Goal: Transaction & Acquisition: Purchase product/service

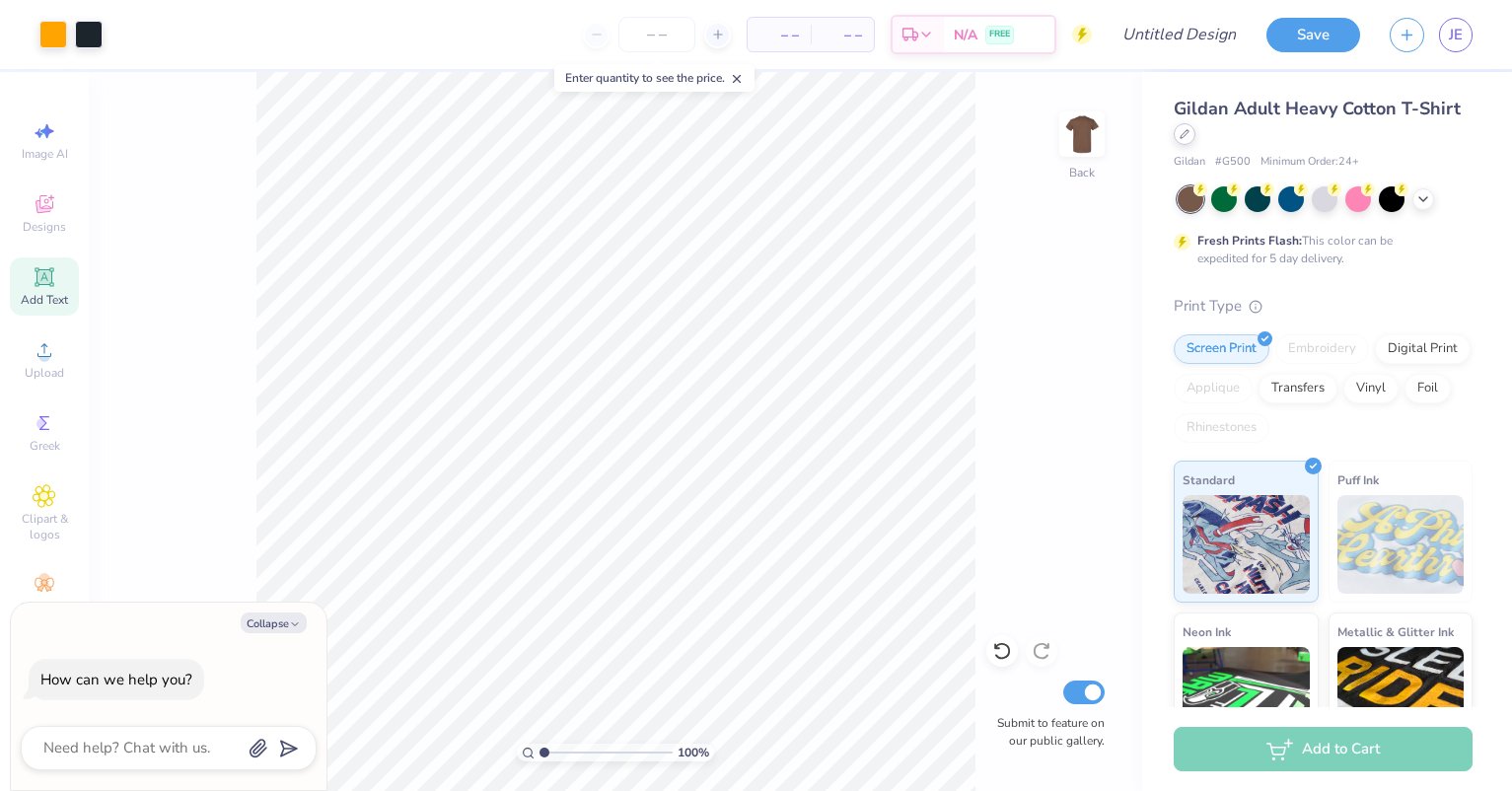
click at [1189, 131] on icon at bounding box center [1184, 134] width 10 height 10
type textarea "x"
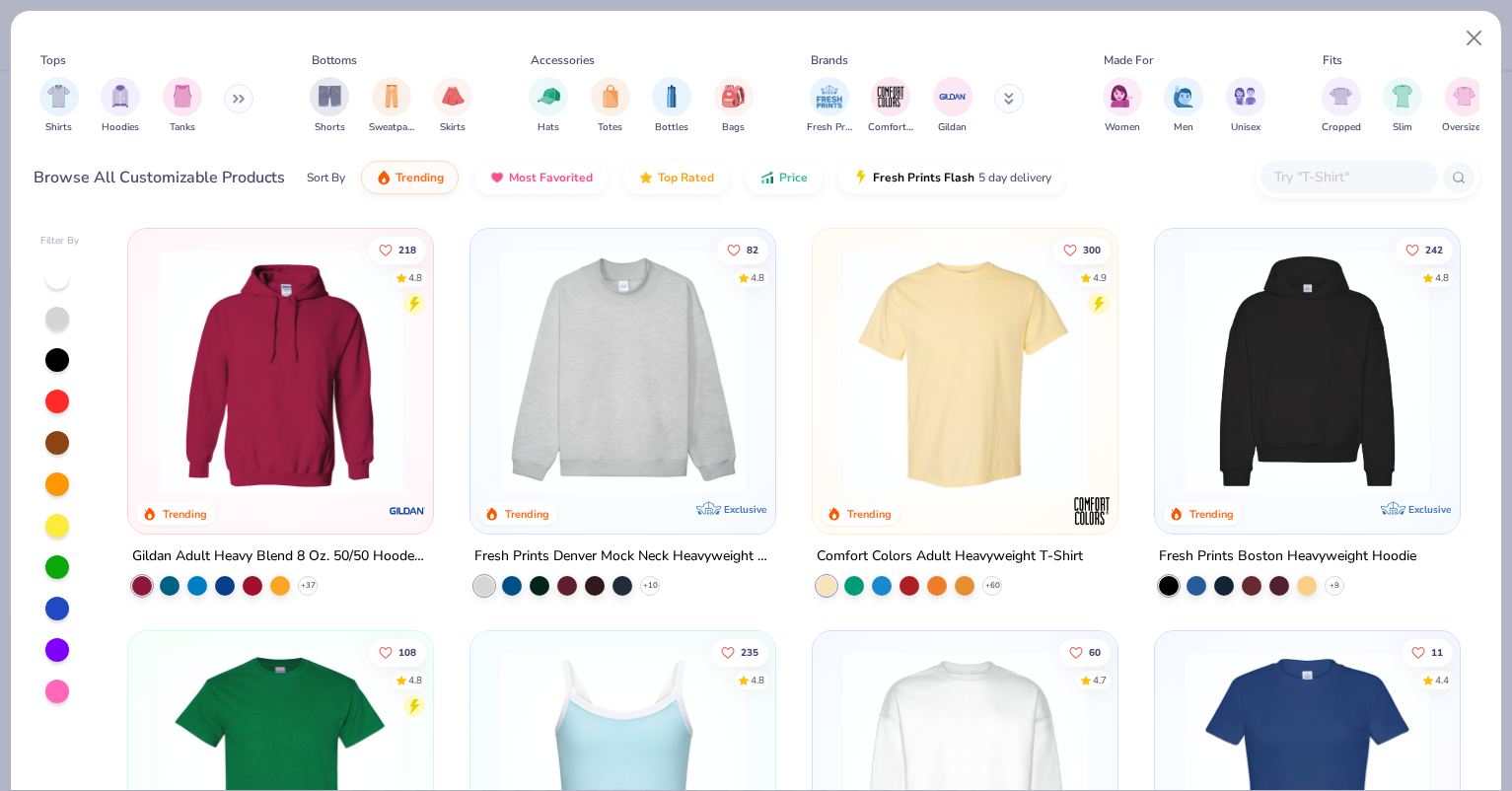
click at [1329, 175] on input "text" at bounding box center [1348, 177] width 152 height 23
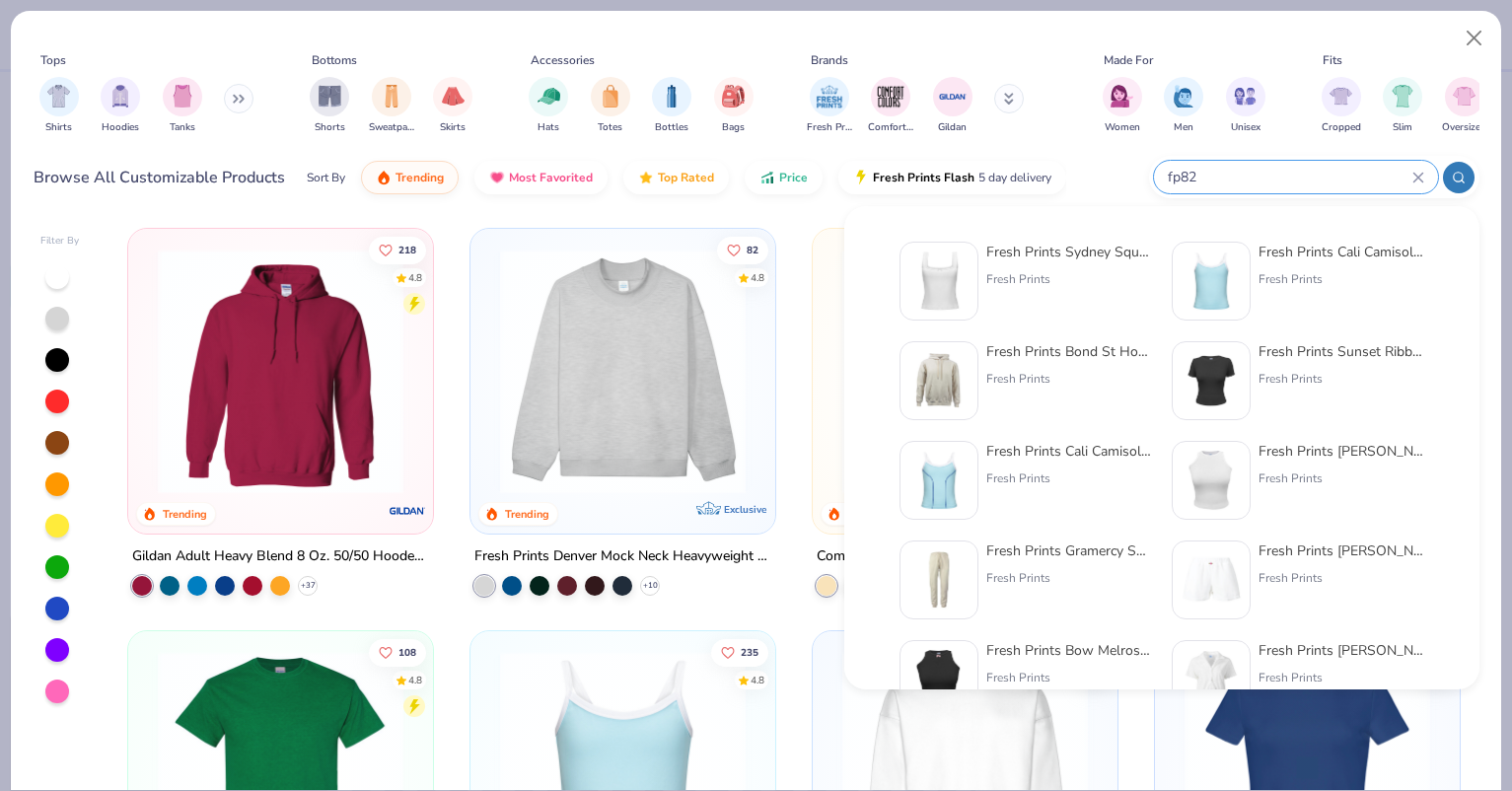
type input "fp82"
click at [1055, 254] on div "Fresh Prints Sydney Square Neck Tank Top with Bow" at bounding box center [1070, 252] width 166 height 21
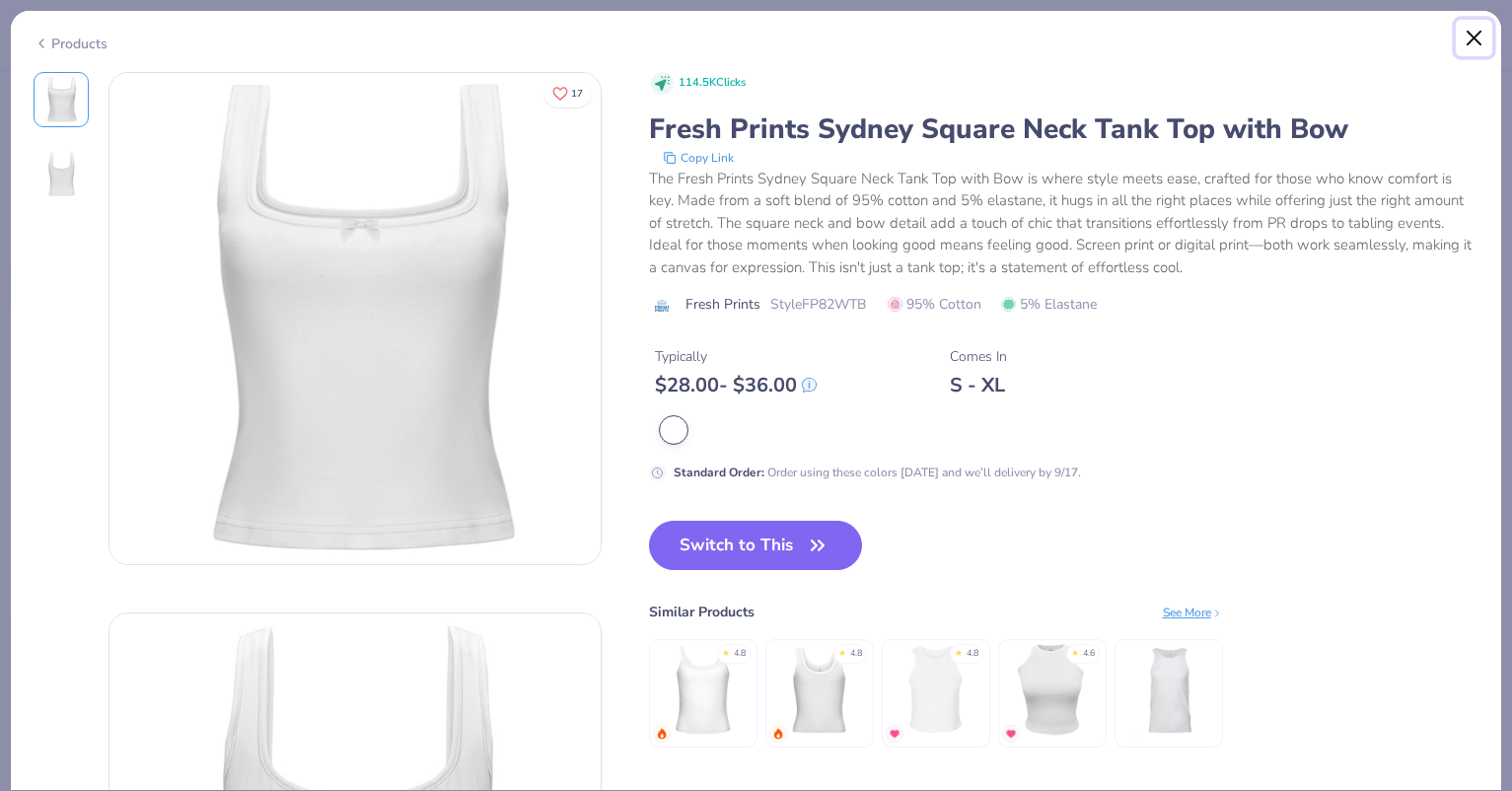
drag, startPoint x: 1470, startPoint y: 35, endPoint x: 1216, endPoint y: 175, distance: 290.0
click at [1470, 35] on button "Close" at bounding box center [1474, 39] width 38 height 38
type textarea "x"
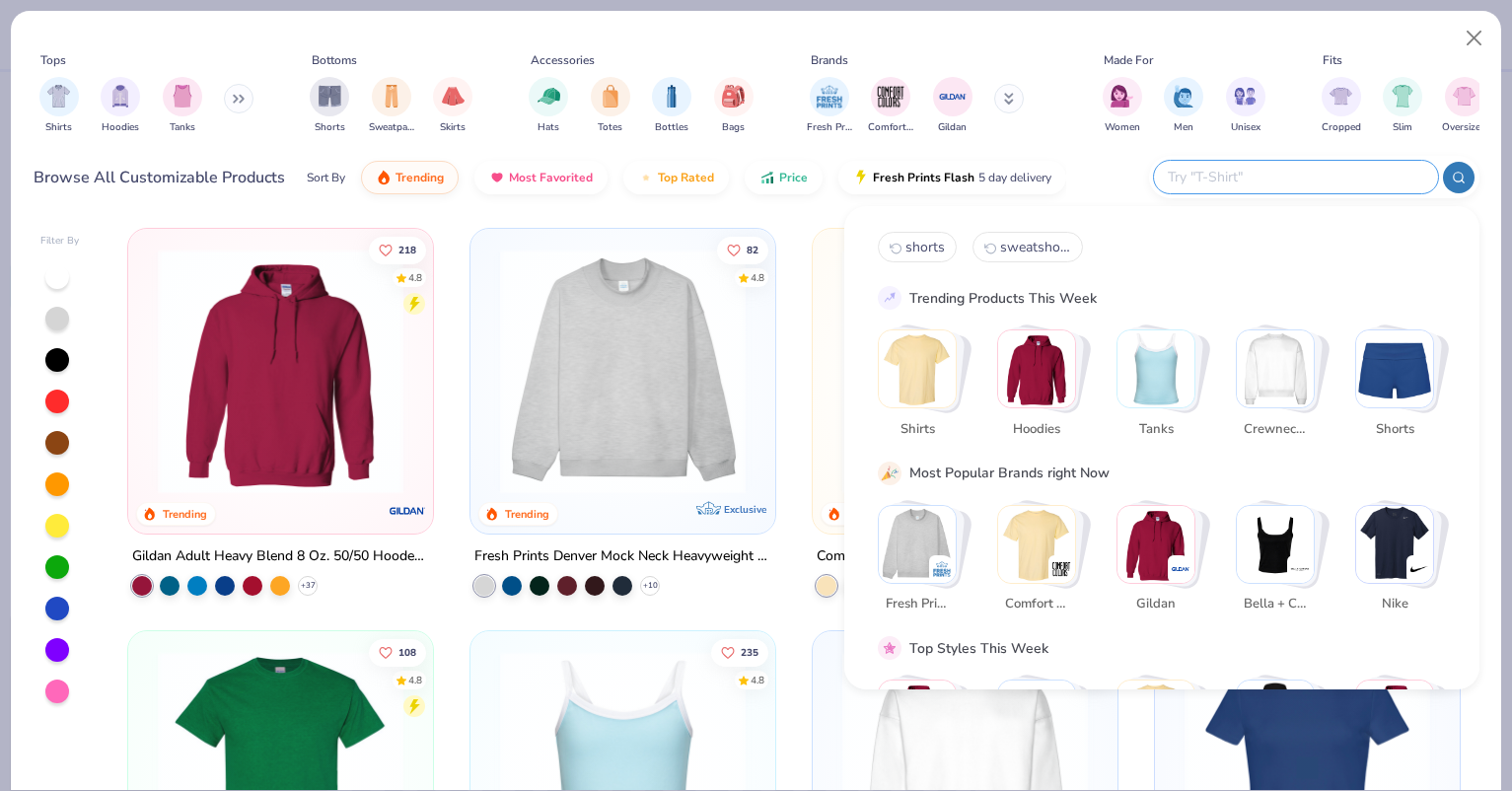
click at [1297, 177] on input "text" at bounding box center [1295, 177] width 259 height 23
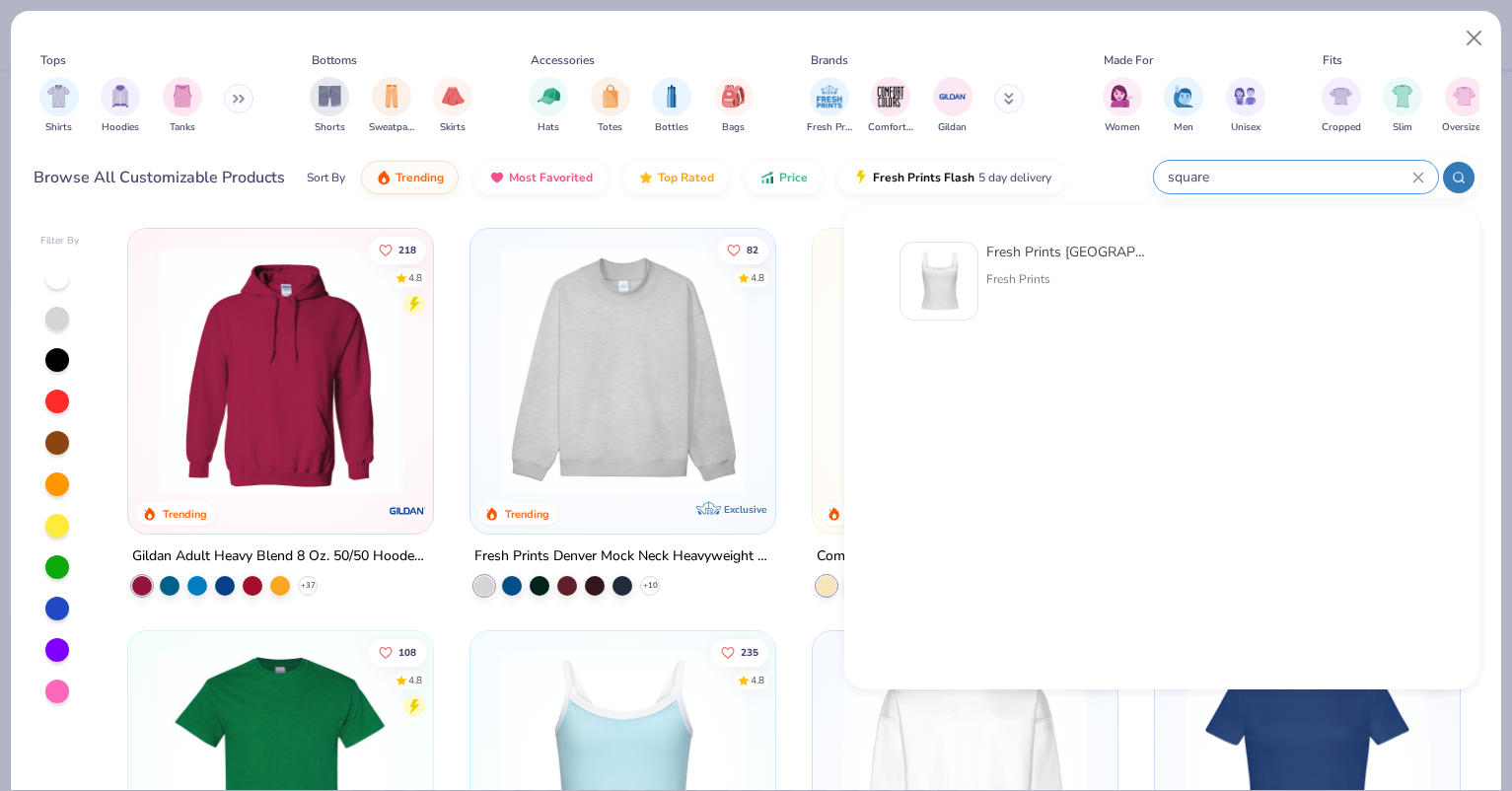
type input "square"
click at [1103, 245] on div "Fresh Prints Sydney Square Neck Tank Top with Bow" at bounding box center [1070, 252] width 166 height 21
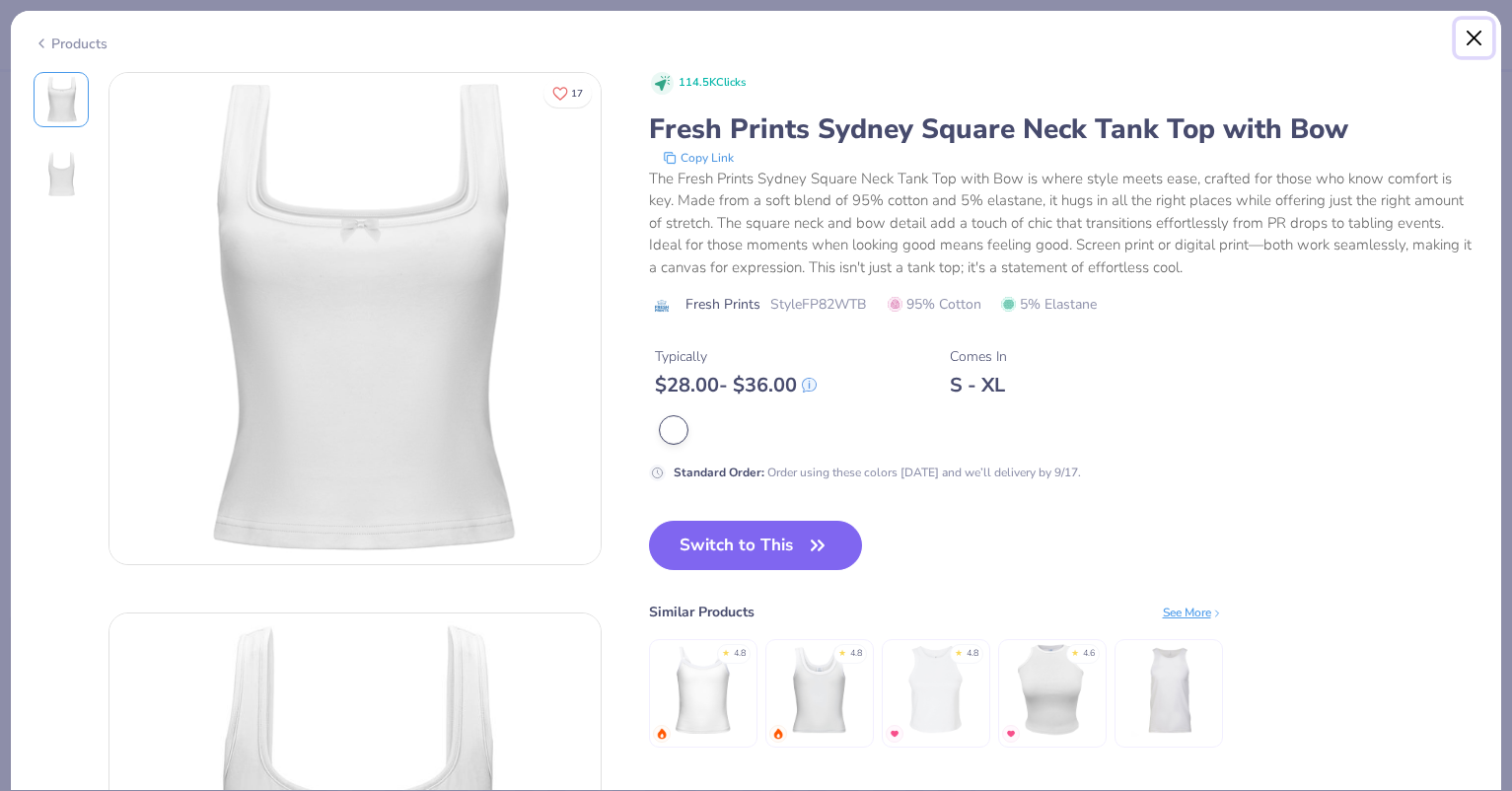
click at [1470, 44] on button "Close" at bounding box center [1474, 39] width 38 height 38
type textarea "x"
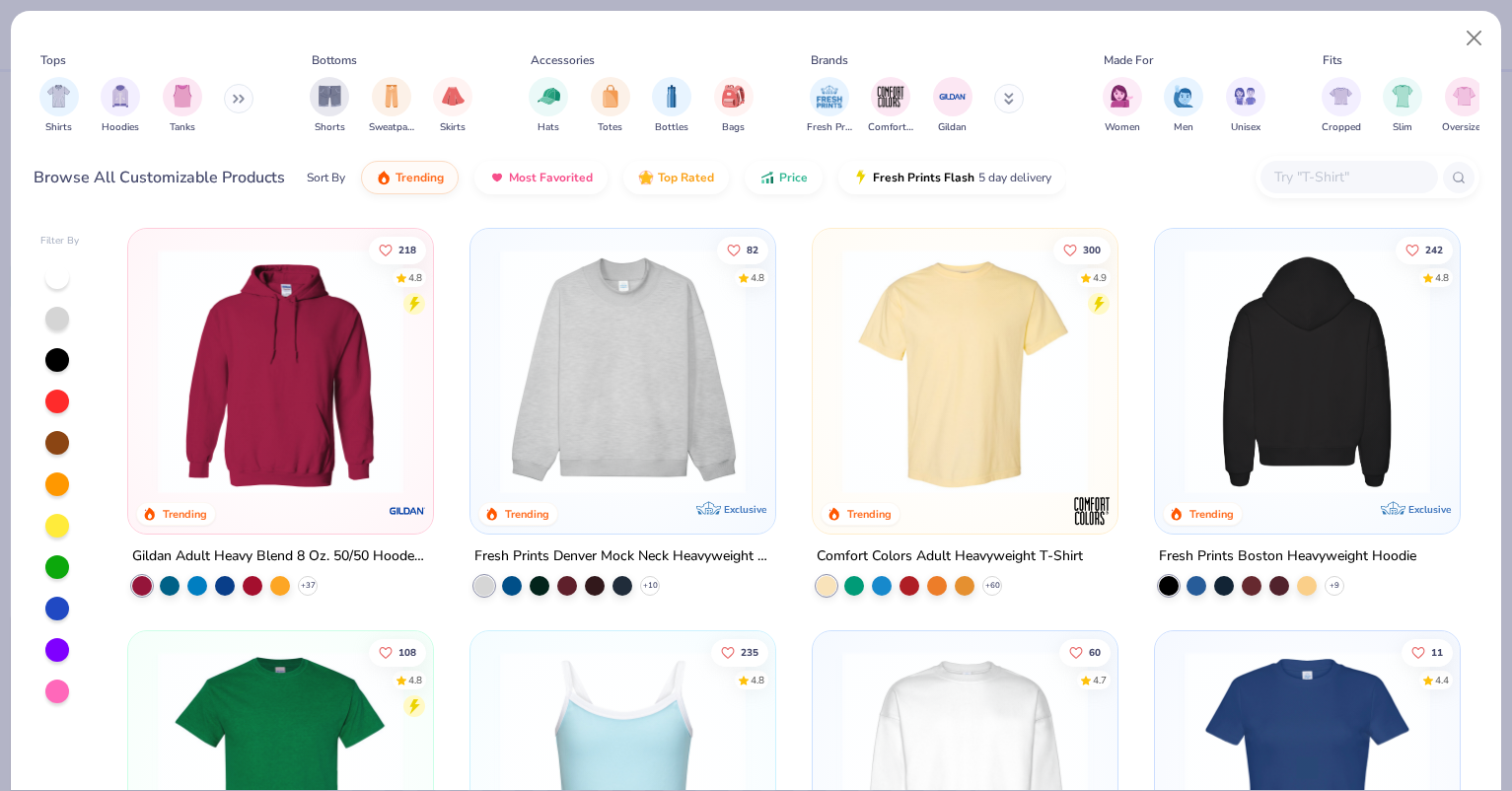
click at [1297, 176] on input "text" at bounding box center [1348, 177] width 152 height 23
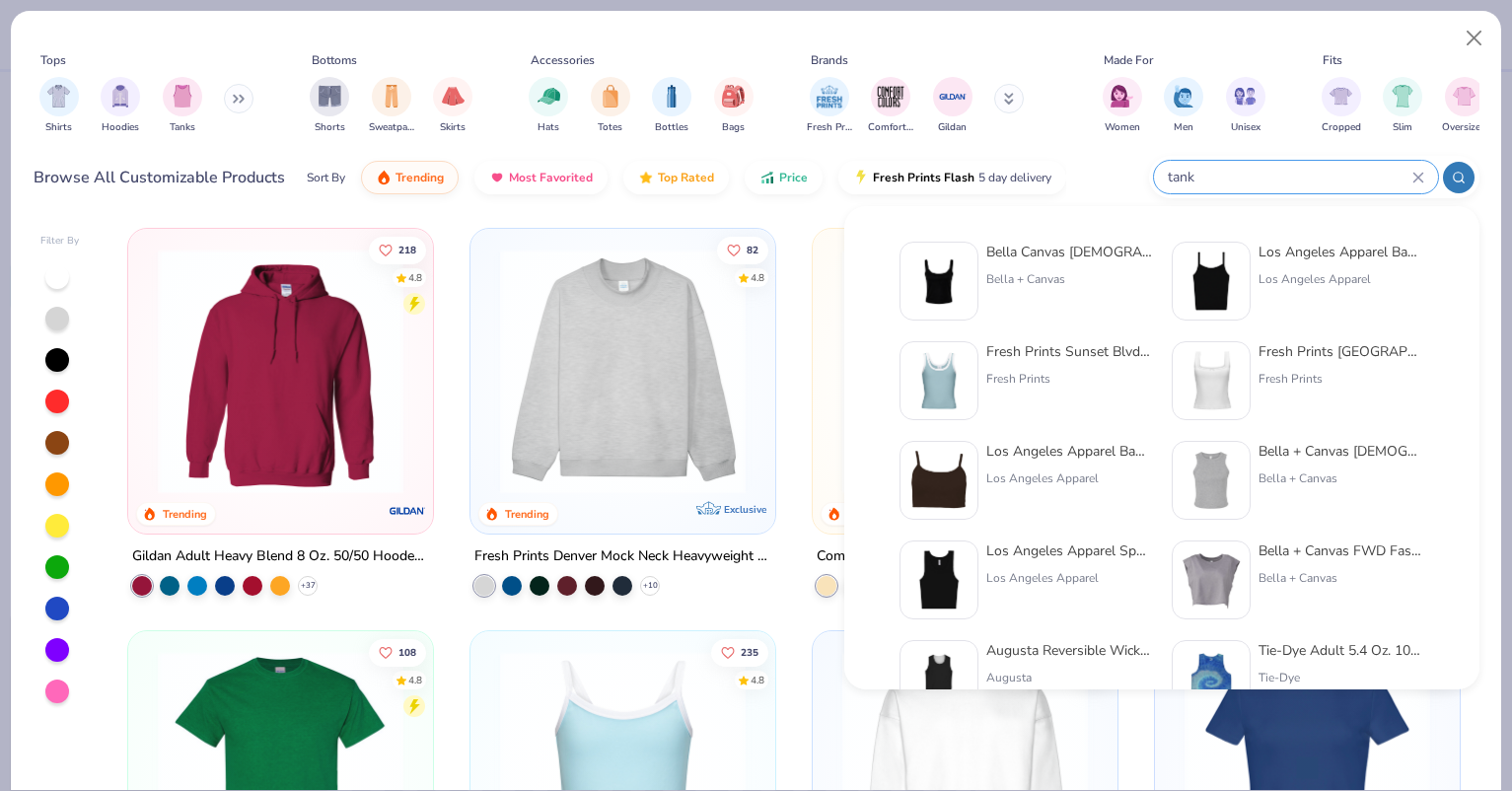
type input "tank"
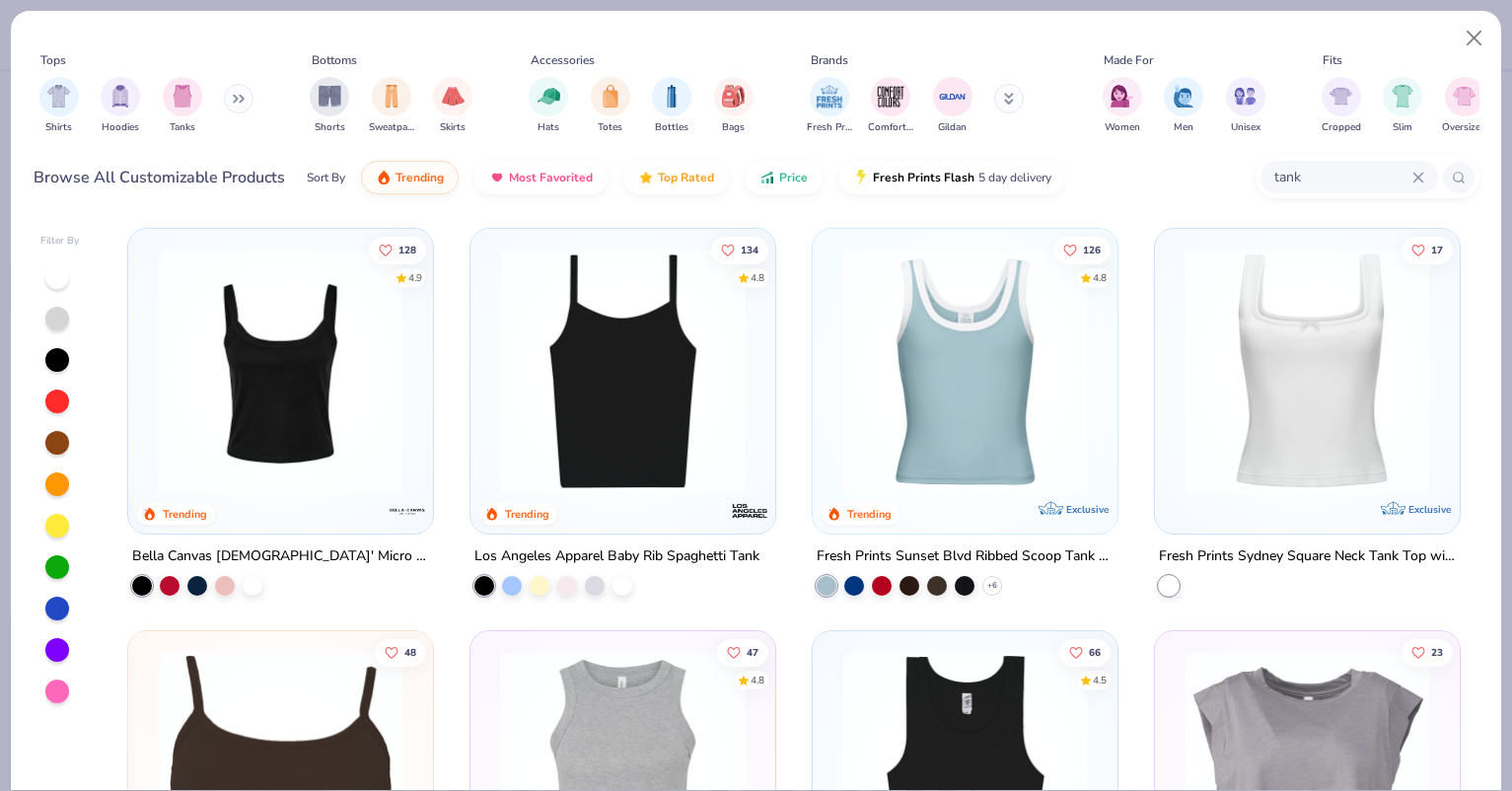
click at [317, 339] on img at bounding box center [280, 371] width 266 height 246
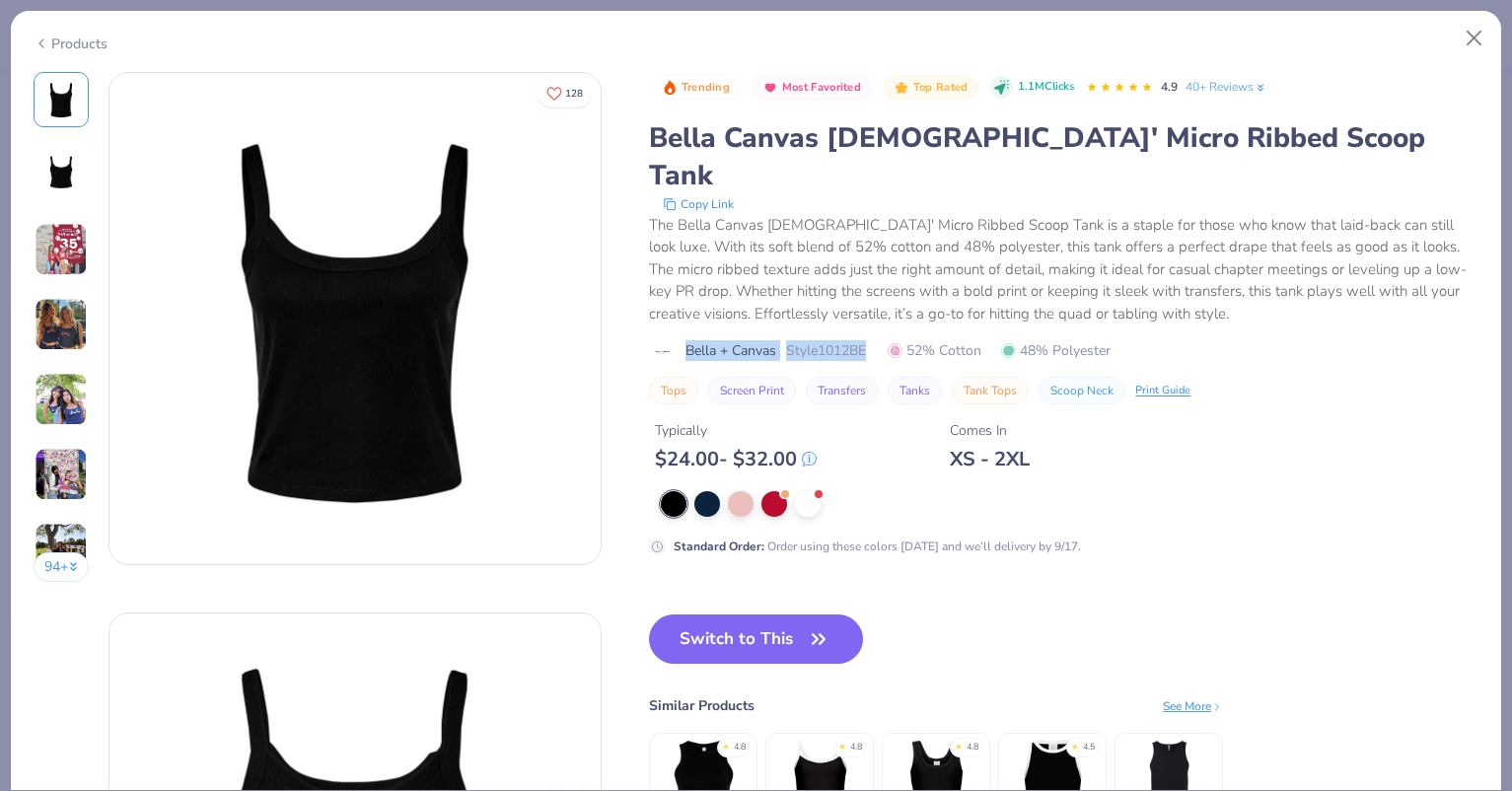
drag, startPoint x: 687, startPoint y: 305, endPoint x: 875, endPoint y: 308, distance: 188.0
click at [875, 341] on div "Bella + Canvas Style 1012BE 52% Cotton 48% Polyester" at bounding box center [1064, 351] width 830 height 21
copy div "Bella + Canvas Style 1012BE"
click at [722, 614] on button "Switch to This" at bounding box center [756, 639] width 214 height 49
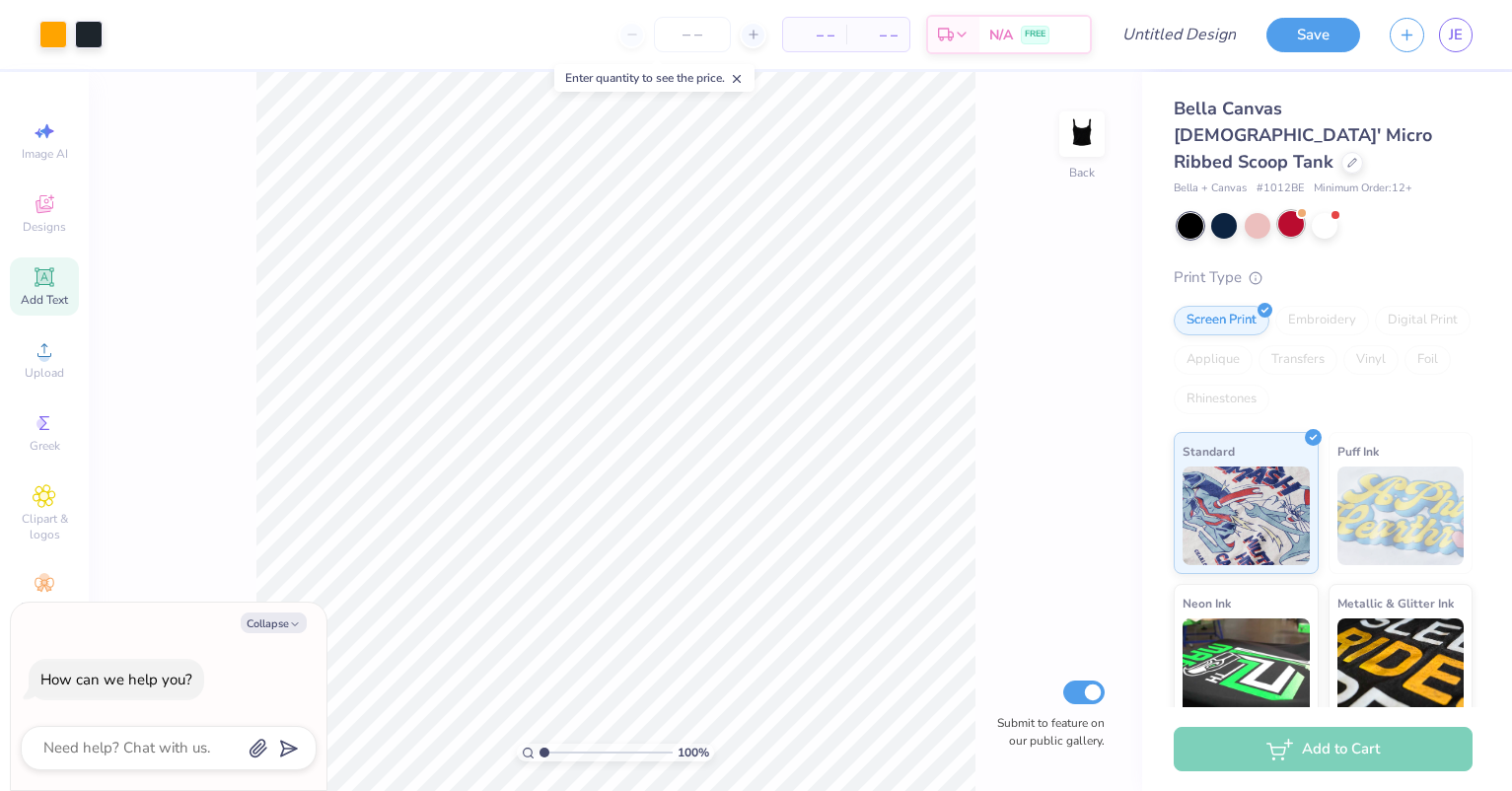
click at [1287, 211] on div at bounding box center [1291, 224] width 26 height 26
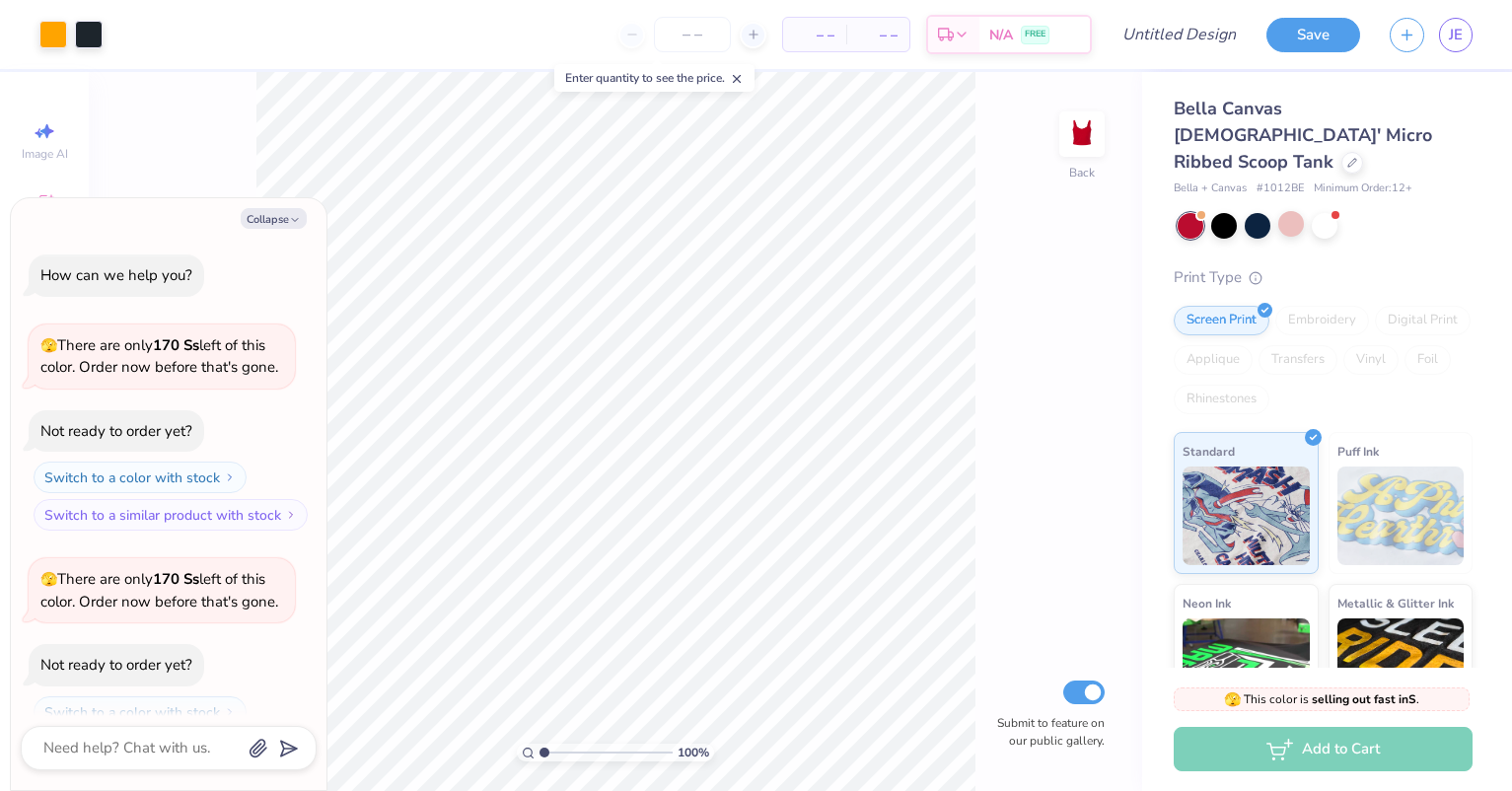
scroll to position [65, 0]
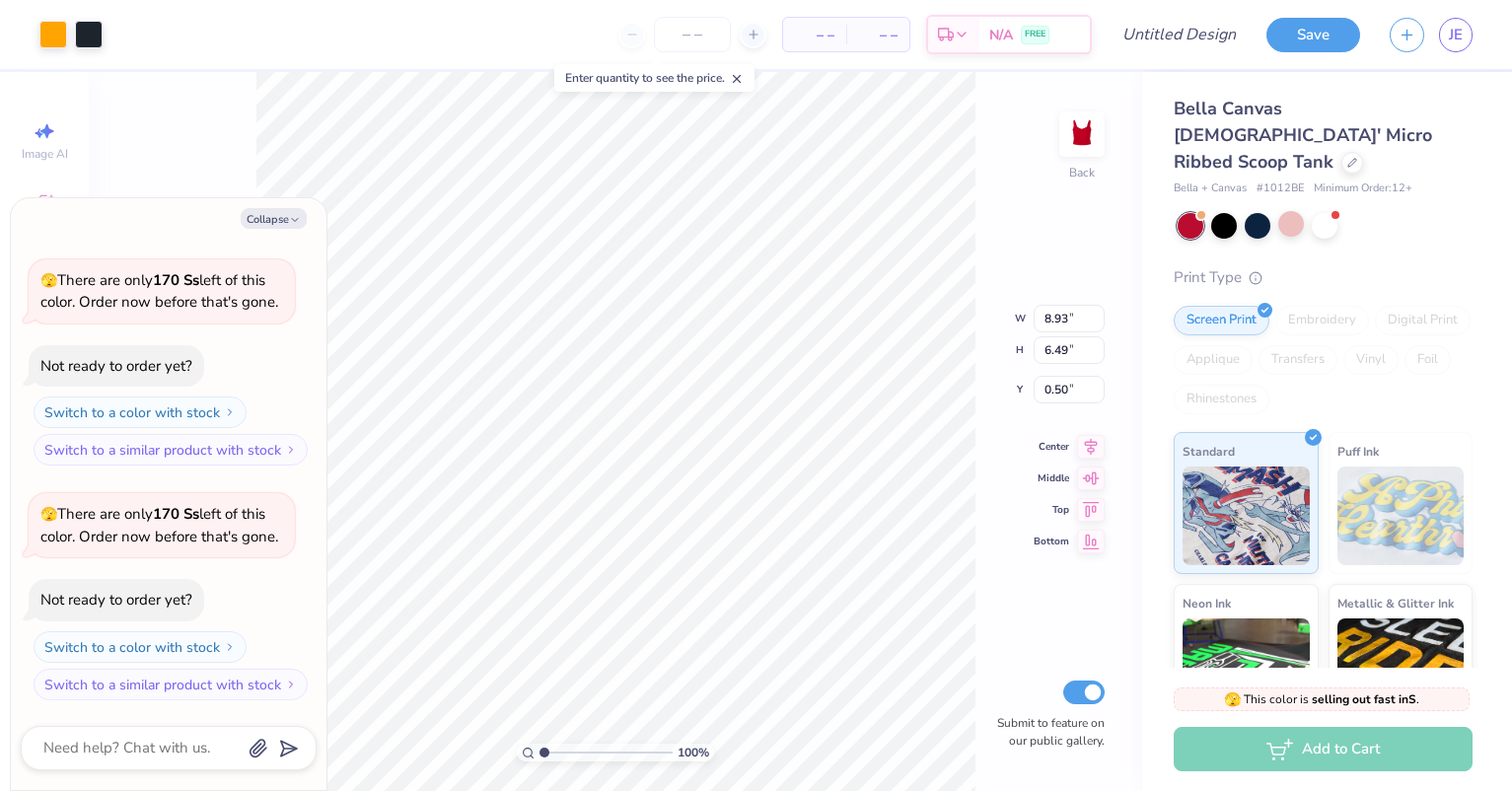
type textarea "x"
type input "4.19"
type input "3.04"
type input "3.95"
type textarea "x"
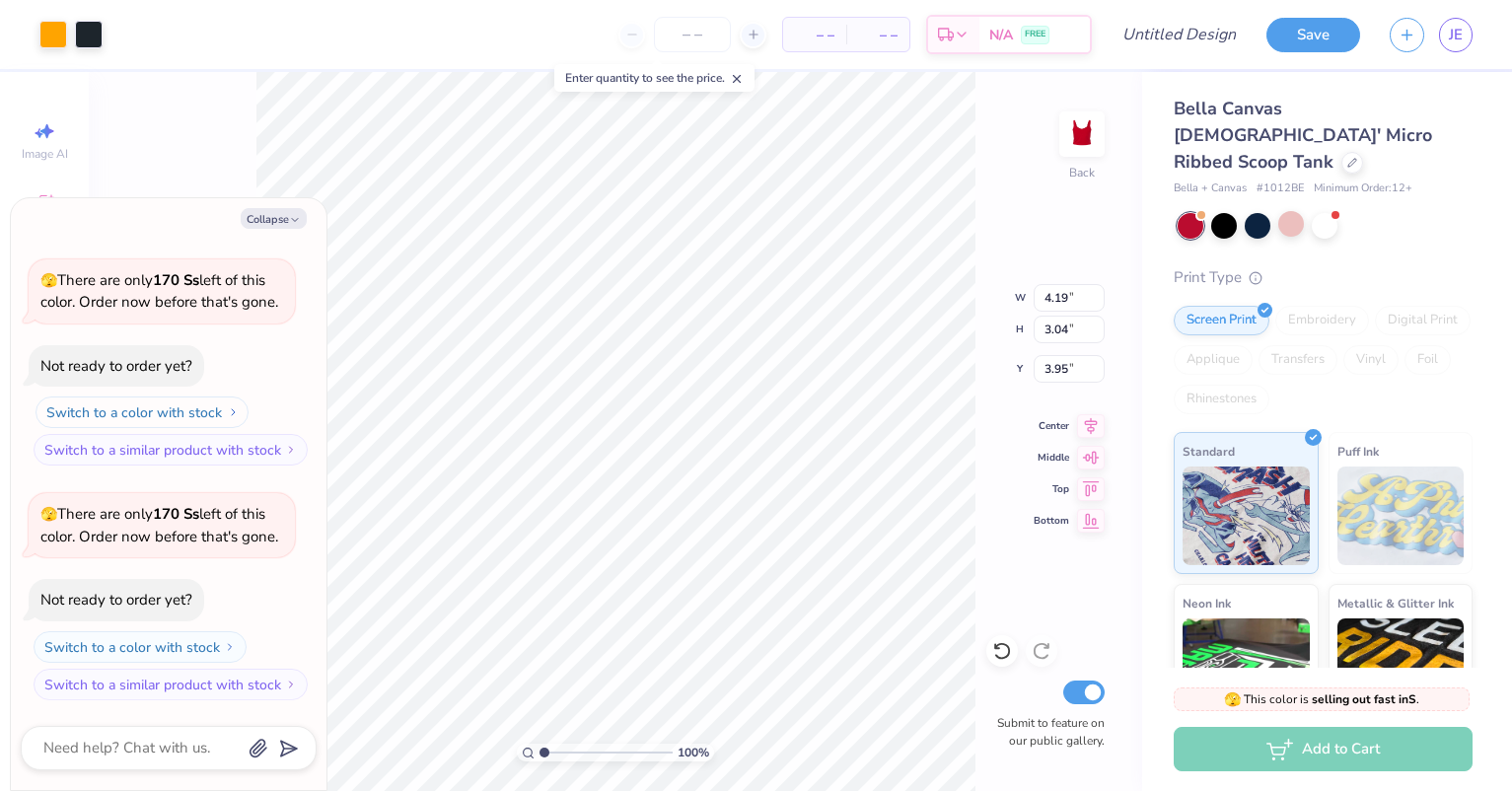
type input "2.00"
click at [258, 222] on button "Collapse" at bounding box center [274, 218] width 66 height 21
type textarea "x"
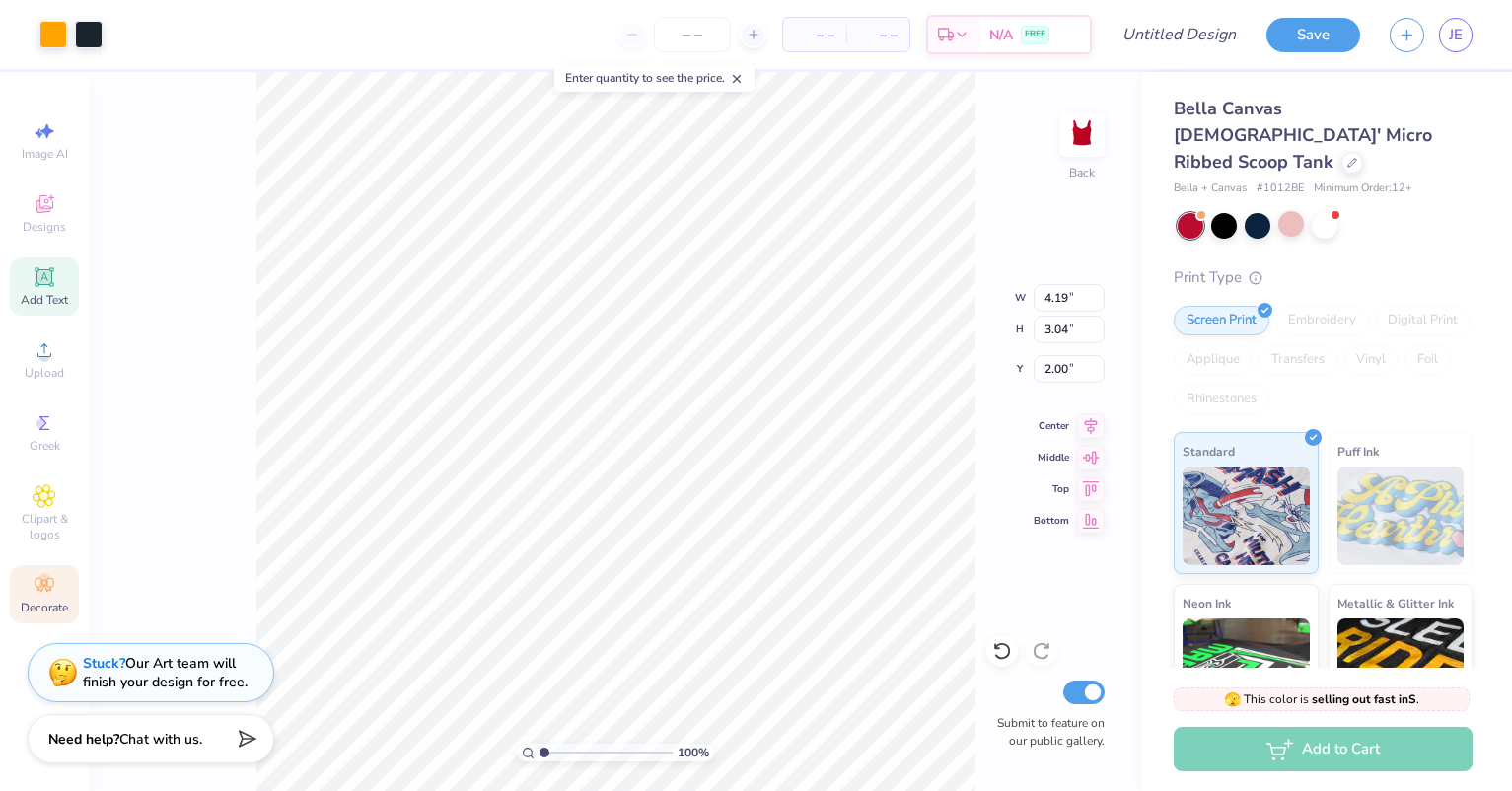
click at [42, 584] on icon at bounding box center [43, 585] width 19 height 14
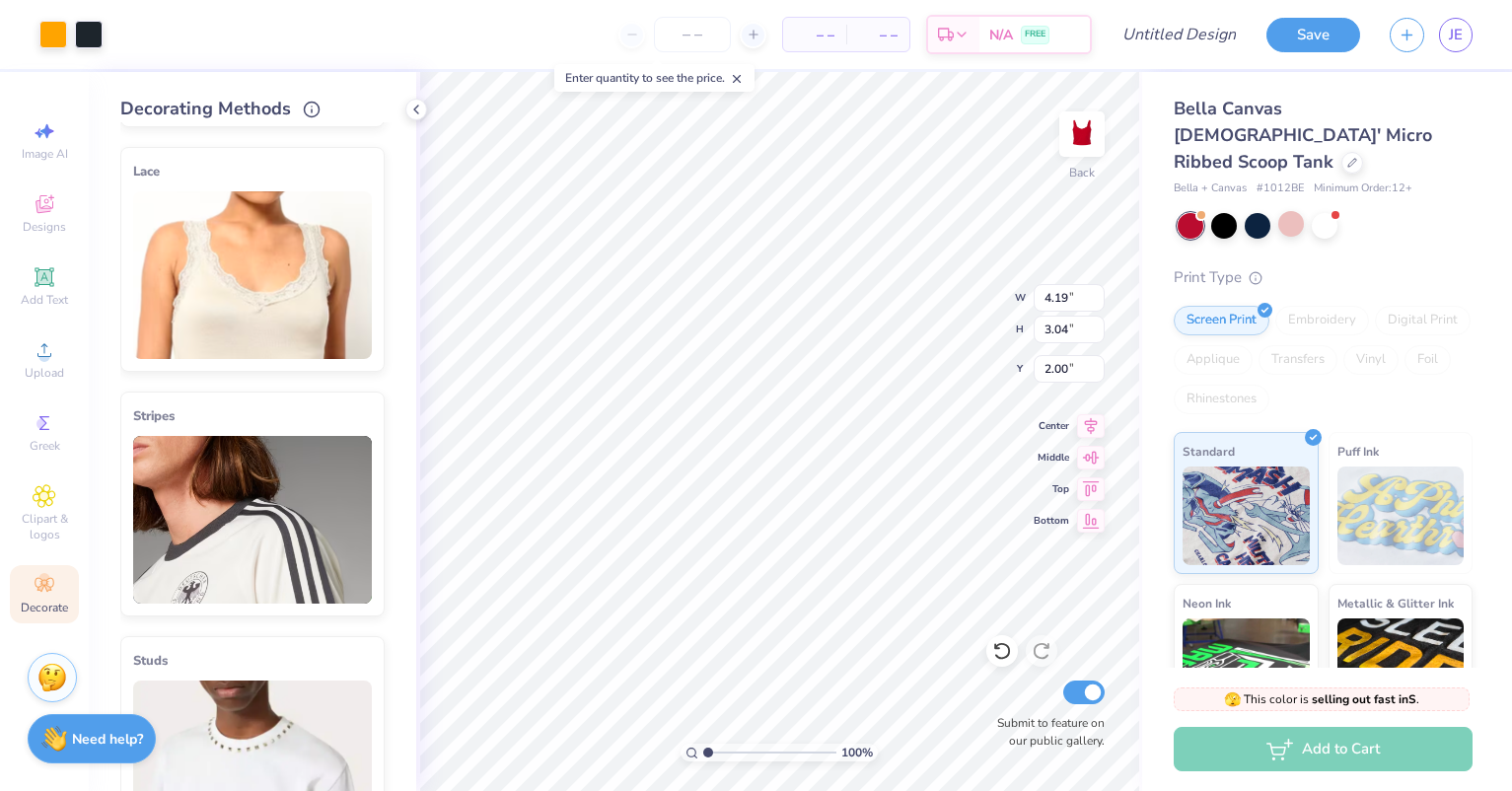
scroll to position [296, 0]
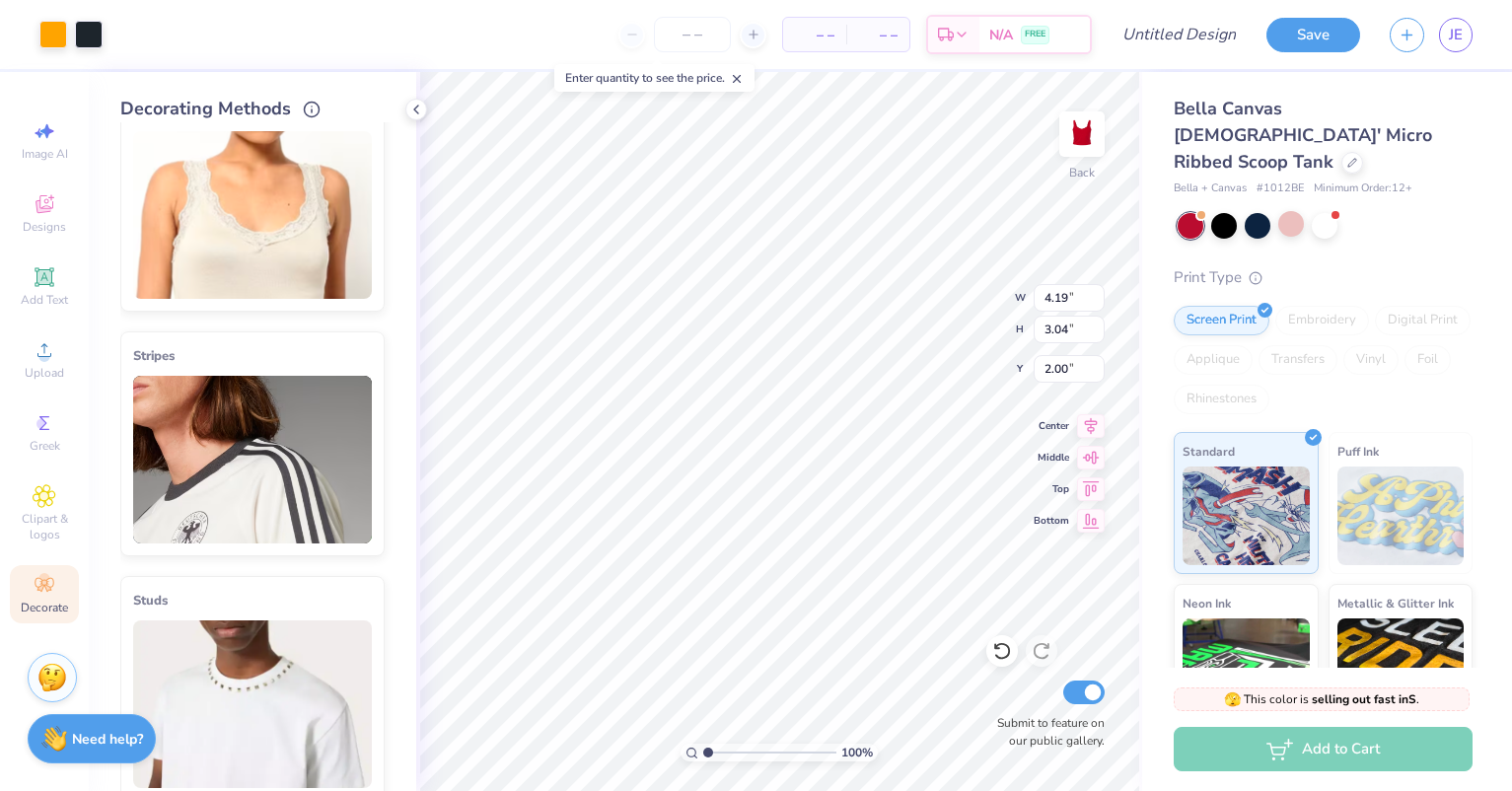
click at [255, 447] on img at bounding box center [253, 459] width 239 height 168
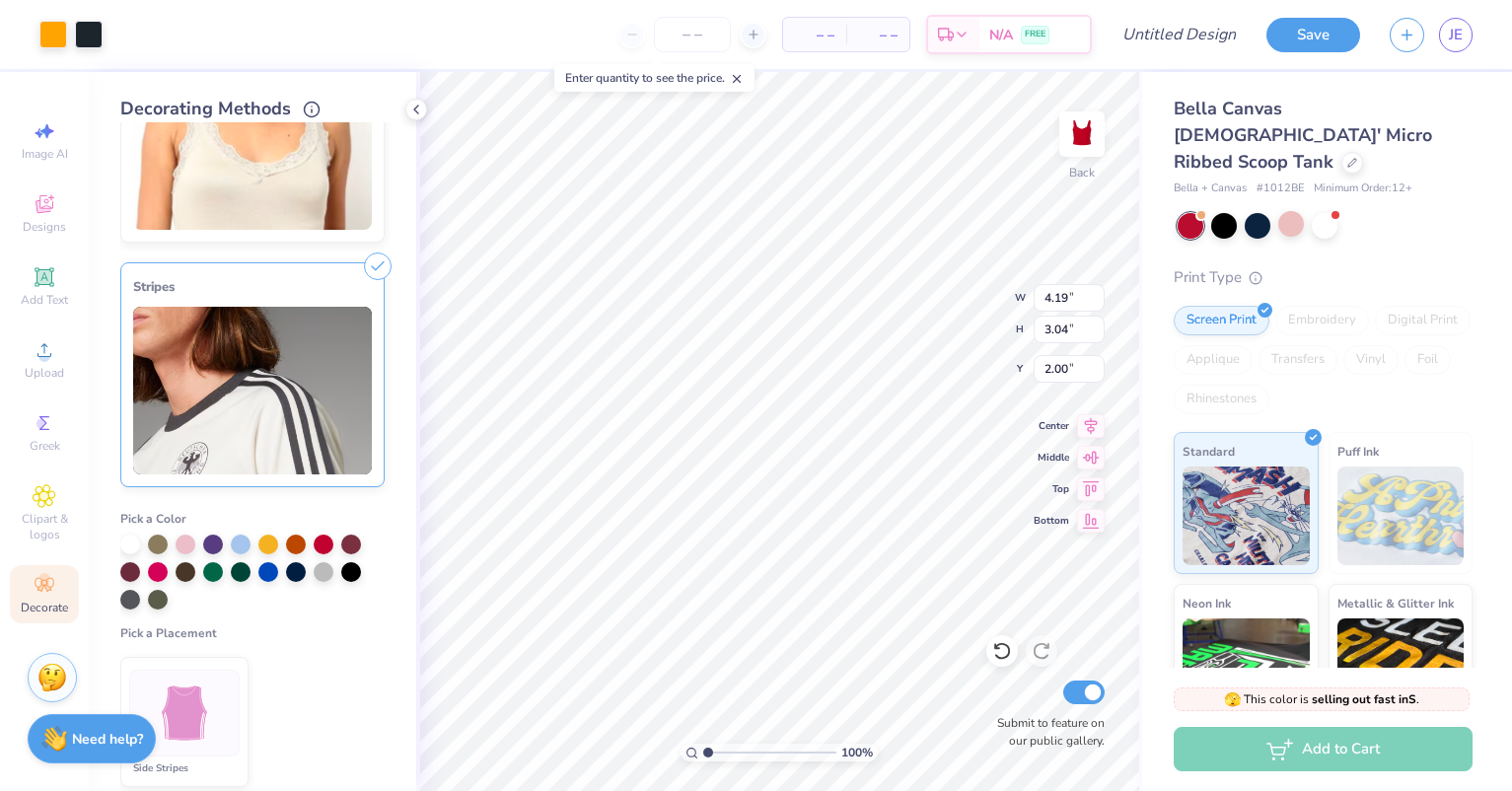
scroll to position [394, 0]
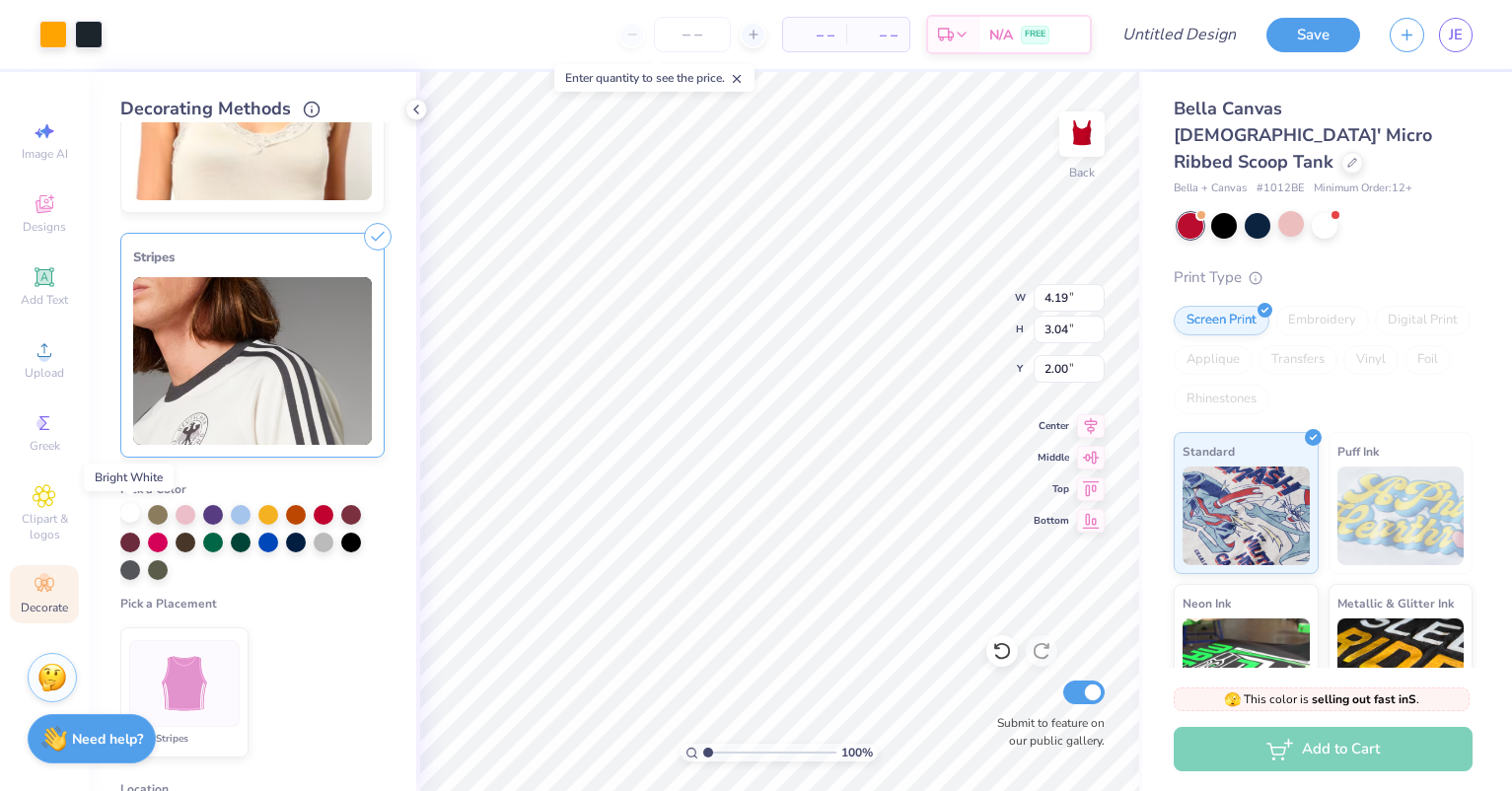
click at [128, 513] on div at bounding box center [130, 513] width 20 height 20
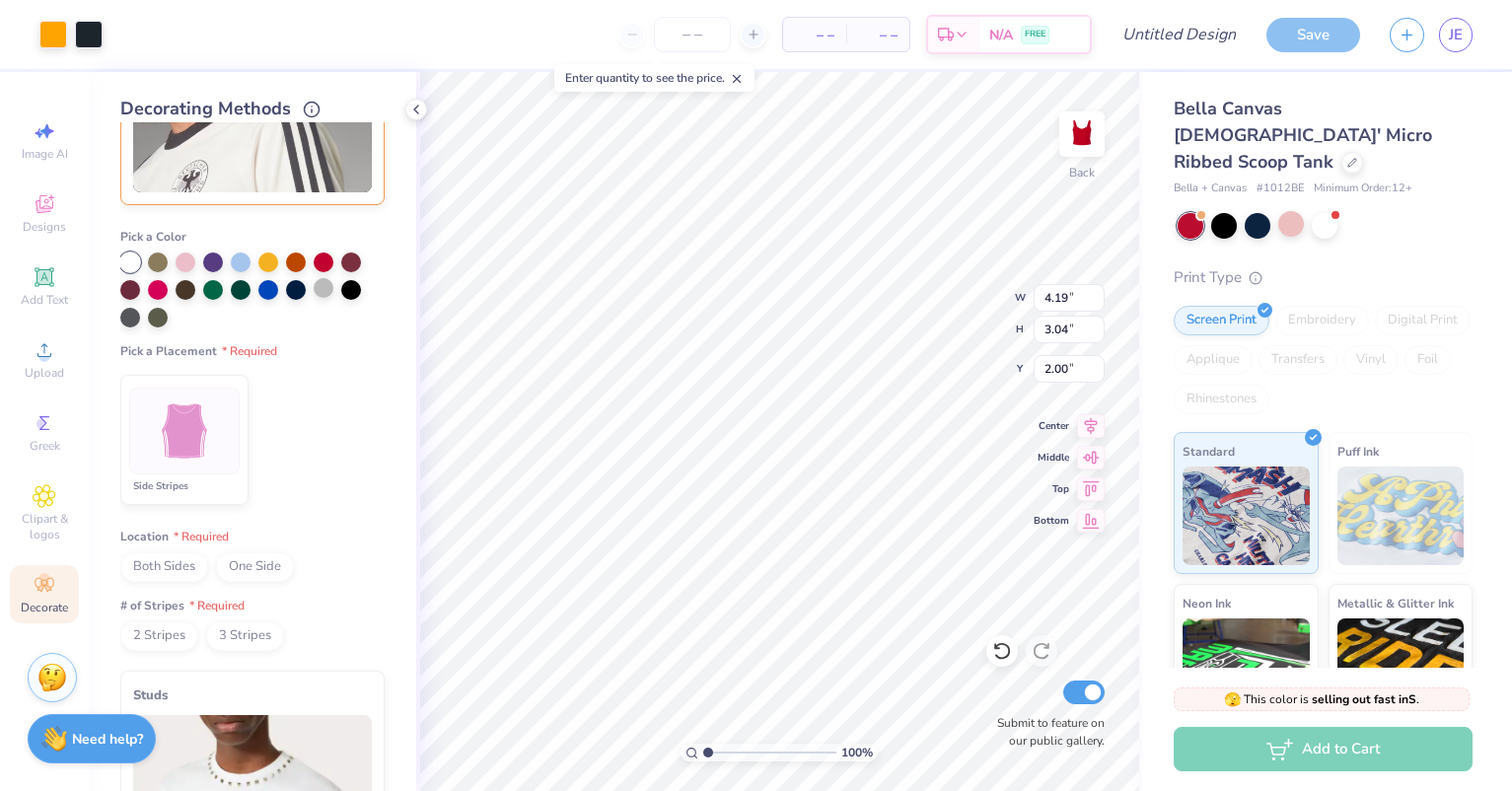
scroll to position [690, 0]
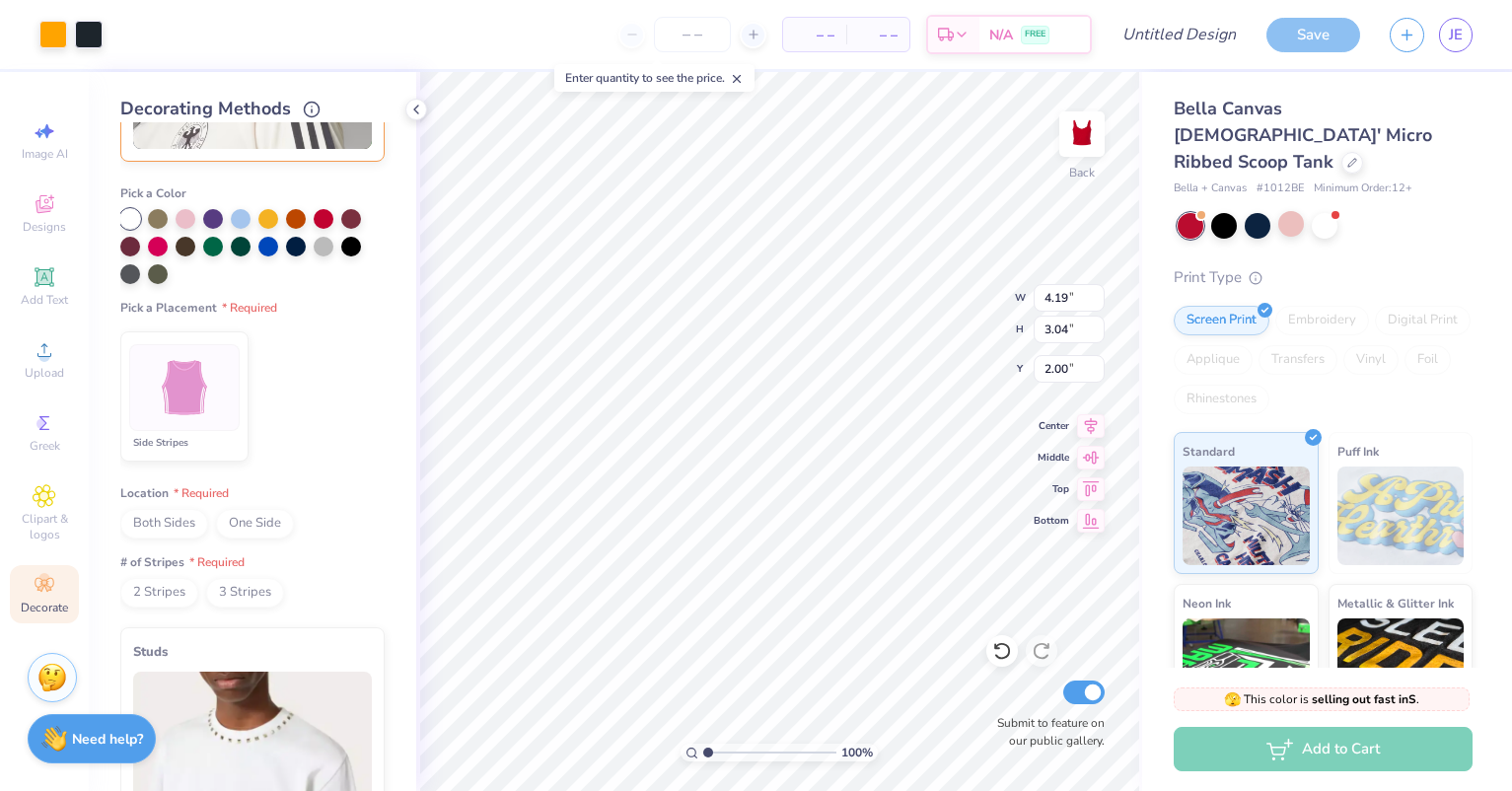
click at [197, 404] on img at bounding box center [185, 387] width 74 height 74
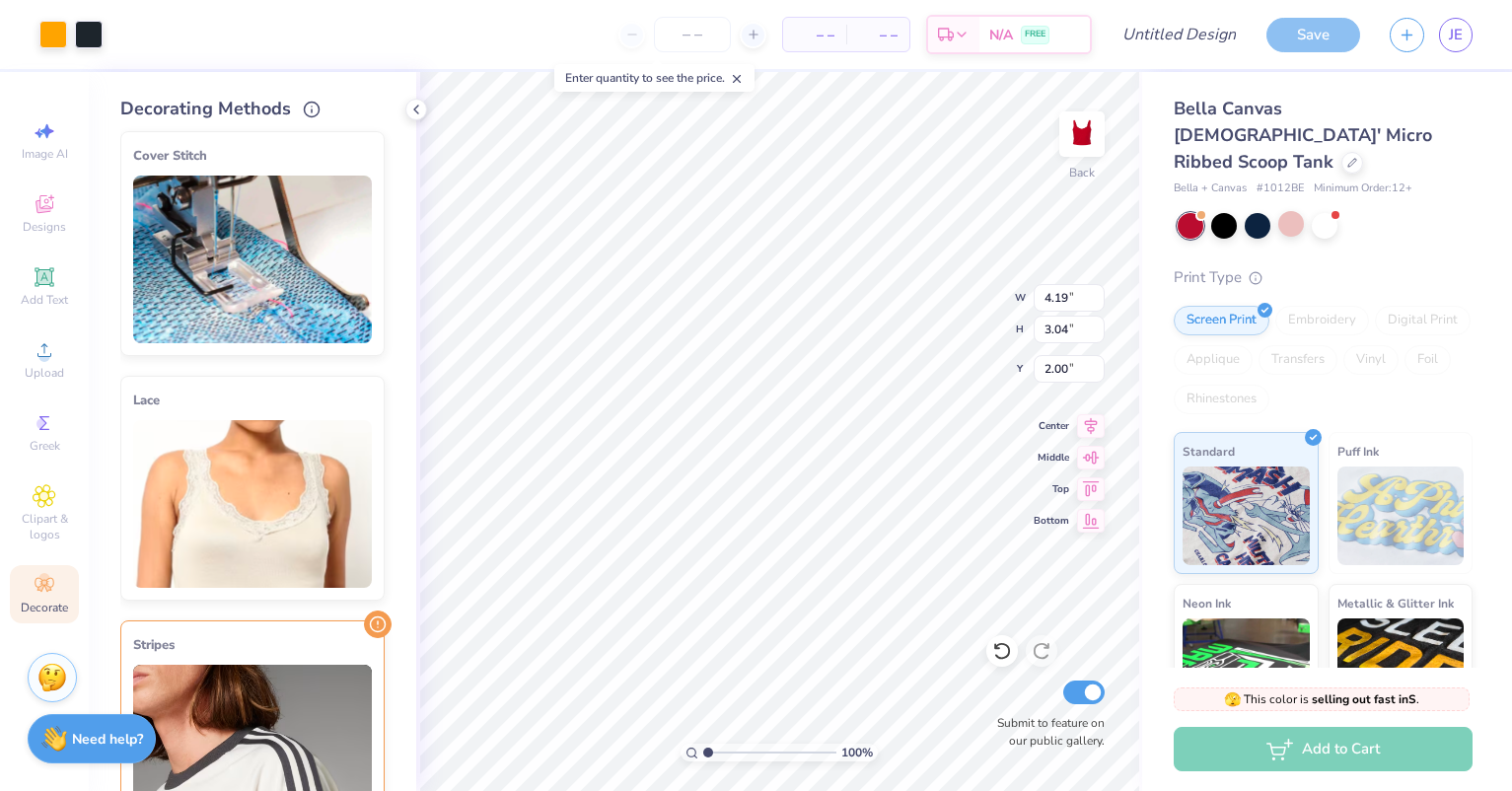
scroll to position [0, 0]
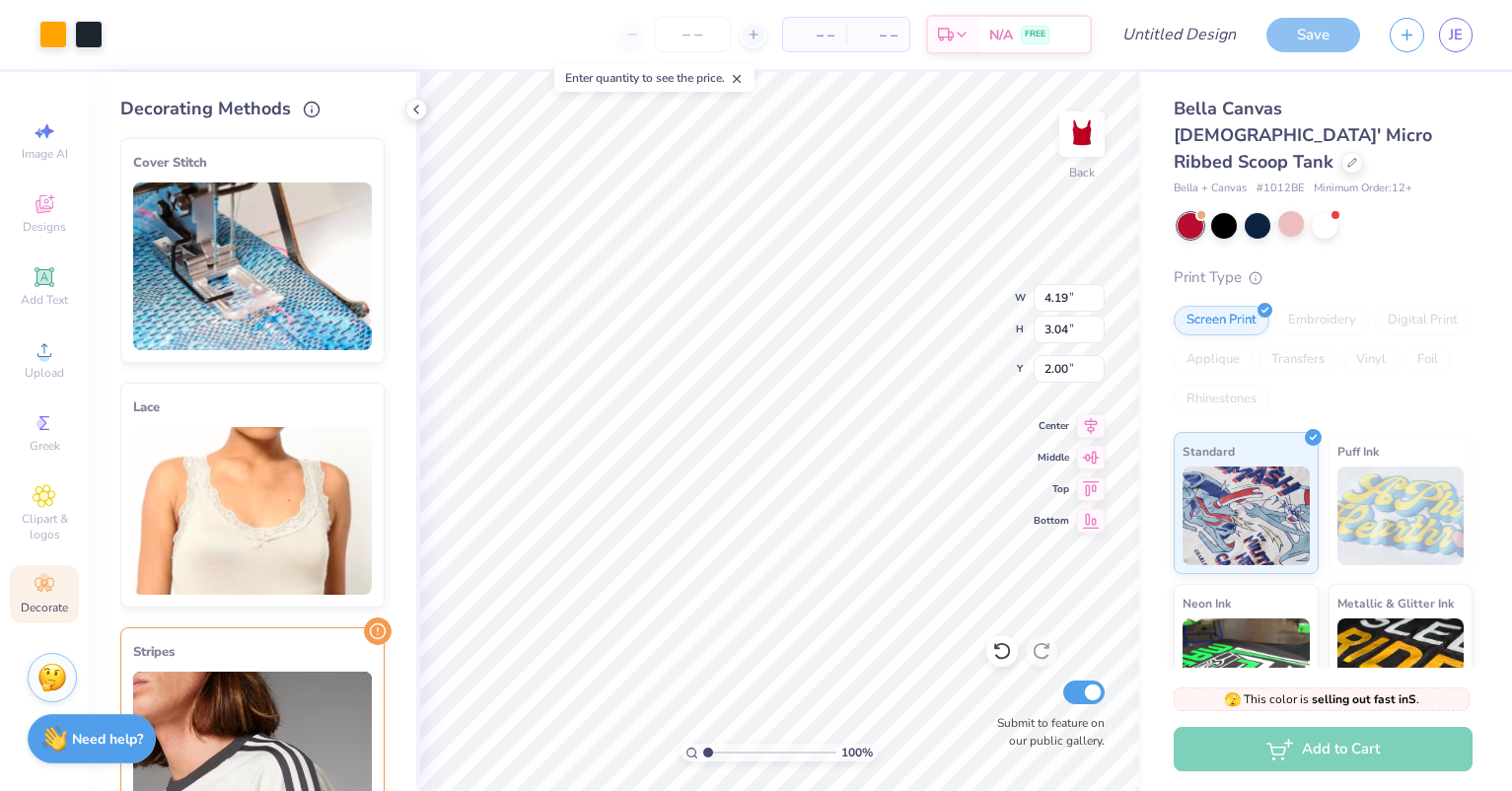
click at [276, 536] on img at bounding box center [253, 511] width 239 height 168
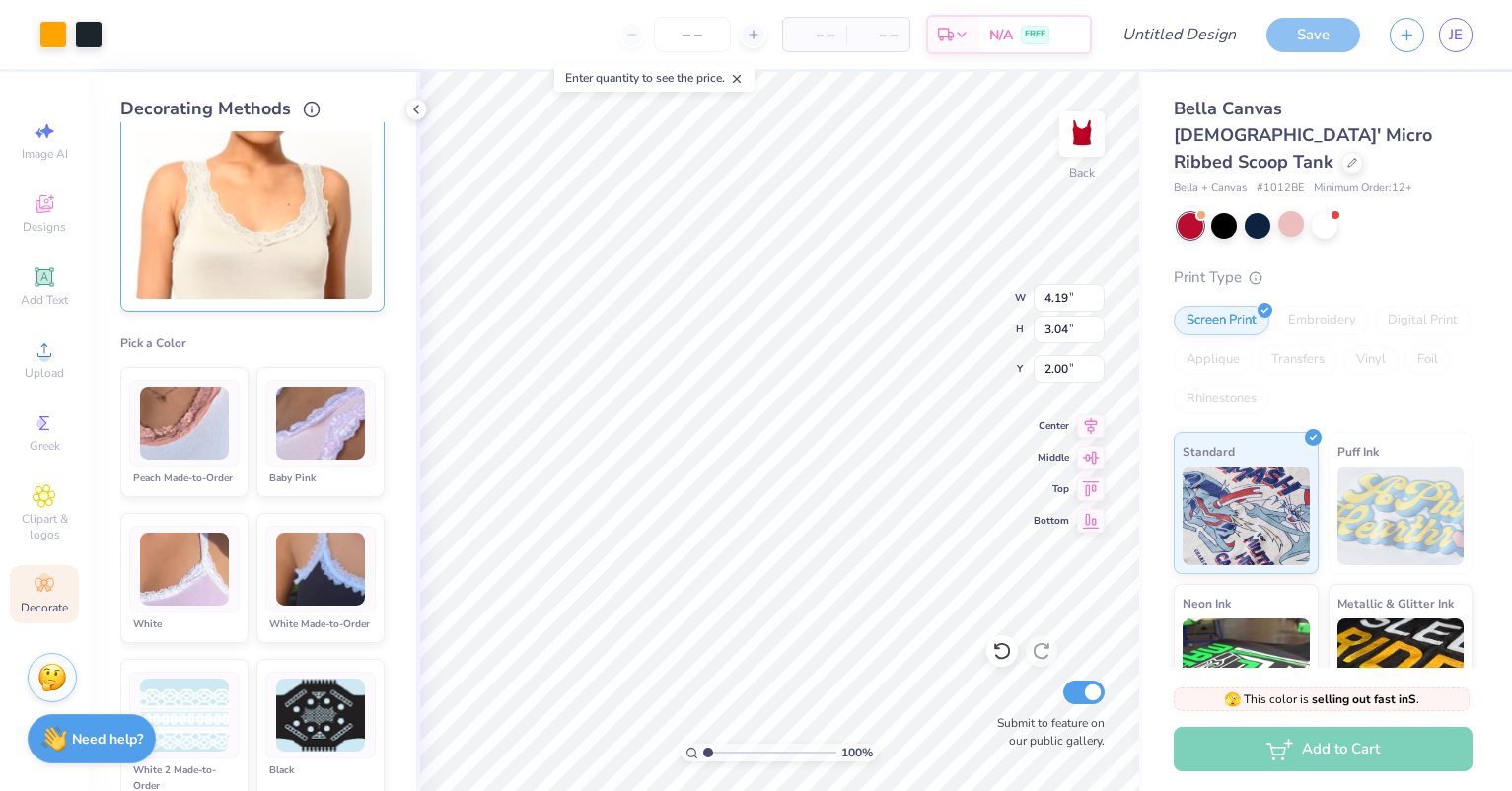
scroll to position [394, 0]
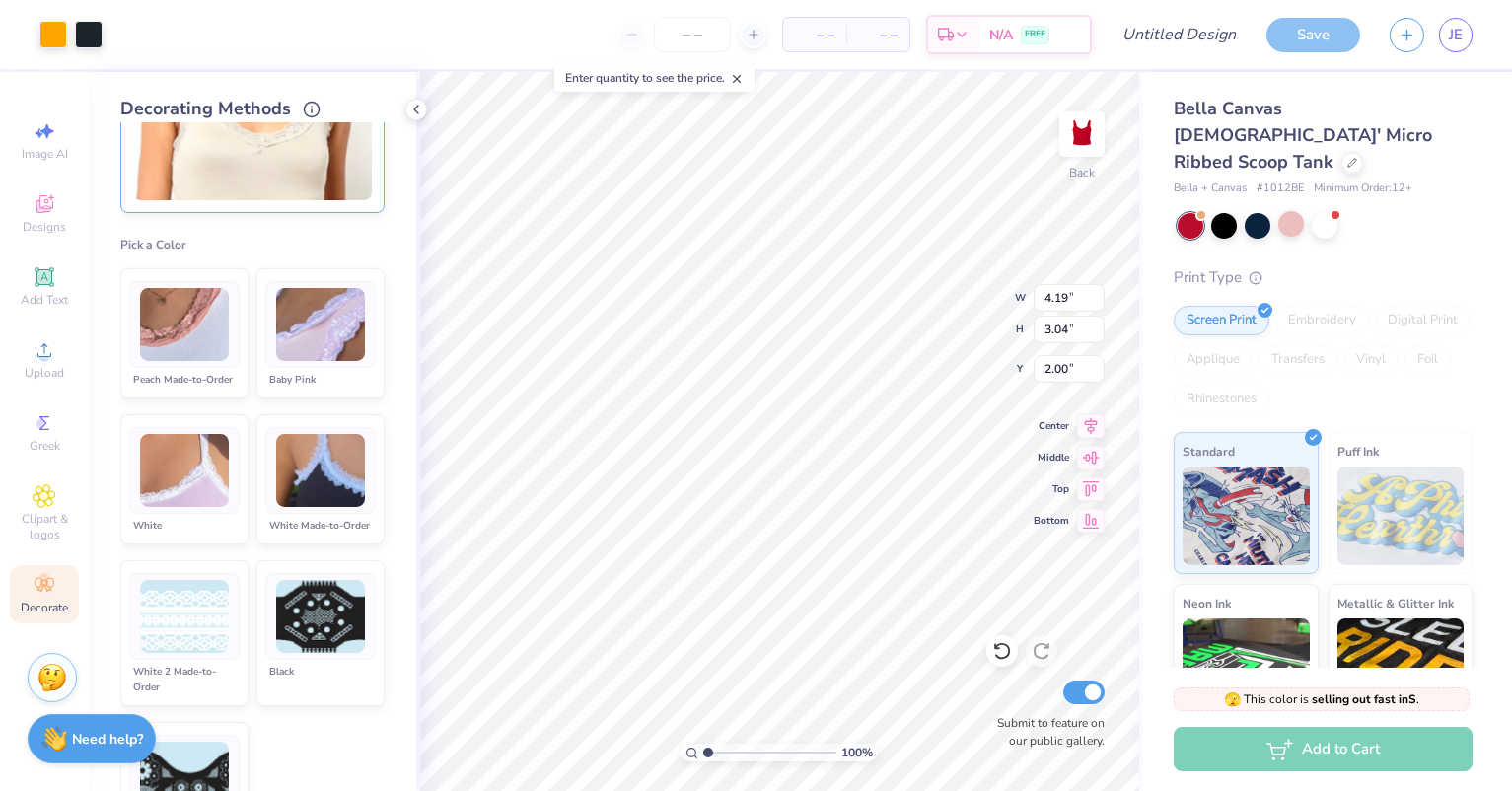
click at [164, 449] on img at bounding box center [185, 470] width 89 height 74
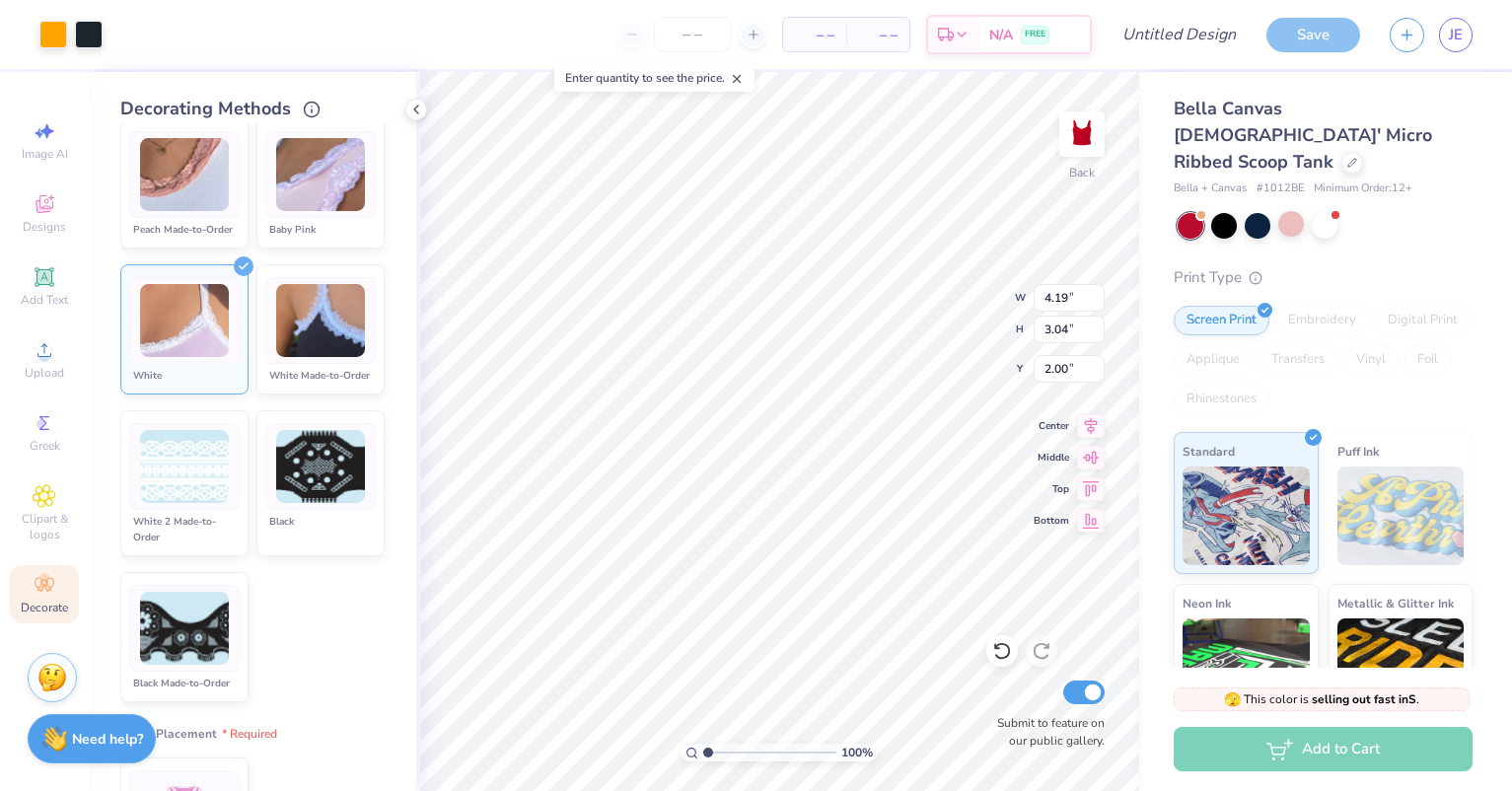
scroll to position [592, 0]
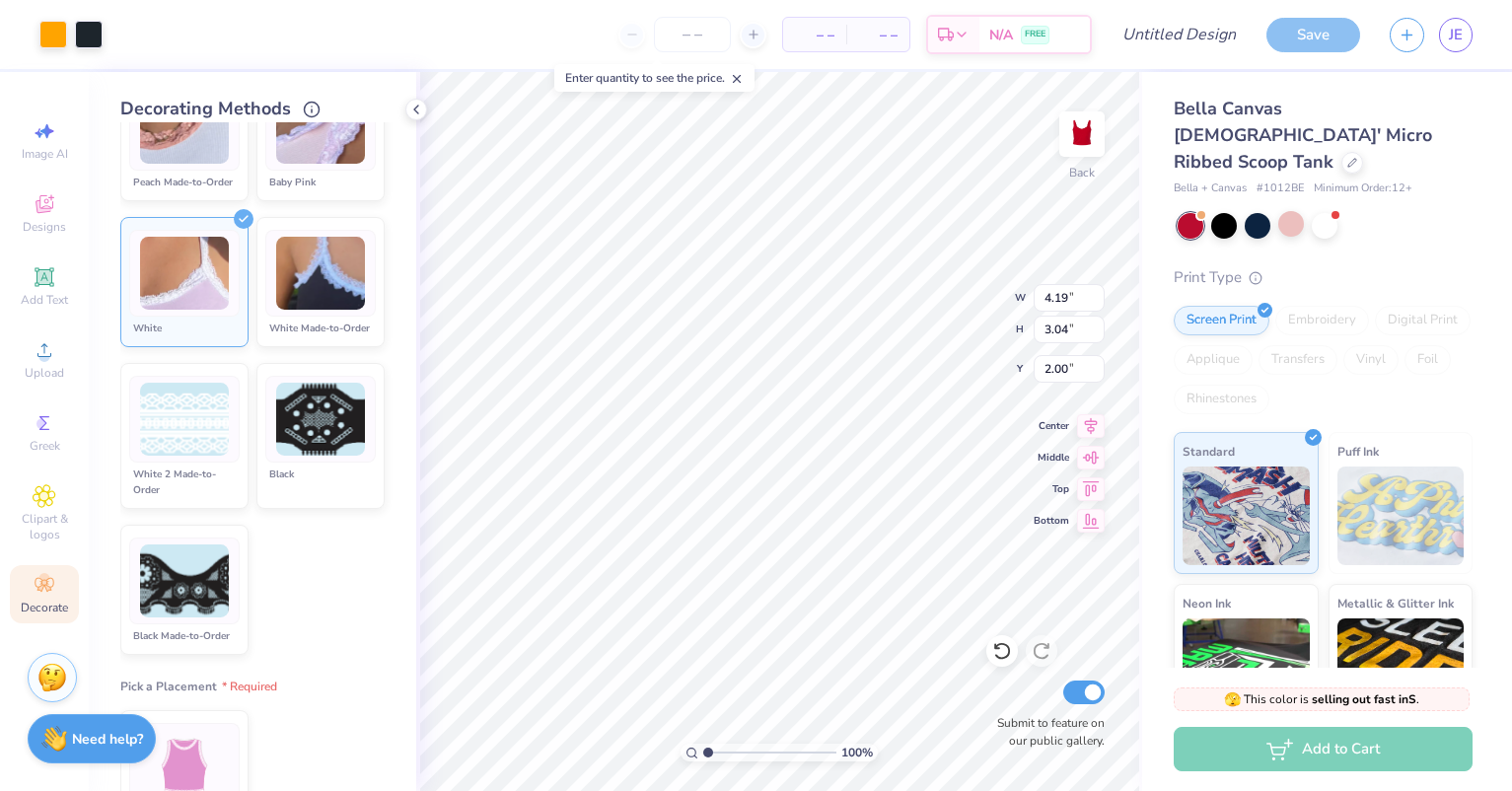
click at [170, 443] on img at bounding box center [185, 419] width 89 height 74
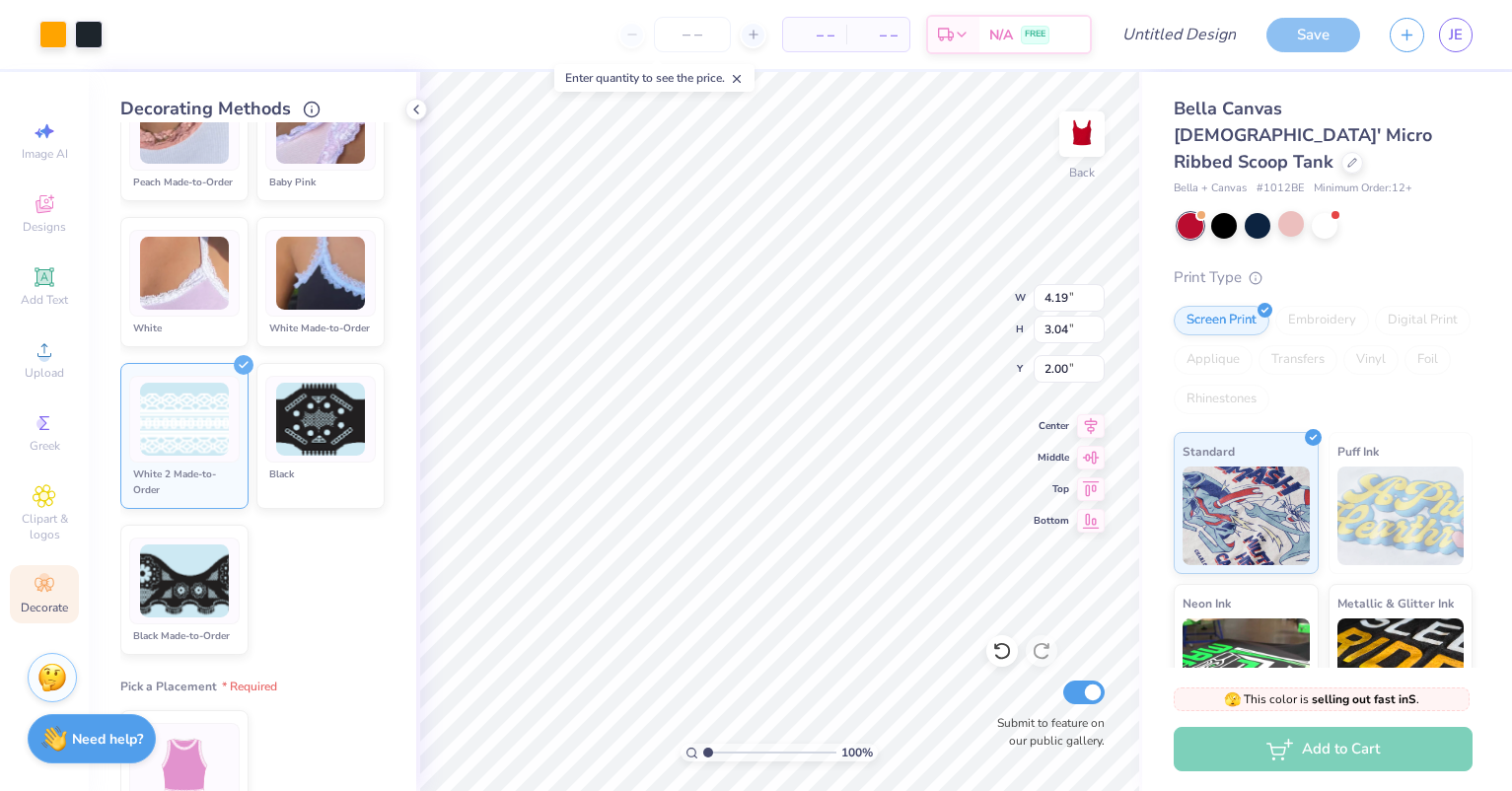
click at [186, 317] on div at bounding box center [185, 274] width 111 height 87
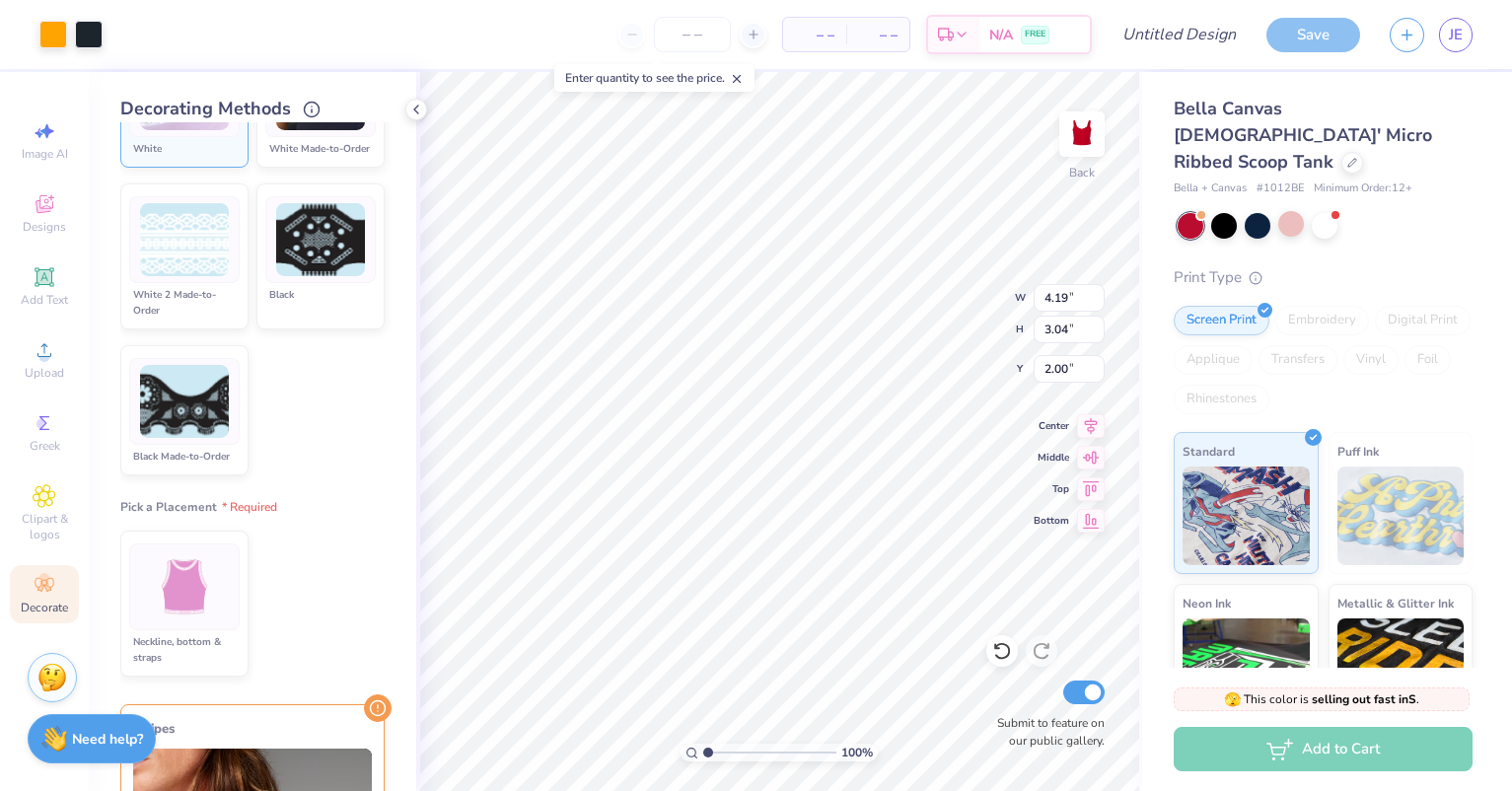
scroll to position [870, 0]
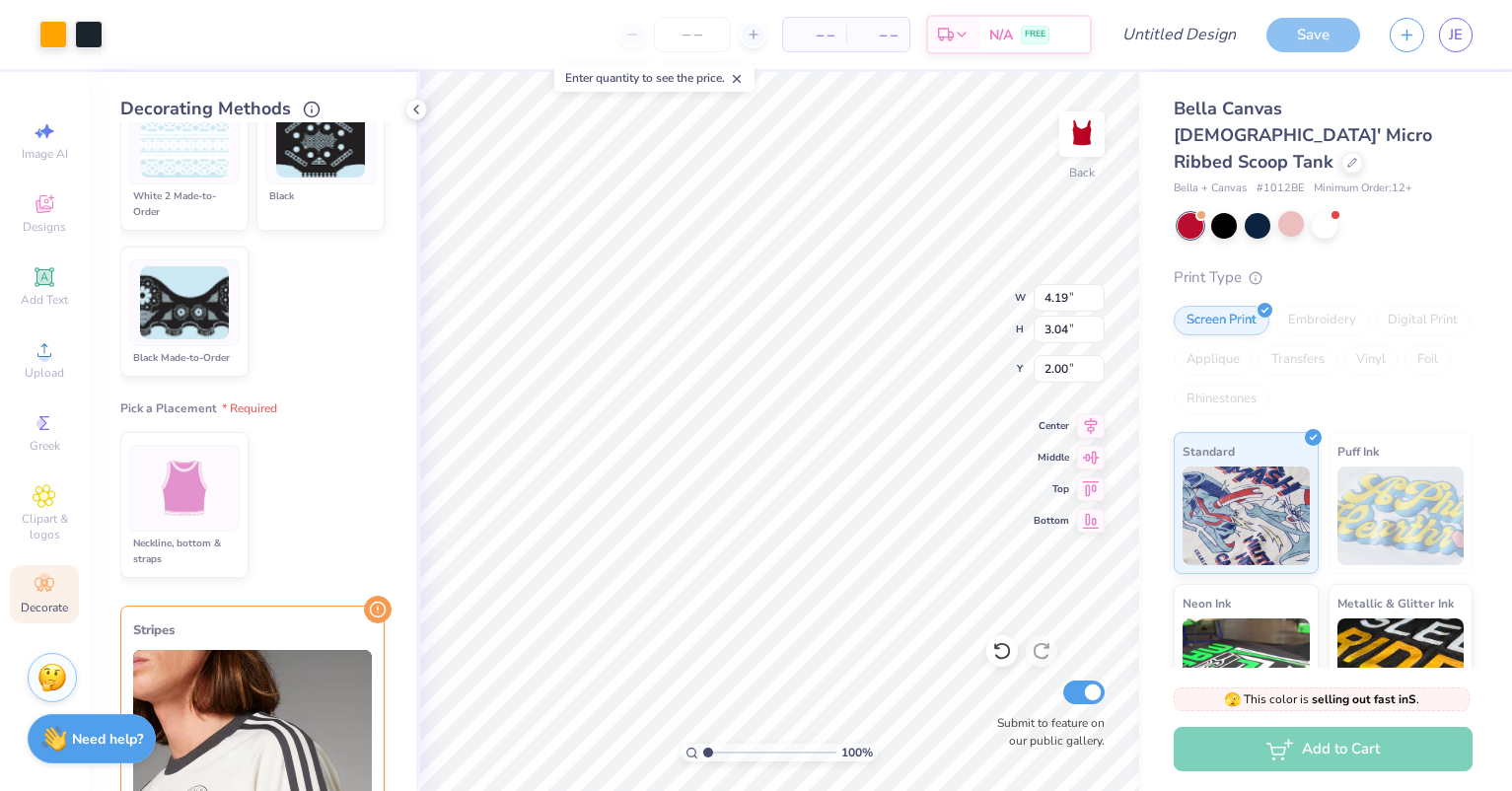
click at [195, 525] on img at bounding box center [185, 488] width 74 height 74
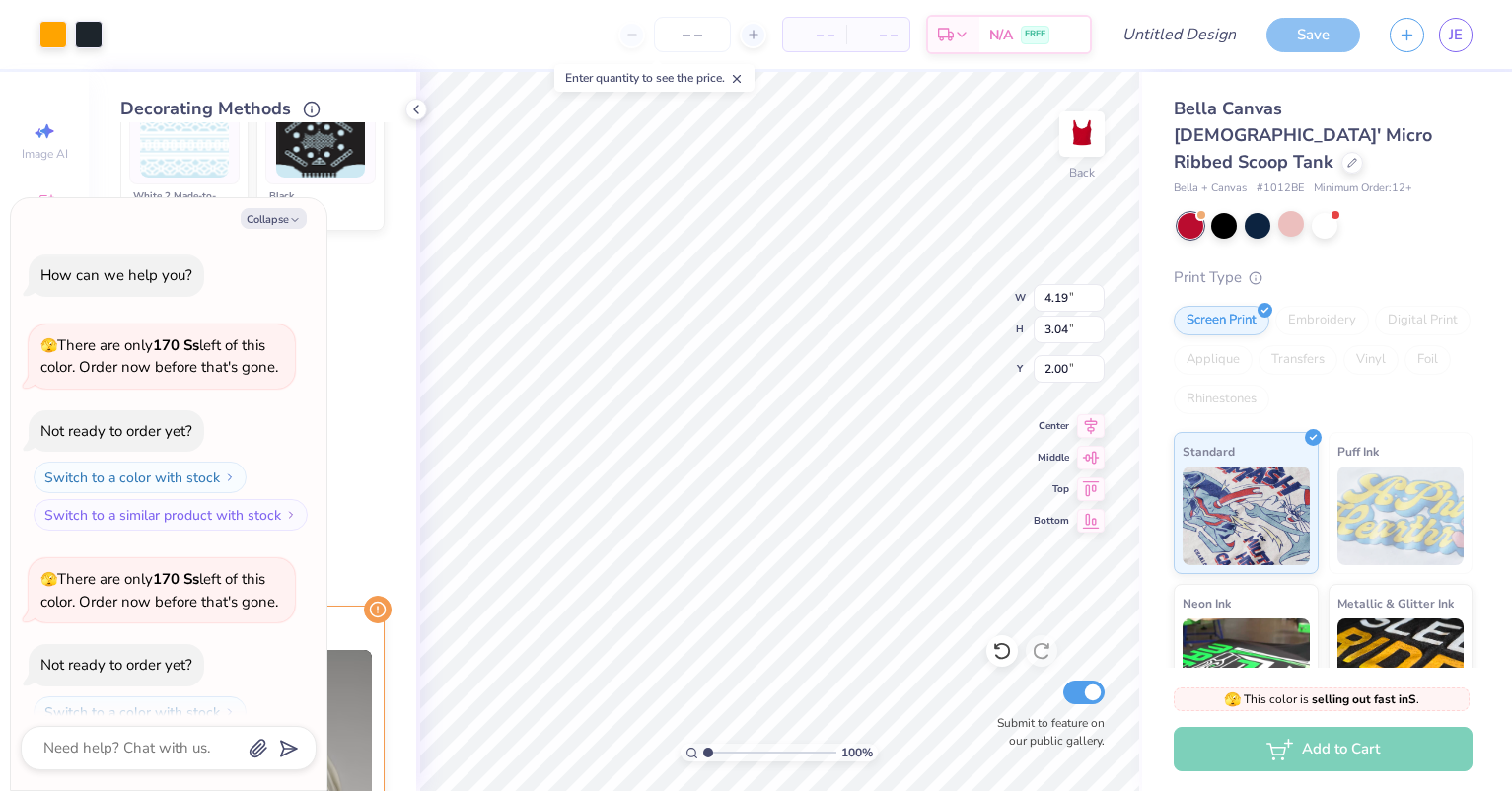
scroll to position [207, 0]
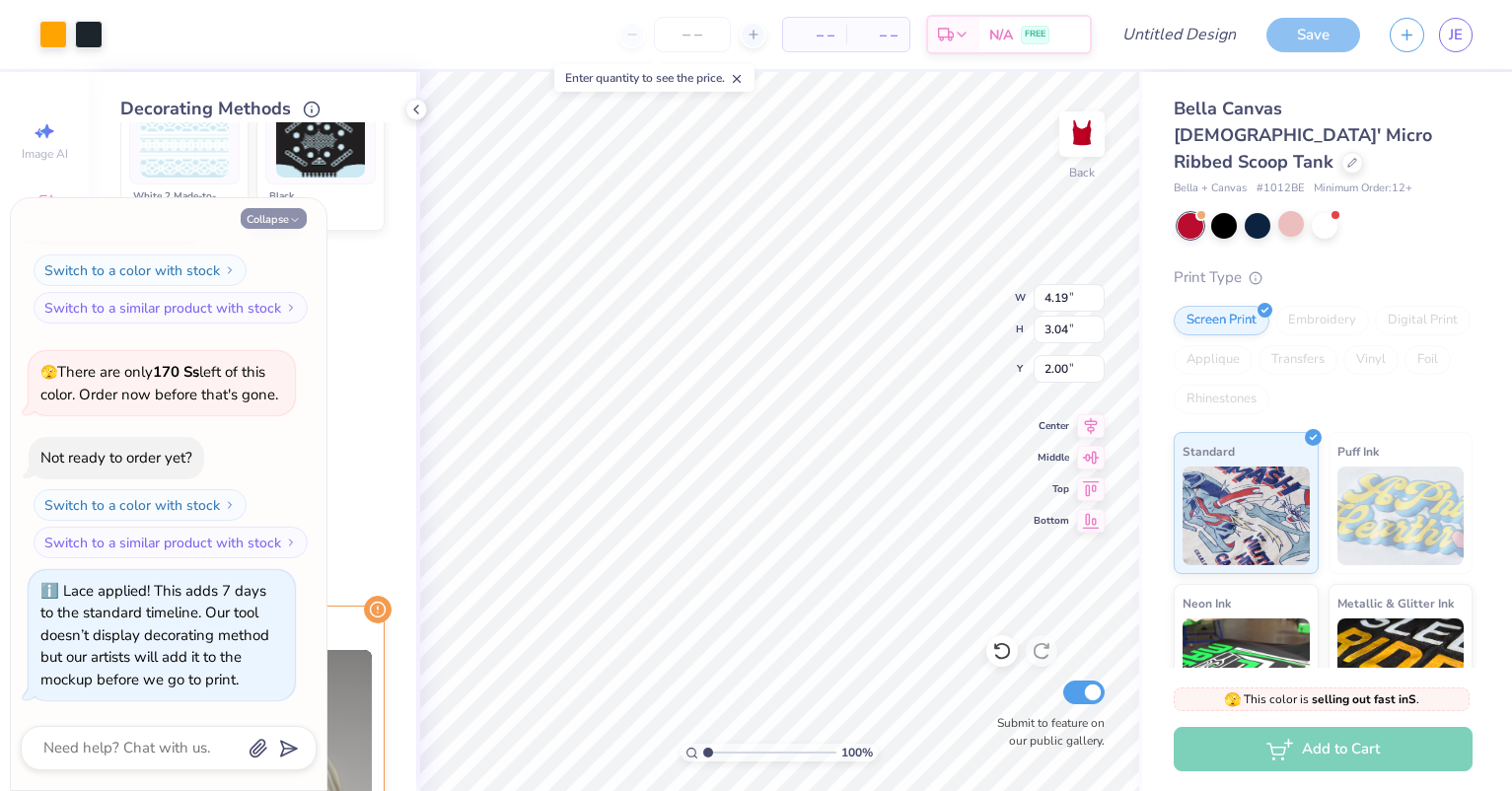
click at [268, 218] on button "Collapse" at bounding box center [274, 218] width 66 height 21
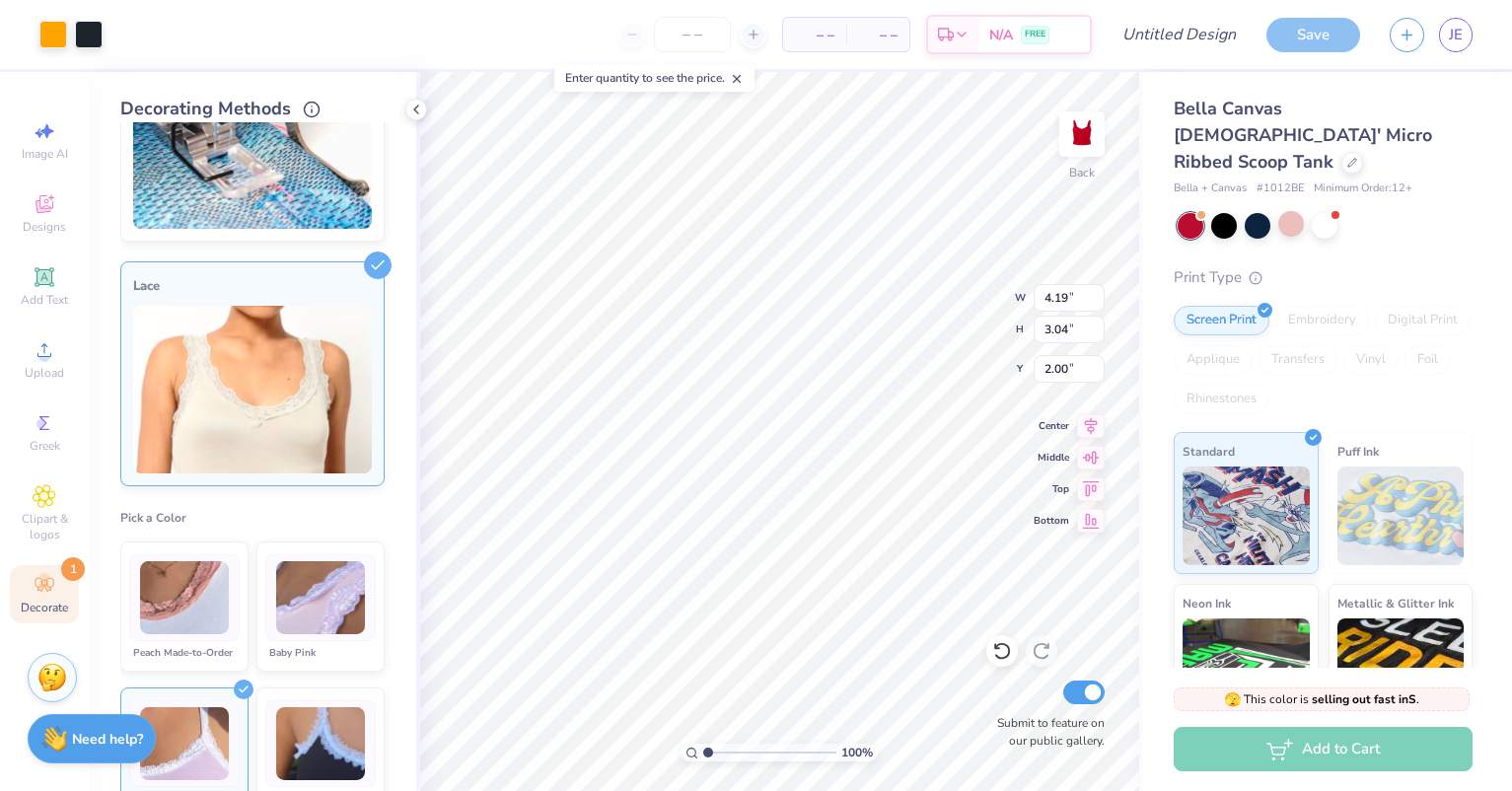
scroll to position [81, 0]
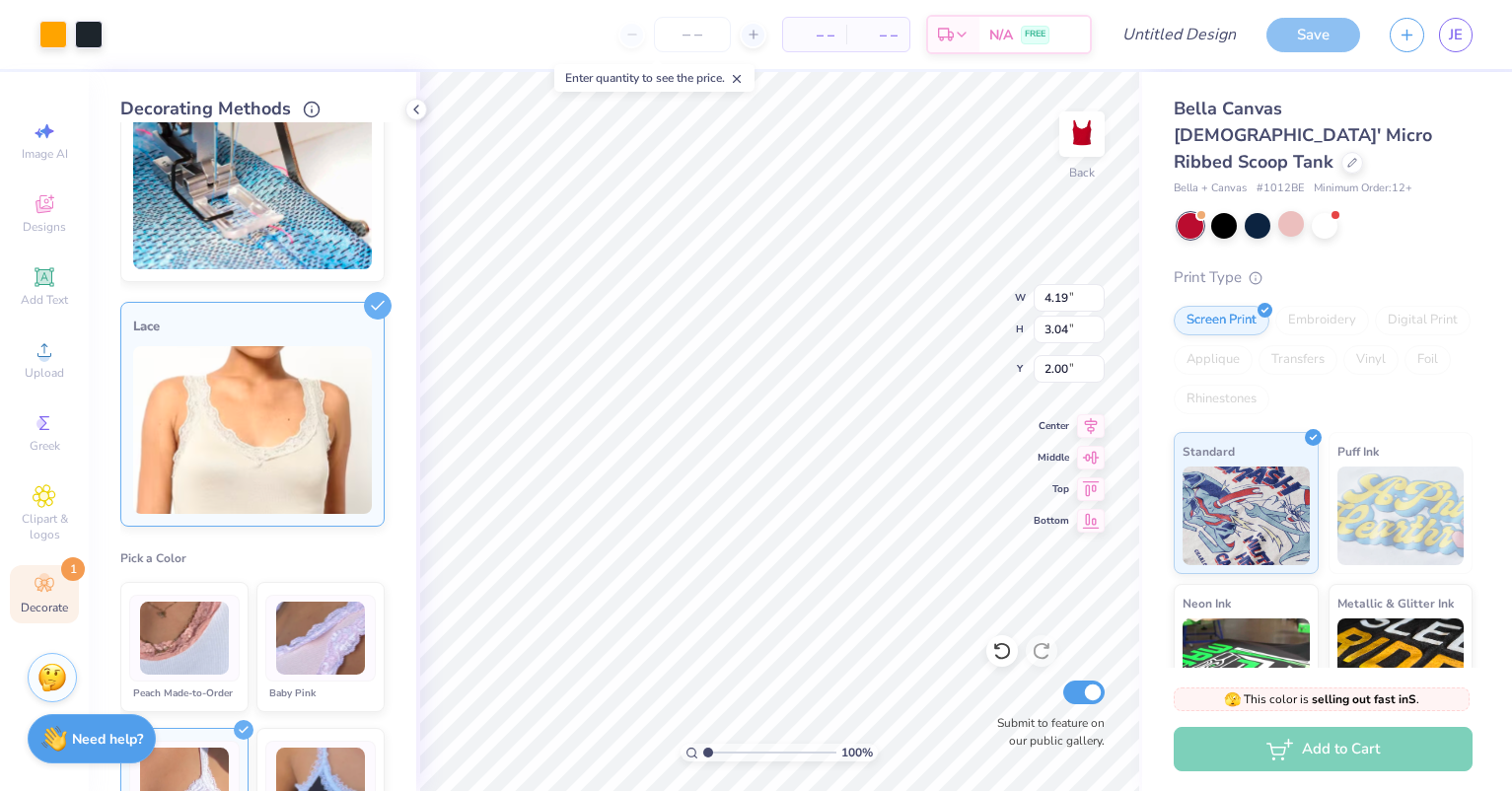
drag, startPoint x: 358, startPoint y: 309, endPoint x: 335, endPoint y: 332, distance: 32.5
click at [363, 308] on icon at bounding box center [377, 306] width 28 height 28
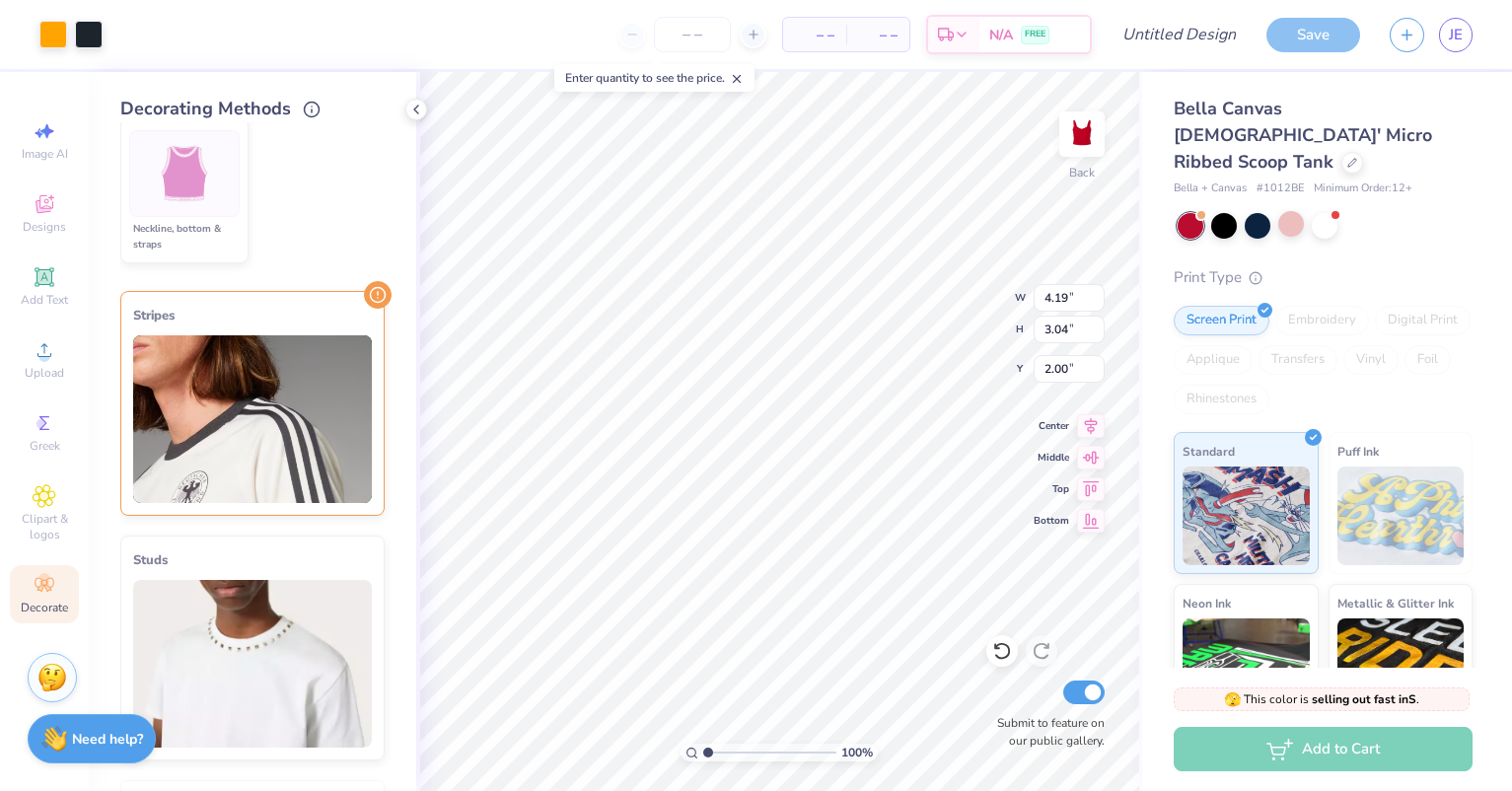
scroll to position [1165, 0]
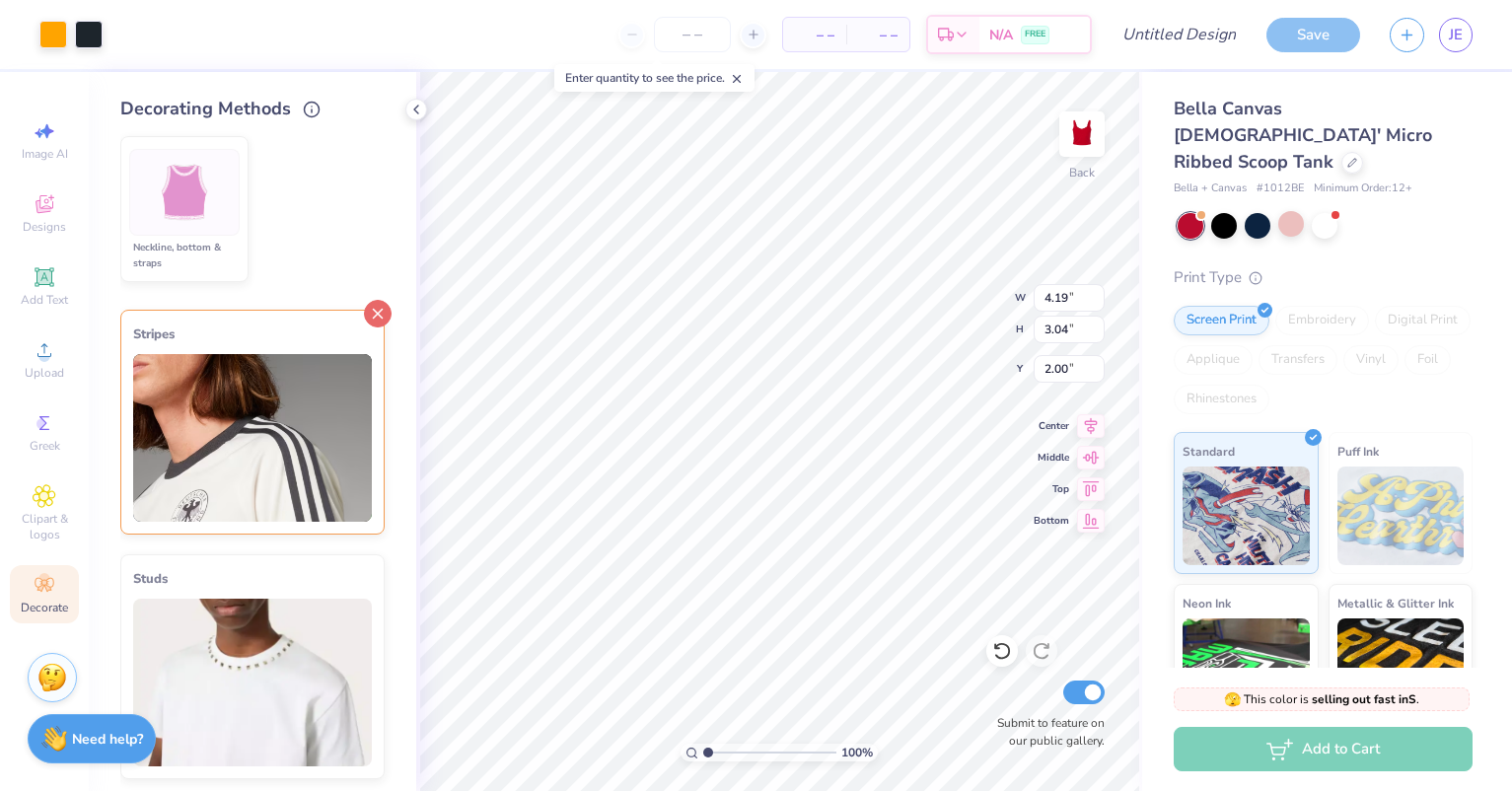
click at [373, 319] on line at bounding box center [377, 314] width 9 height 9
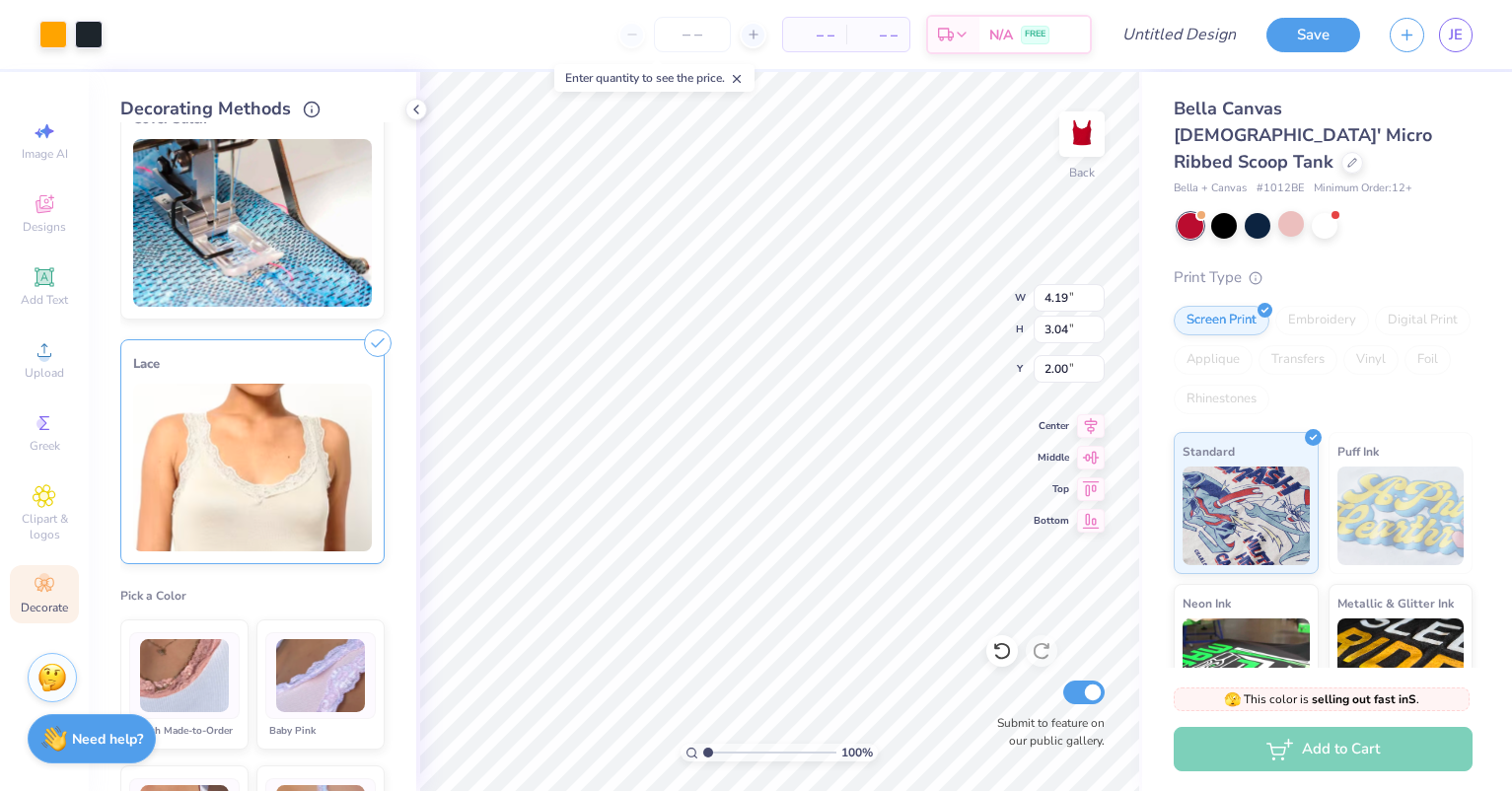
scroll to position [0, 0]
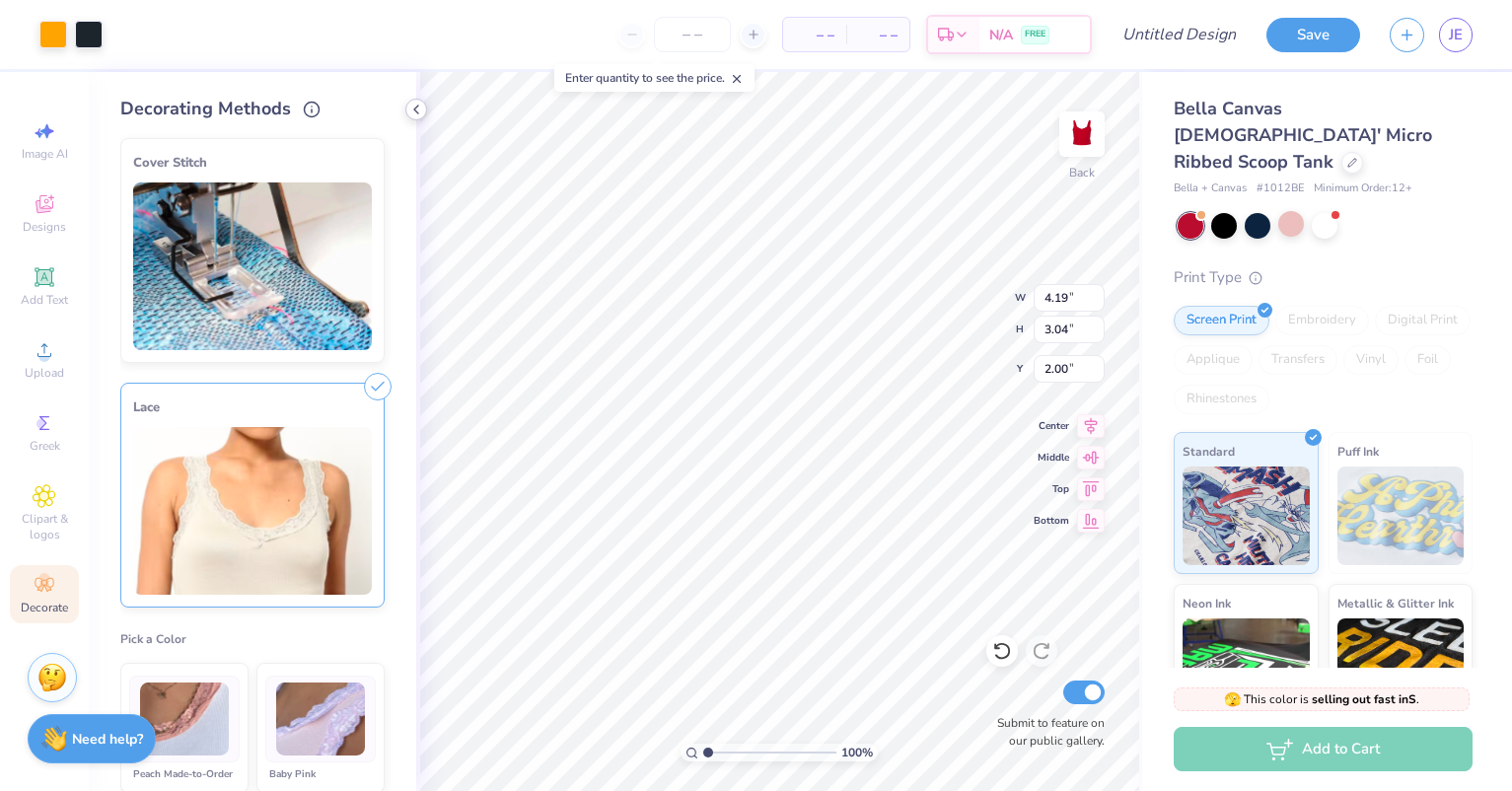
click at [418, 109] on icon at bounding box center [416, 110] width 16 height 16
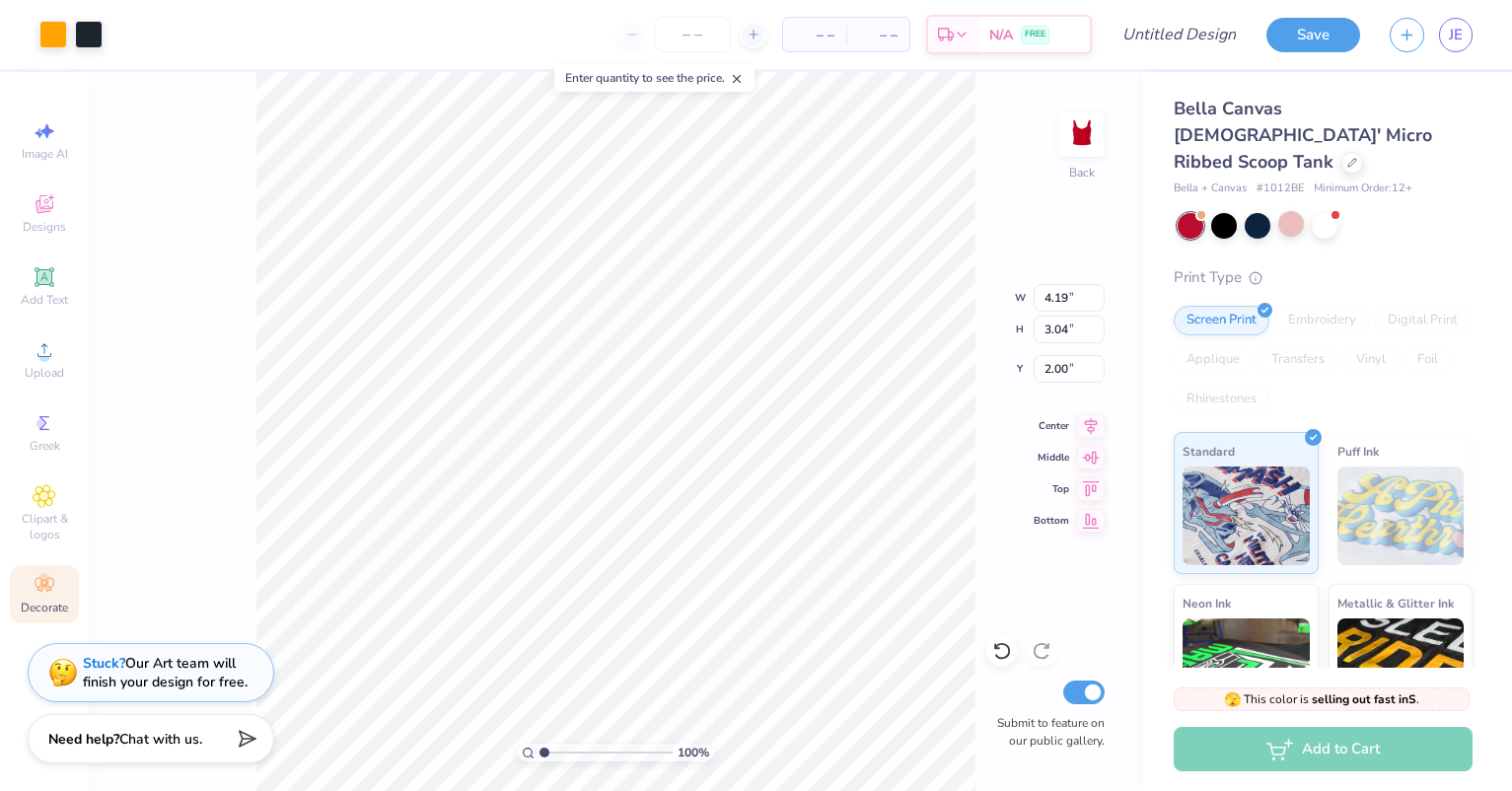
click at [36, 590] on icon at bounding box center [44, 585] width 24 height 24
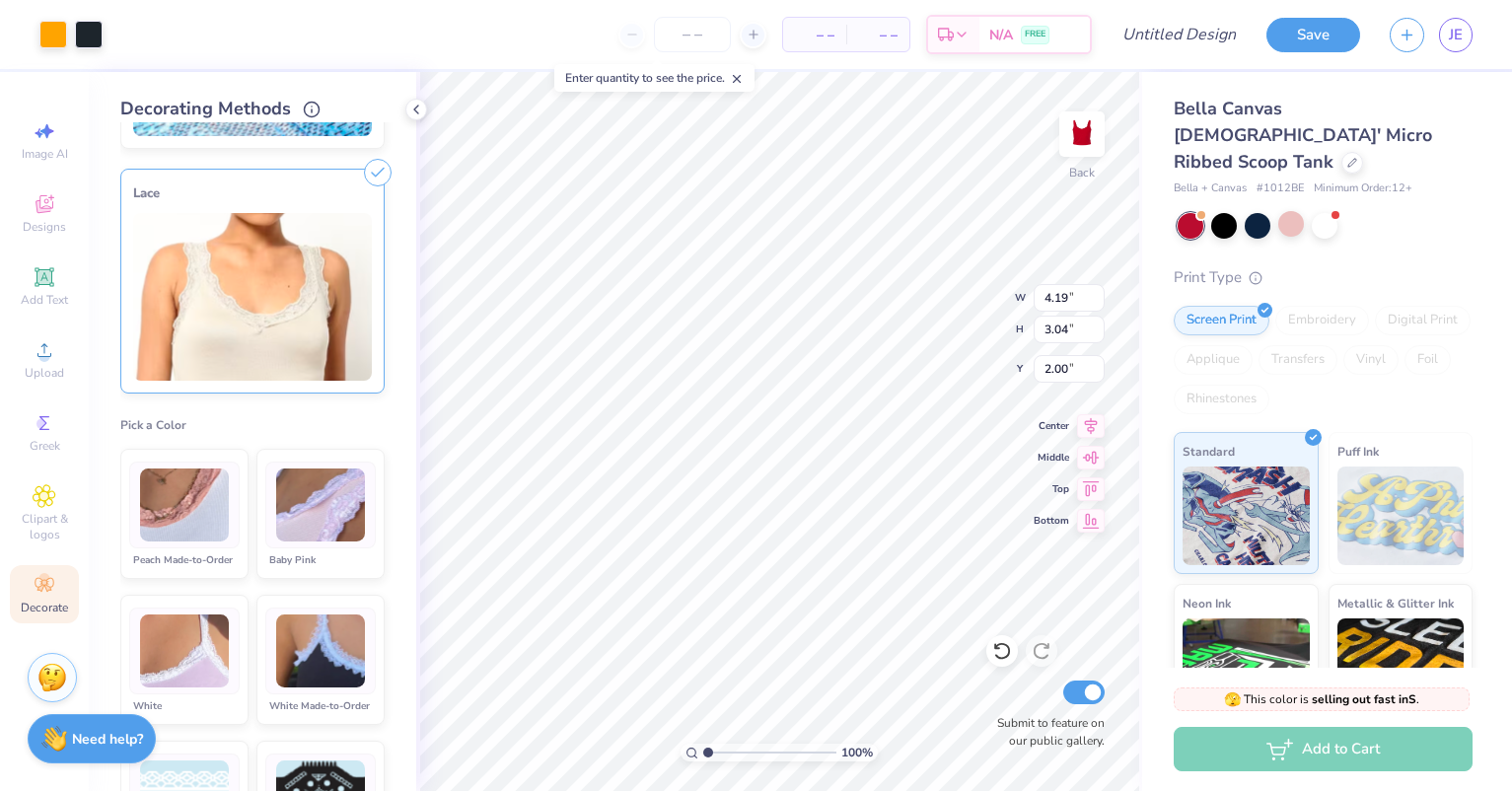
scroll to position [296, 0]
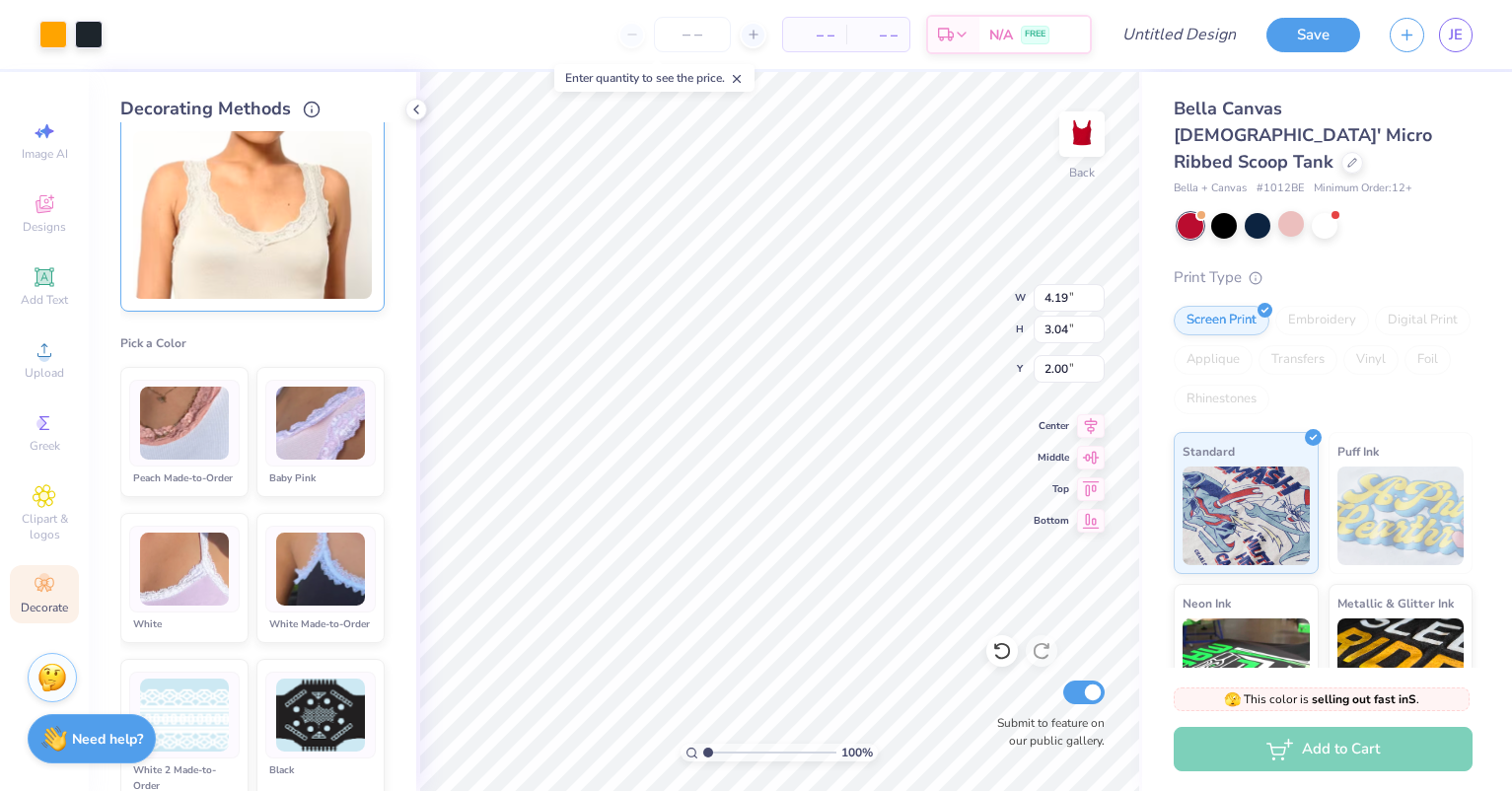
click at [257, 218] on img at bounding box center [253, 215] width 239 height 168
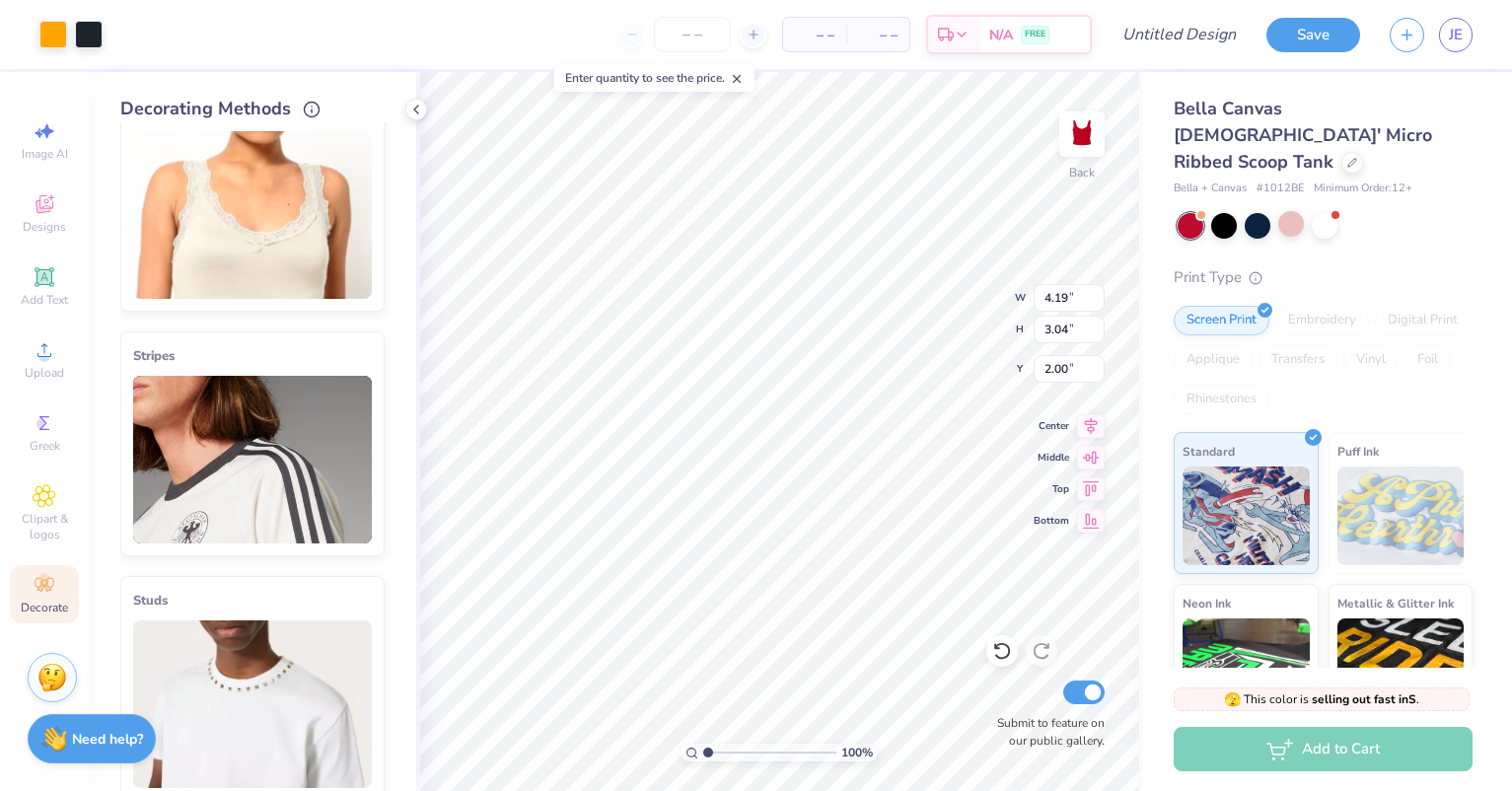
click at [254, 219] on img at bounding box center [253, 215] width 239 height 168
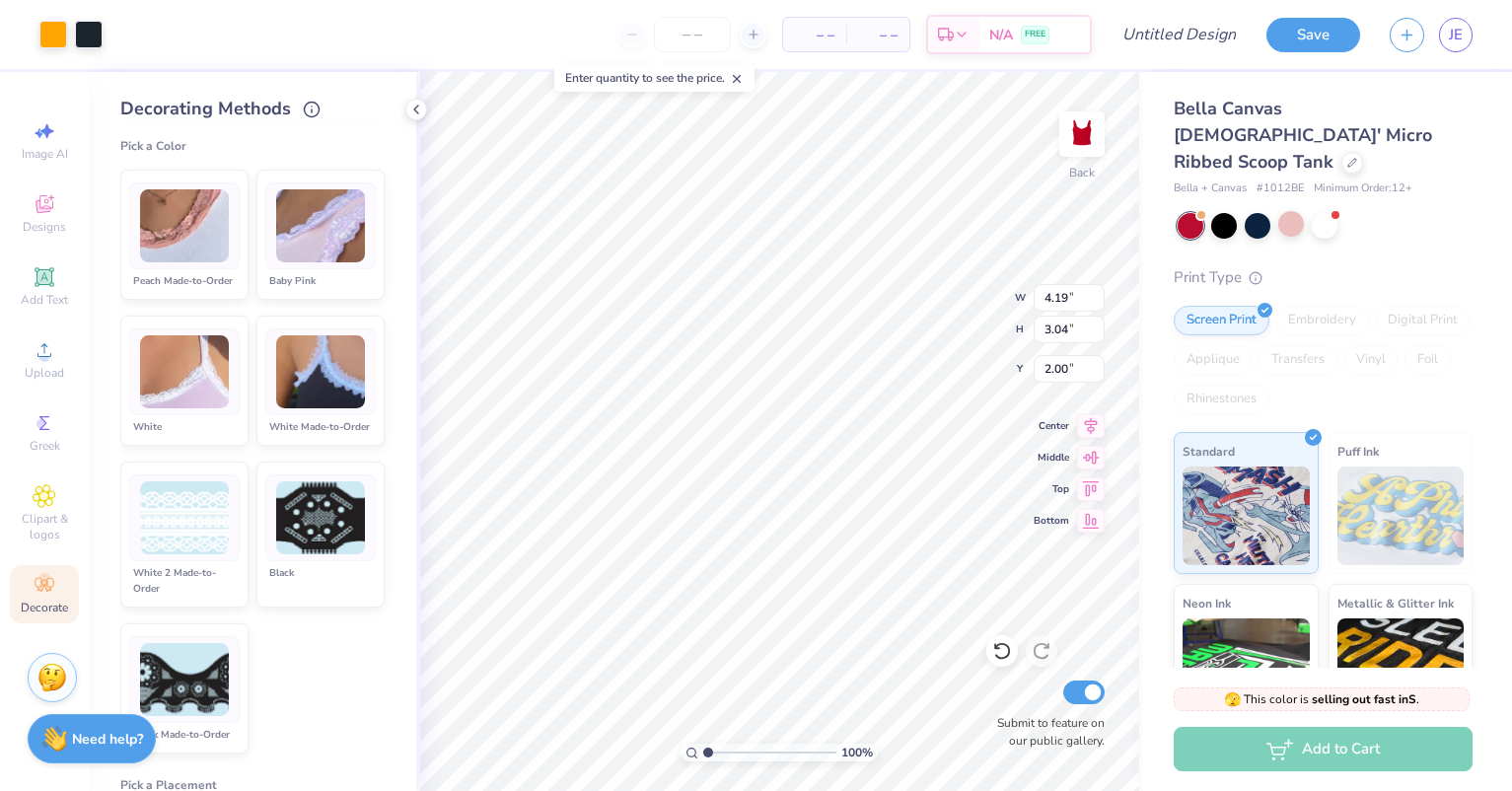
click at [190, 373] on img at bounding box center [185, 372] width 89 height 74
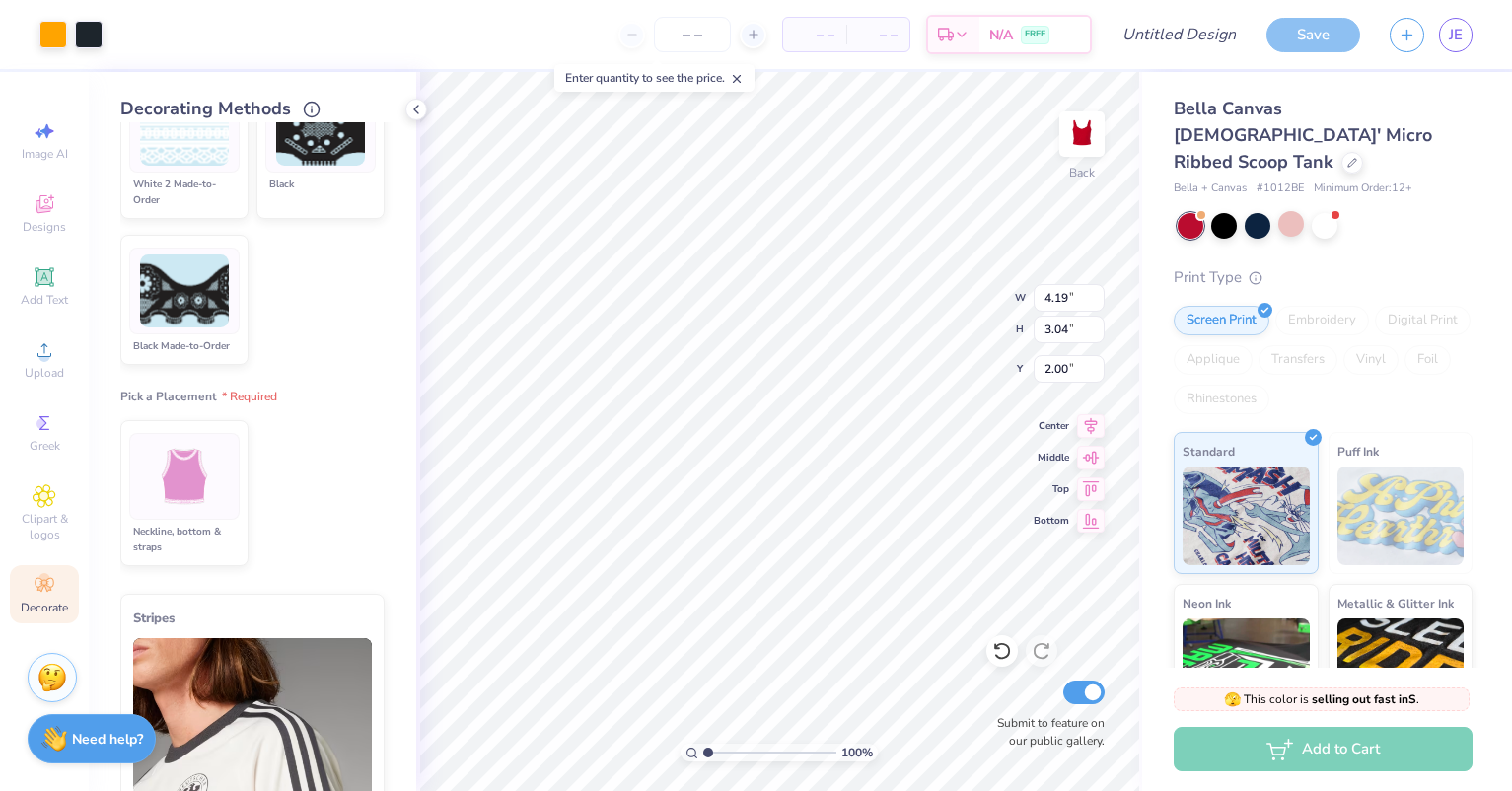
scroll to position [888, 0]
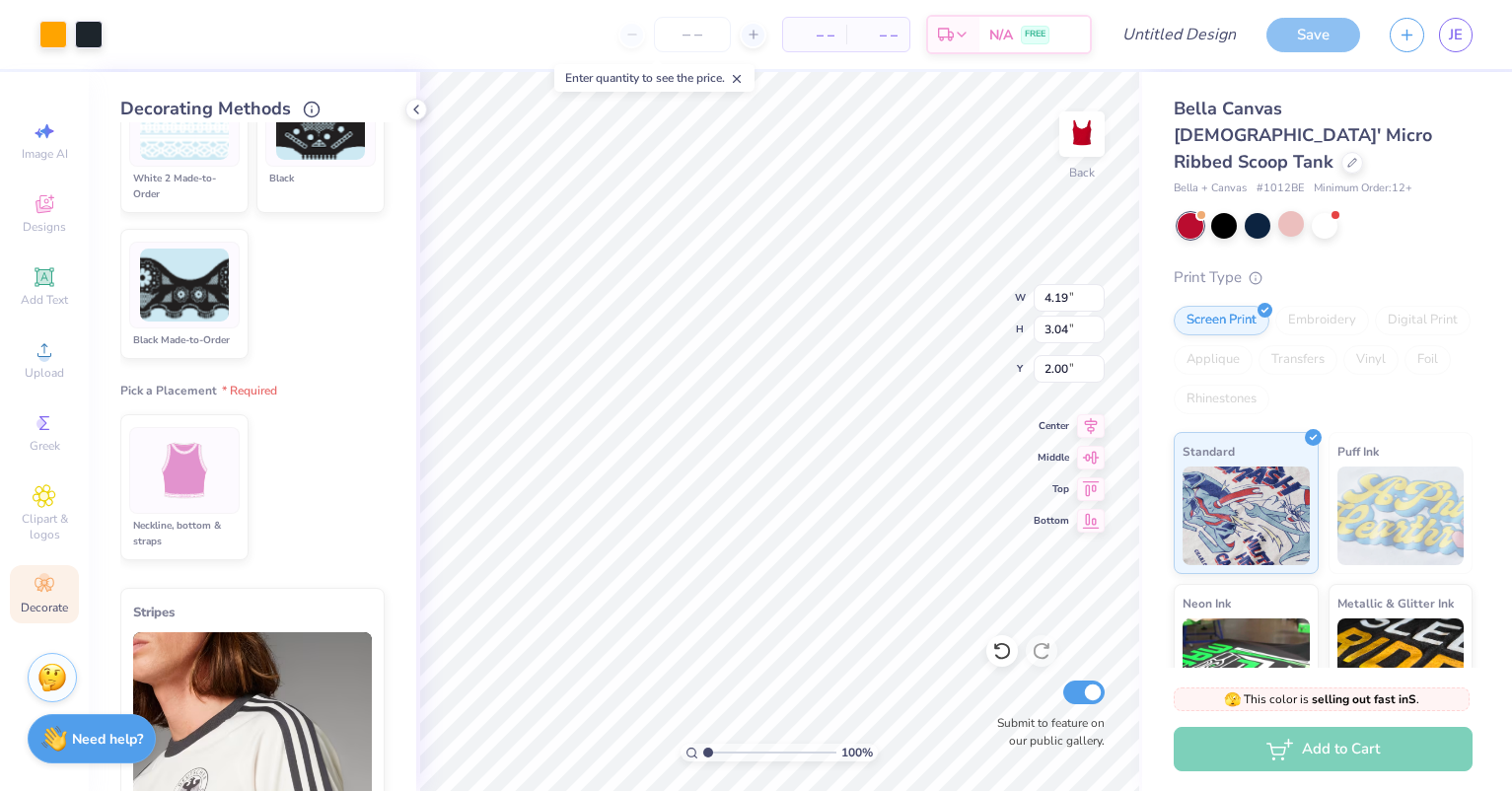
click at [172, 508] on img at bounding box center [185, 470] width 74 height 74
type textarea "x"
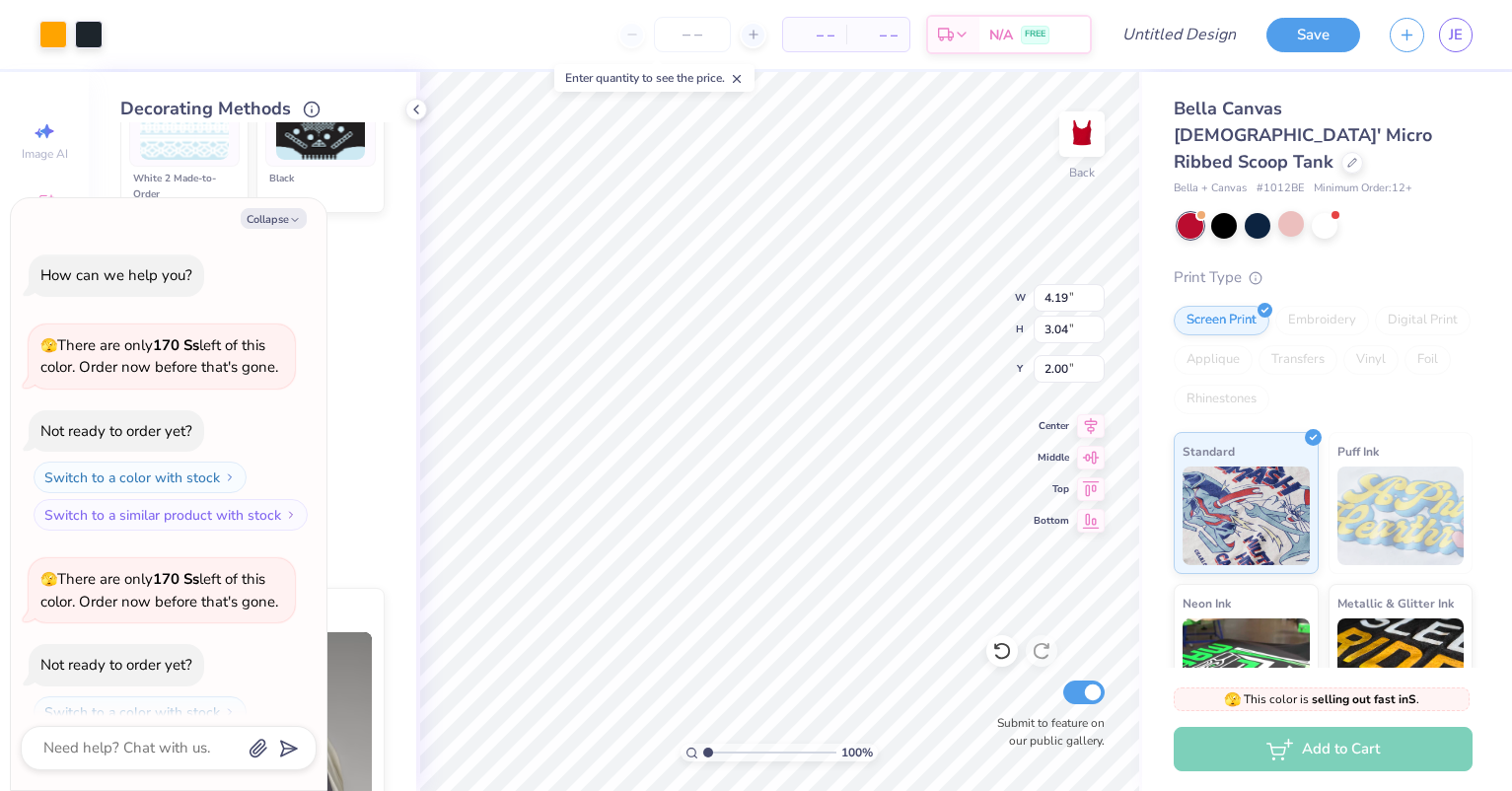
scroll to position [351, 0]
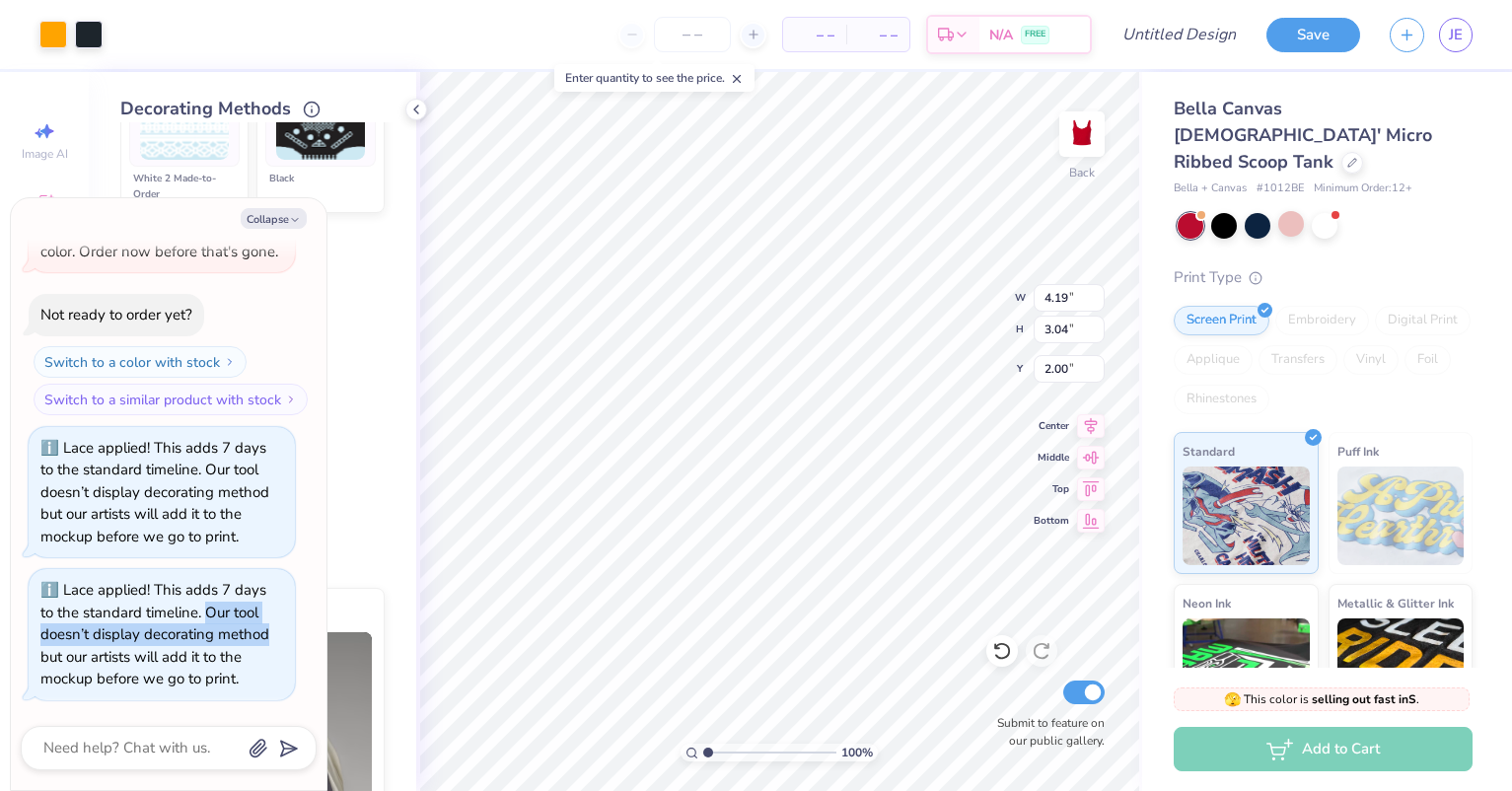
drag, startPoint x: 204, startPoint y: 615, endPoint x: 273, endPoint y: 642, distance: 74.1
click at [273, 642] on div "Lace applied! This adds 7 days to the standard timeline. Our tool doesn’t displ…" at bounding box center [162, 634] width 243 height 112
click at [418, 109] on icon at bounding box center [416, 110] width 16 height 16
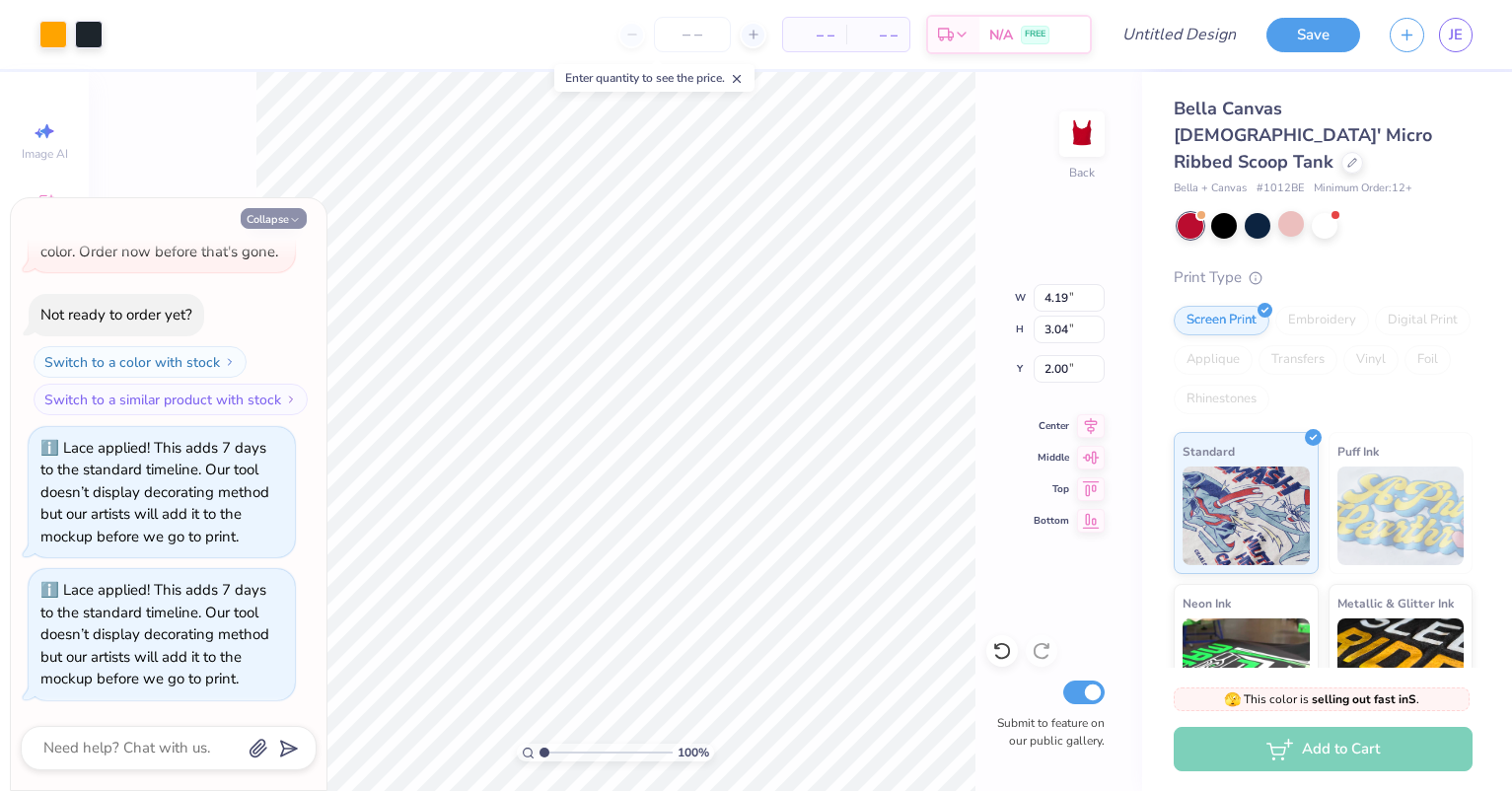
click at [285, 217] on button "Collapse" at bounding box center [274, 218] width 66 height 21
type textarea "x"
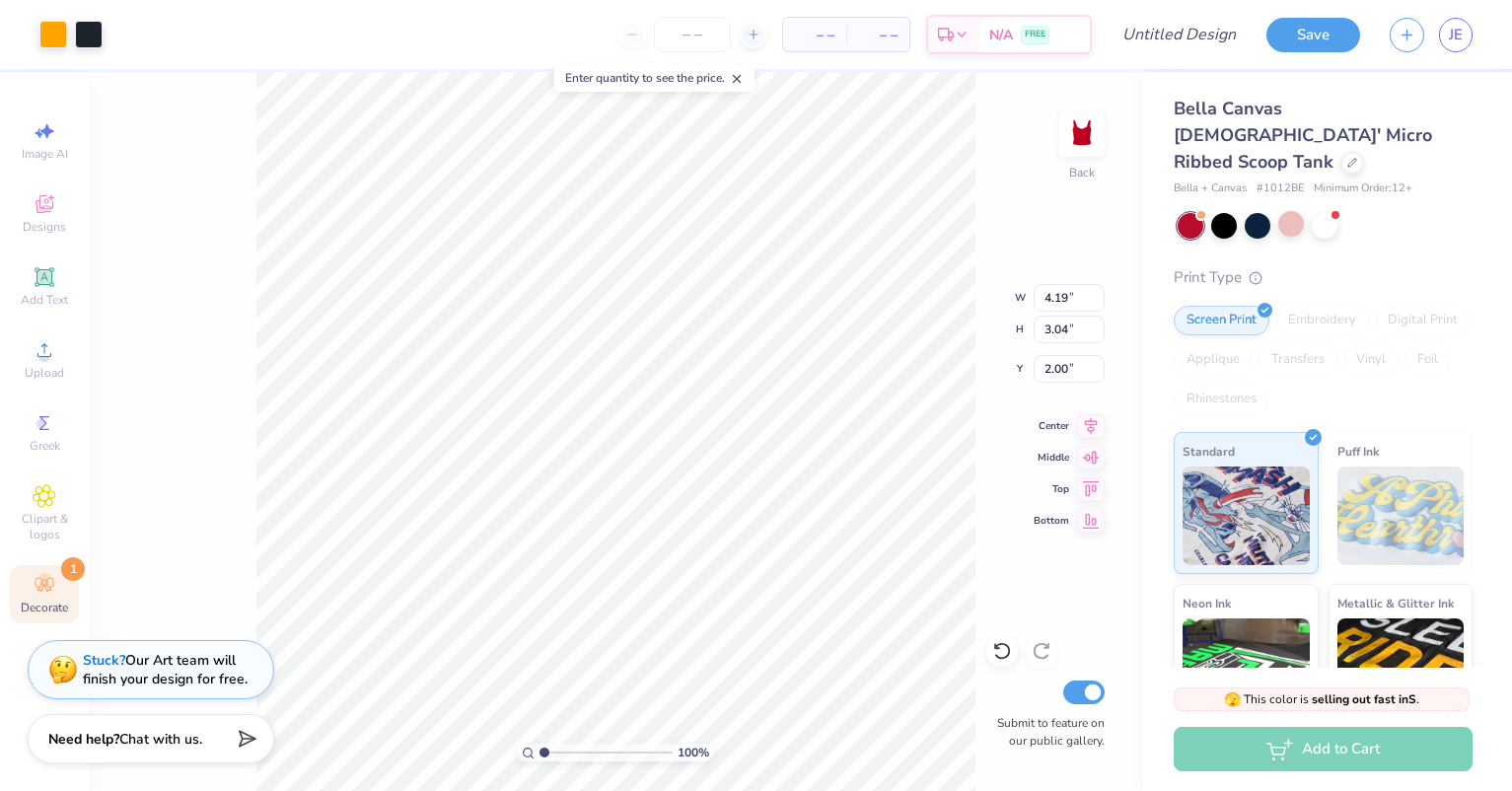
click at [103, 659] on strong "Stuck?" at bounding box center [104, 660] width 42 height 19
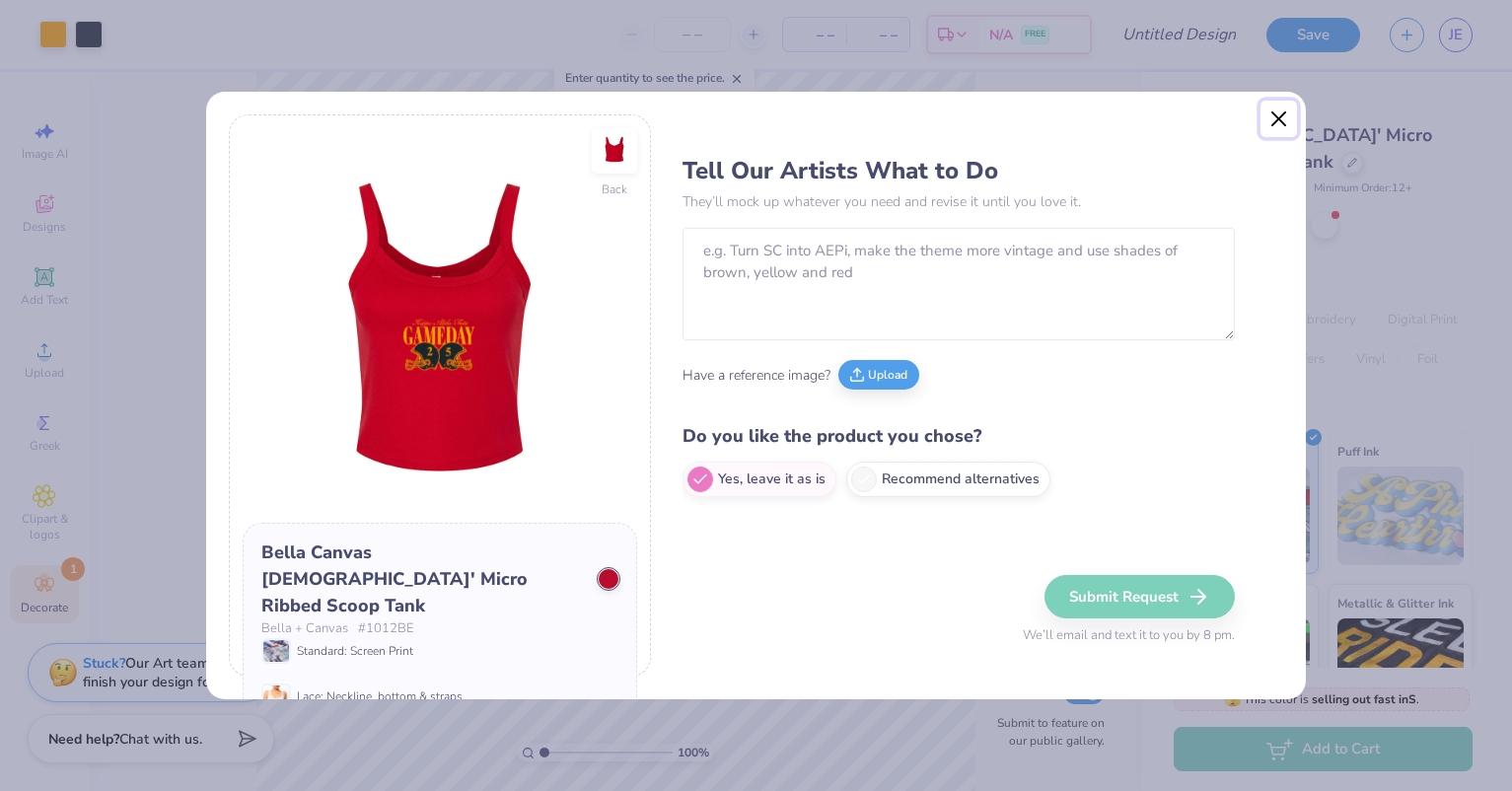
click at [1281, 116] on button "Close" at bounding box center [1279, 119] width 38 height 38
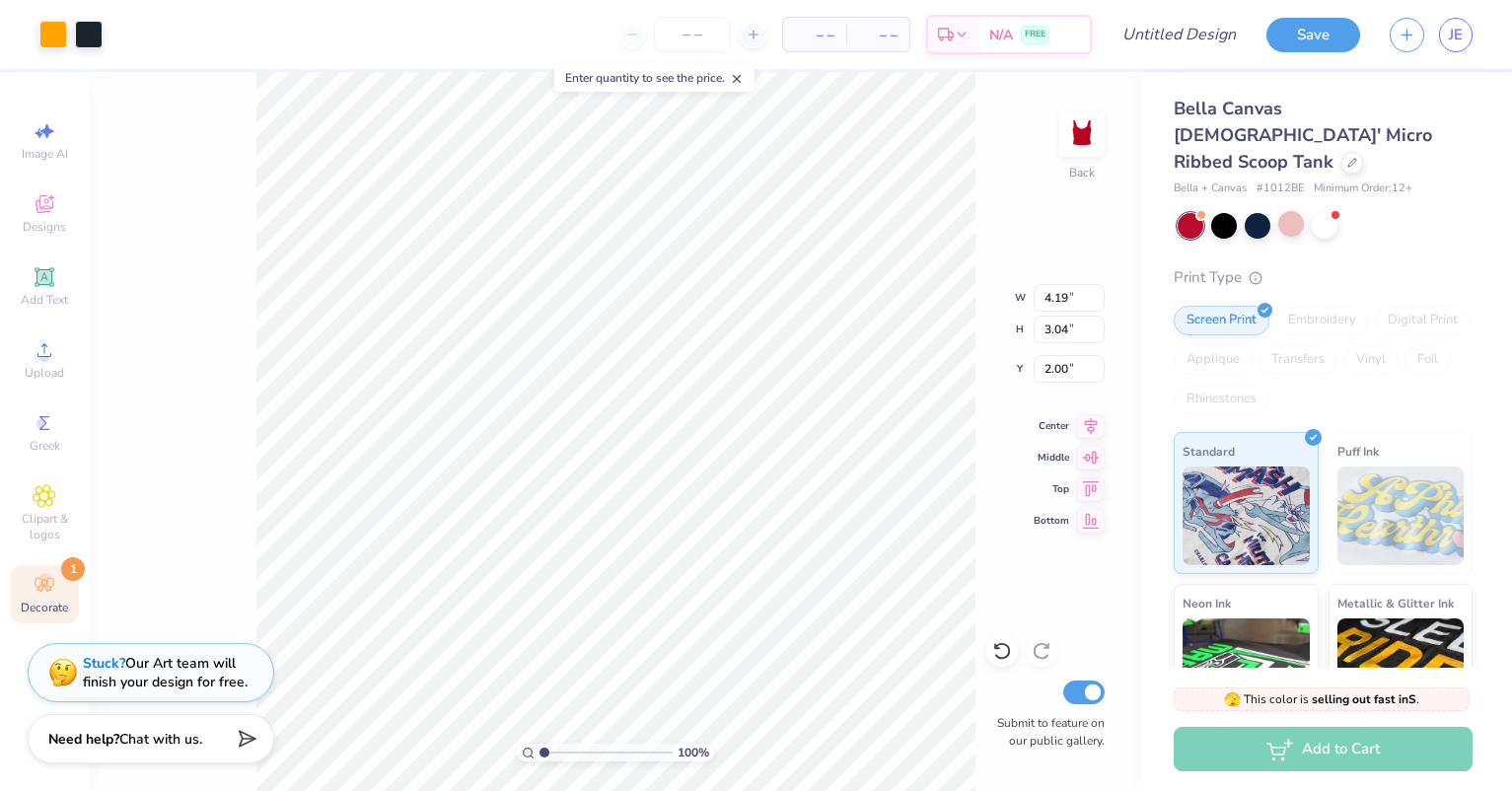
click at [39, 589] on icon at bounding box center [43, 585] width 19 height 14
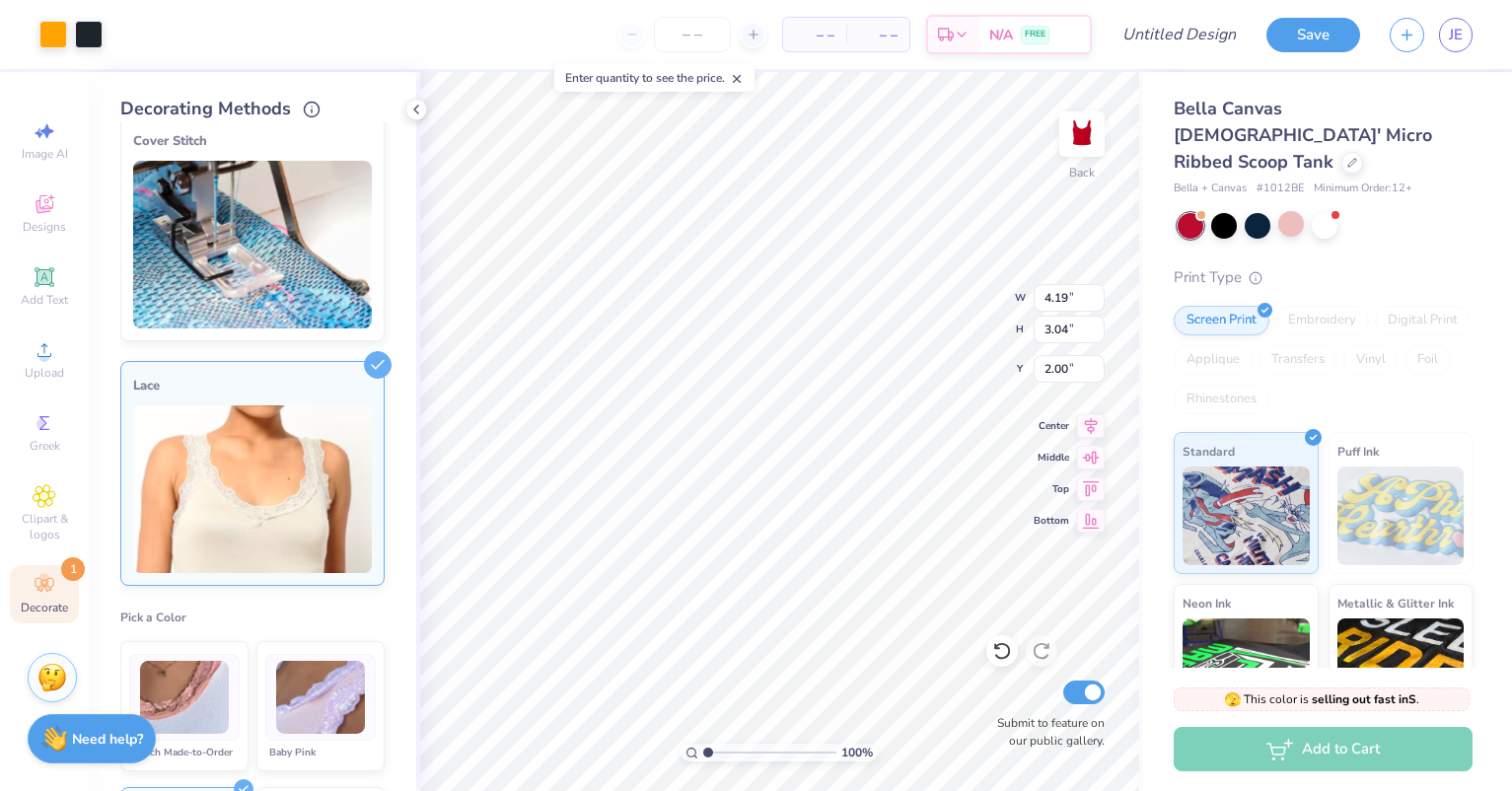
scroll to position [0, 0]
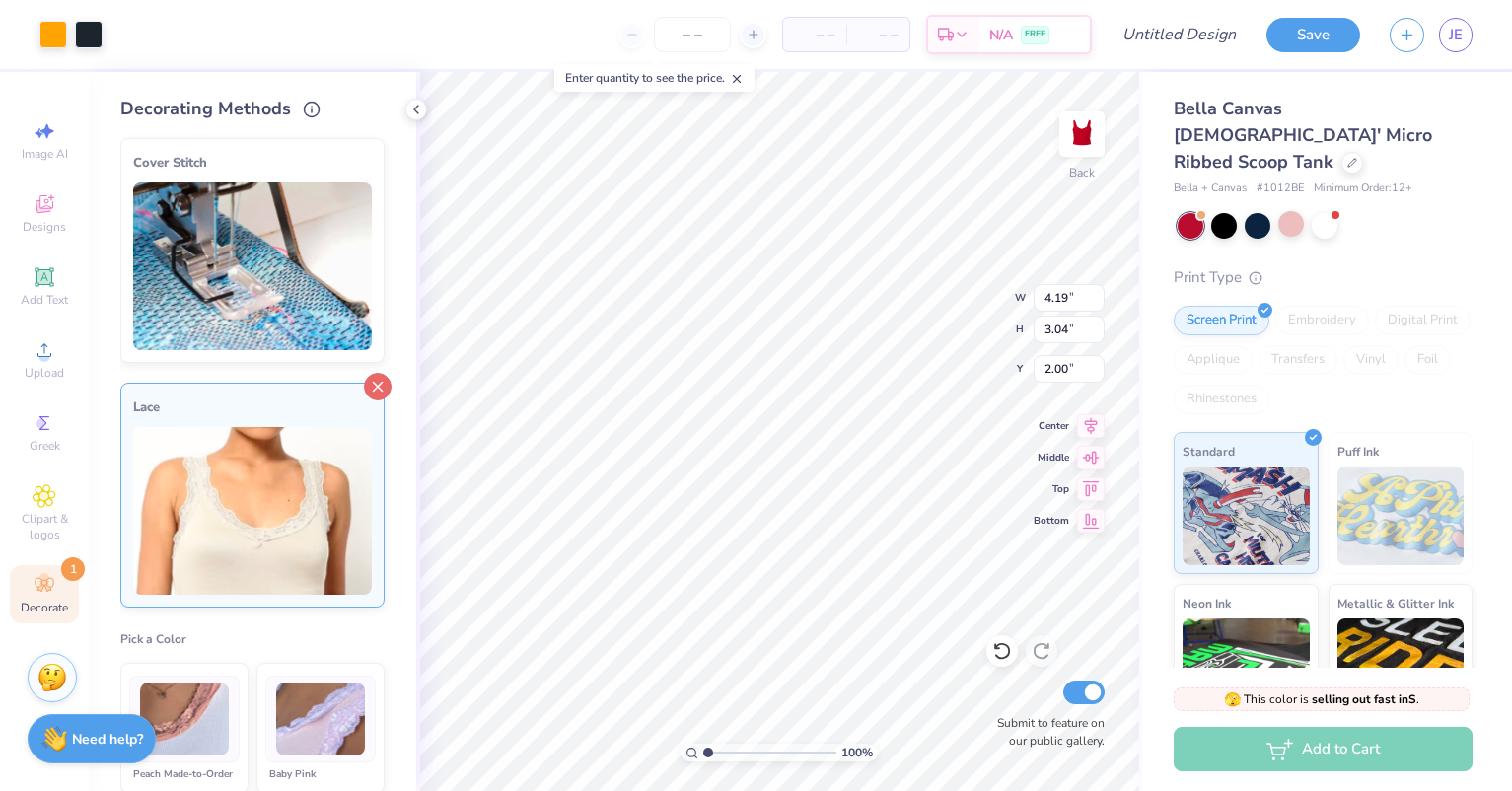
click at [363, 384] on icon at bounding box center [377, 386] width 28 height 28
click at [421, 109] on icon at bounding box center [416, 110] width 16 height 16
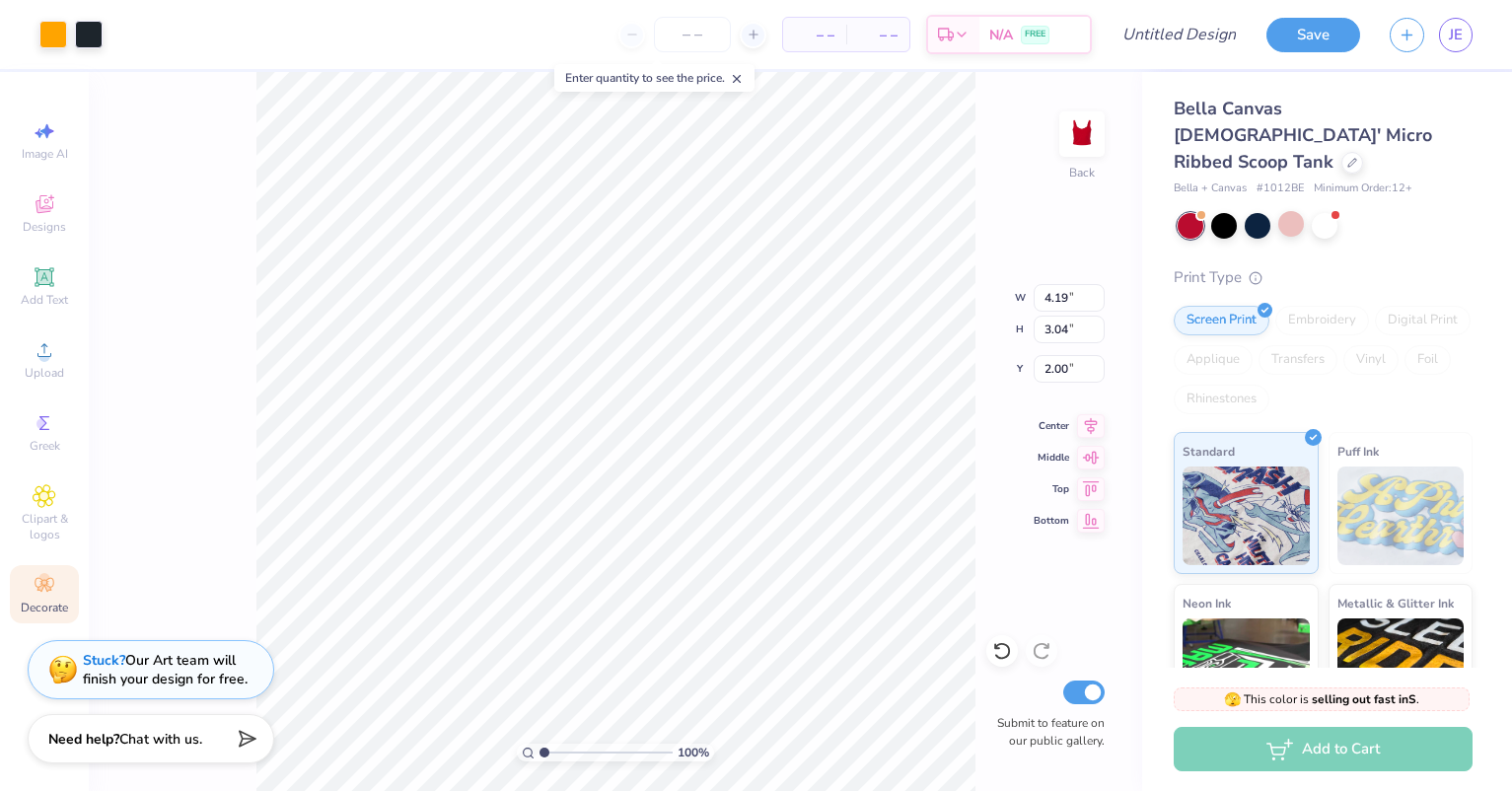
click at [96, 655] on strong "Stuck?" at bounding box center [104, 660] width 42 height 19
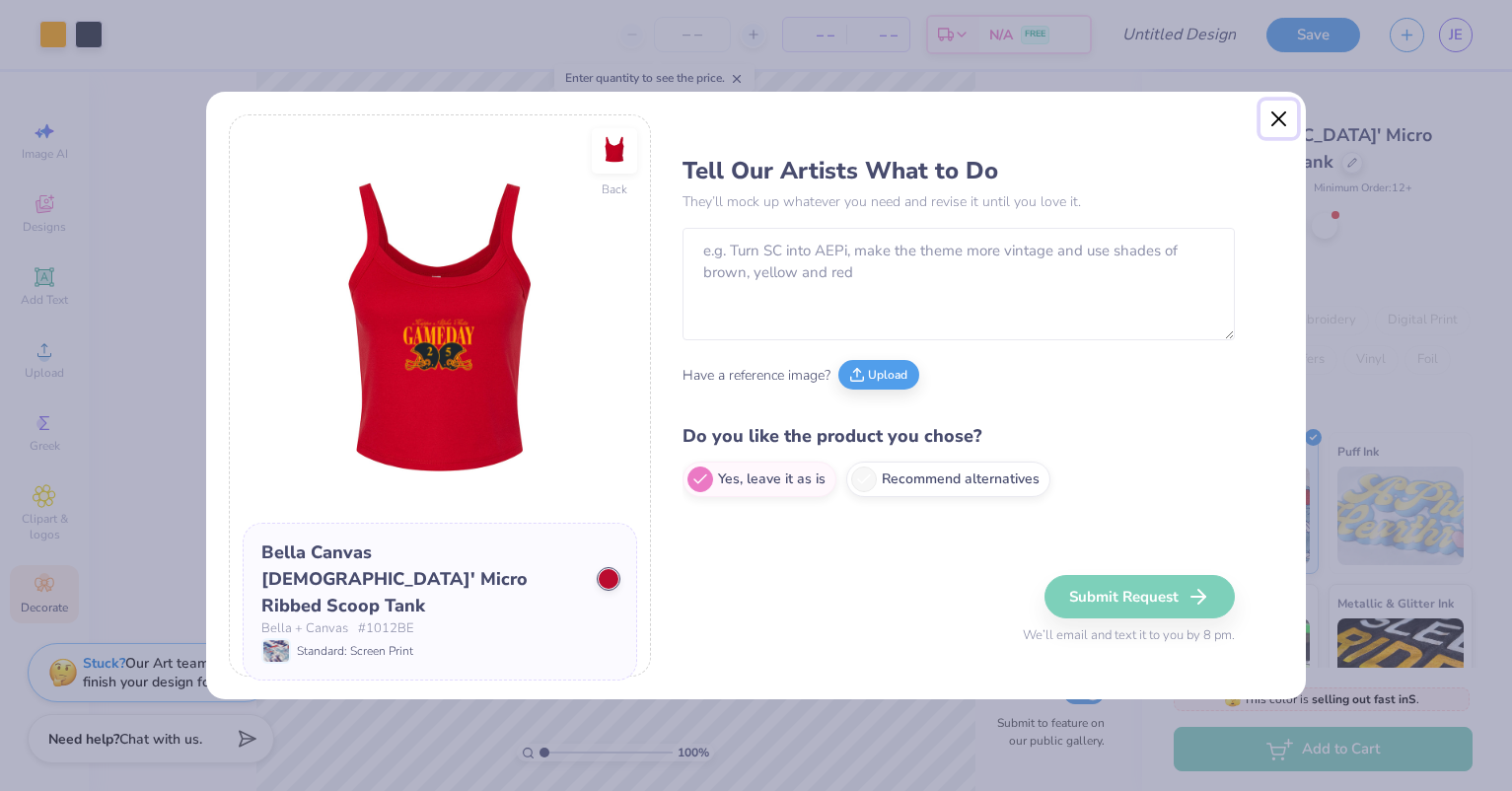
click at [1269, 120] on button "Close" at bounding box center [1279, 119] width 38 height 38
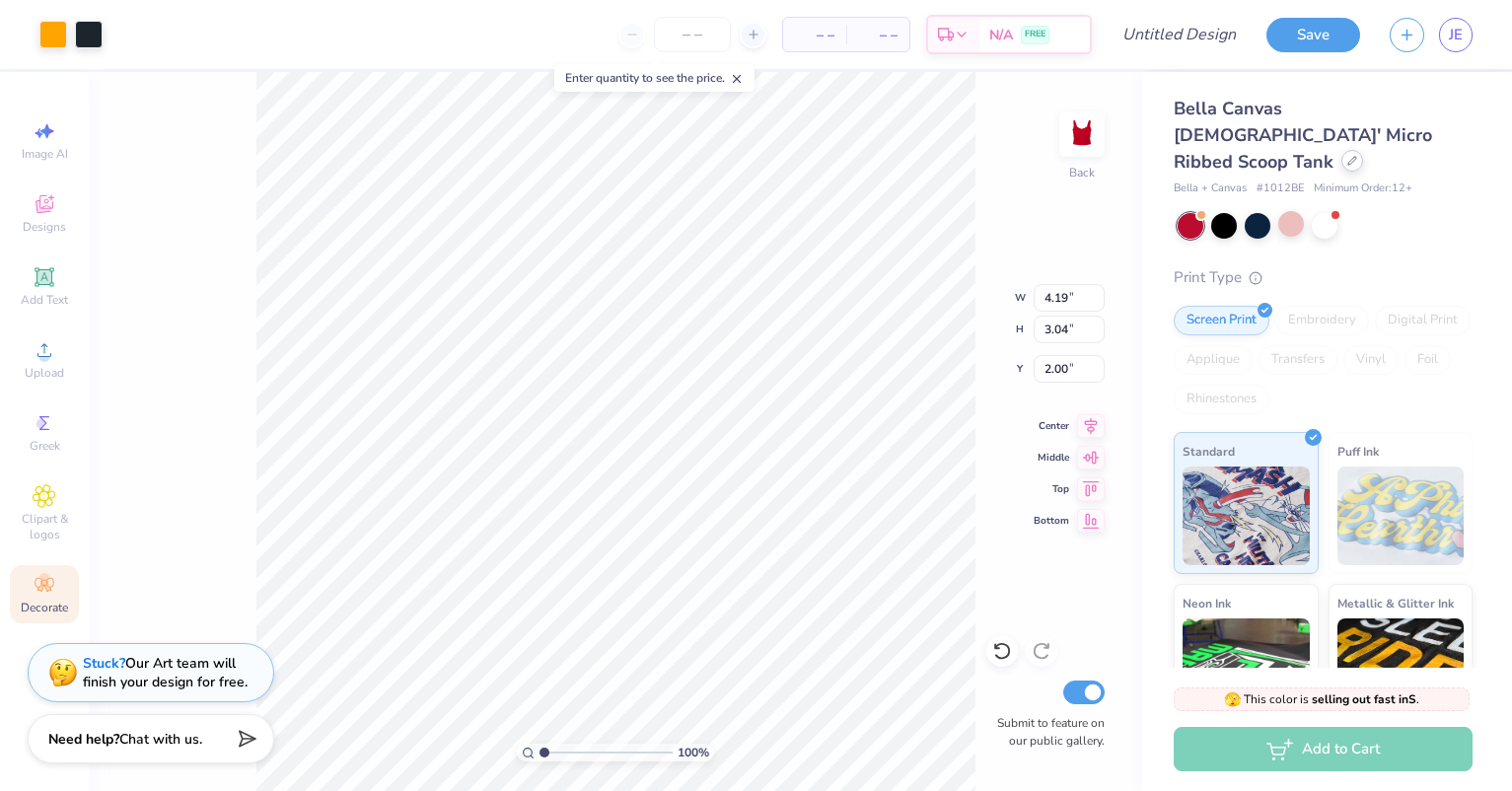
click at [1341, 150] on div at bounding box center [1352, 161] width 22 height 22
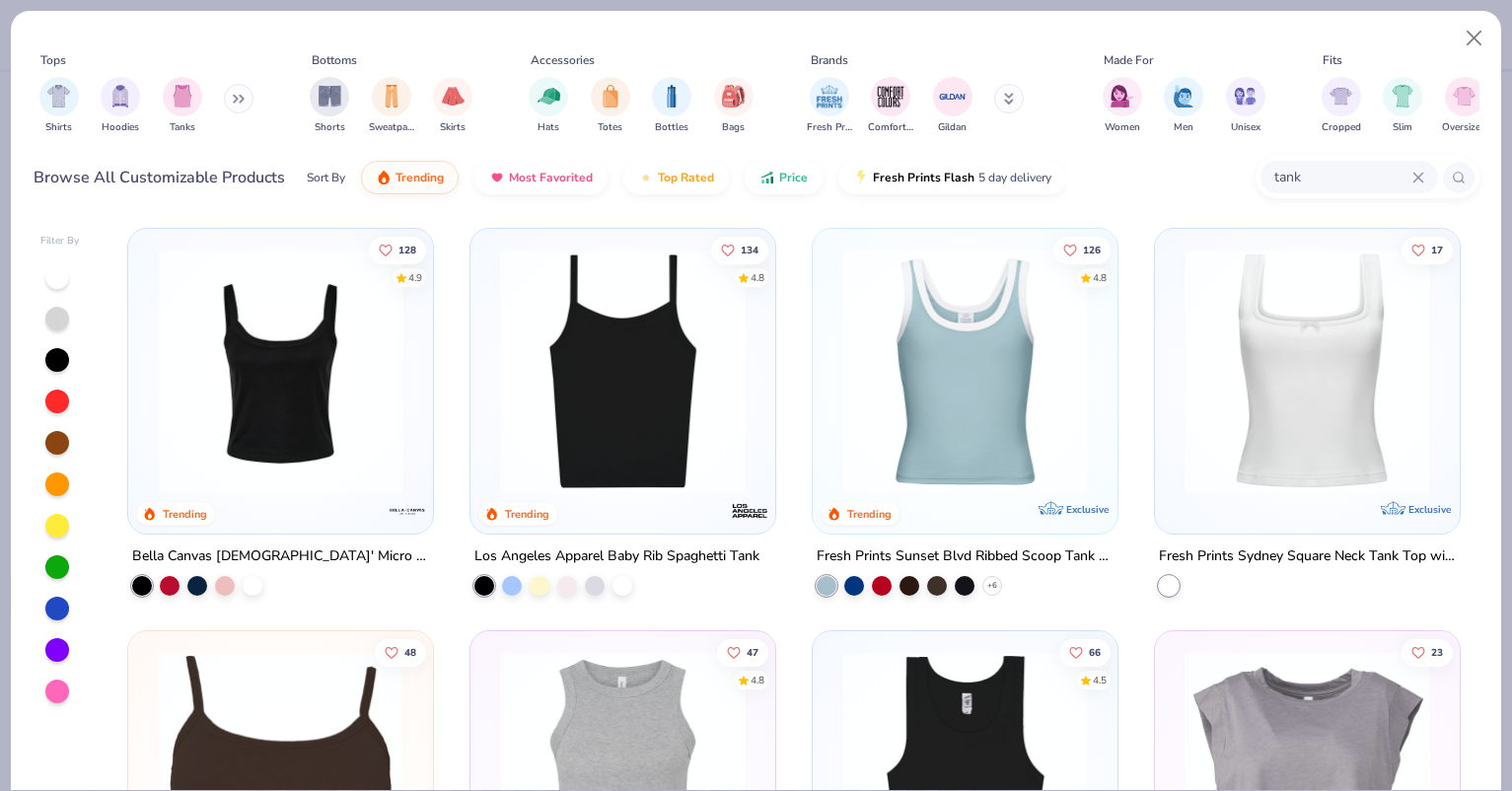
click at [1412, 174] on icon at bounding box center [1418, 178] width 12 height 12
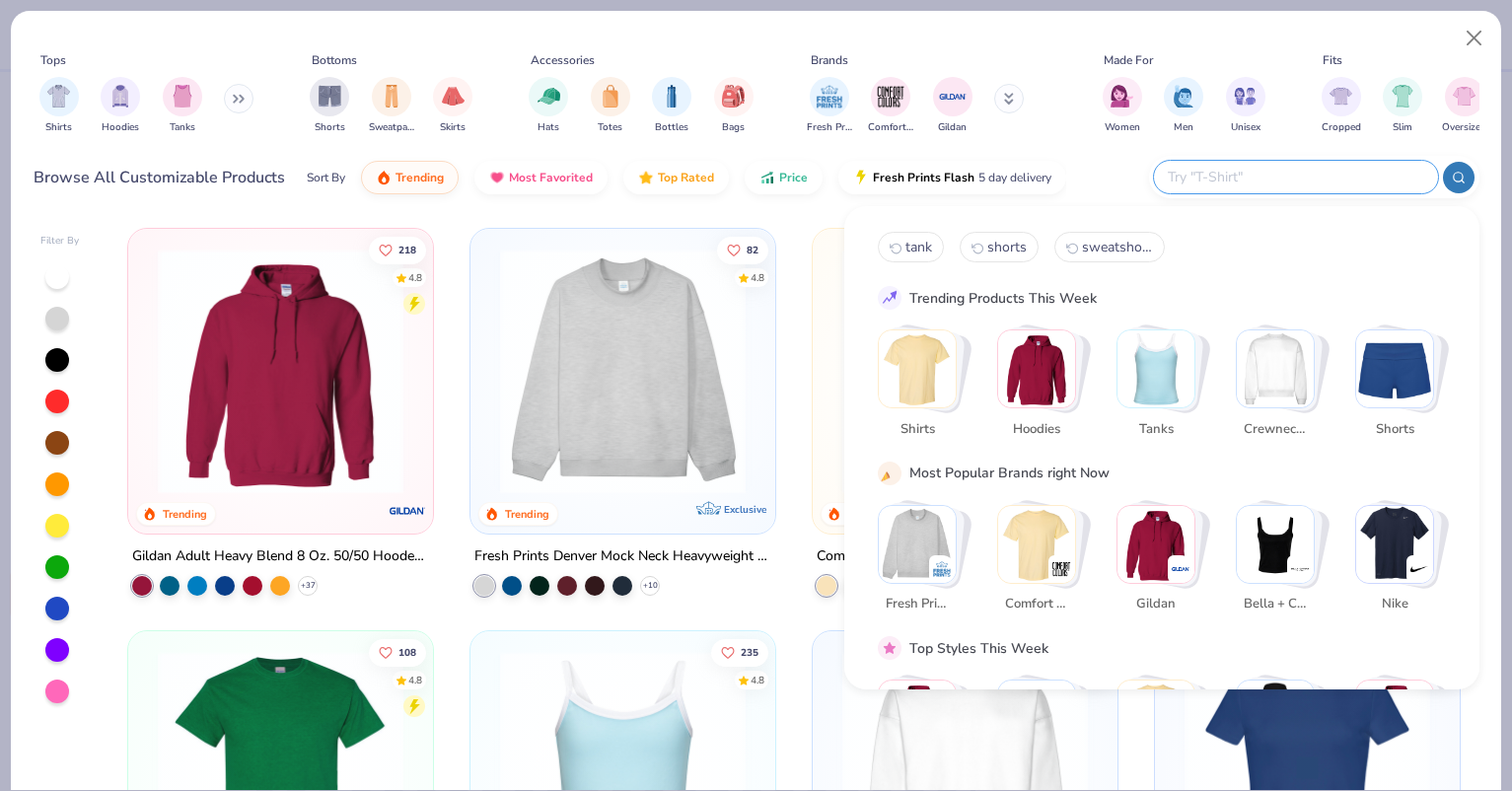
click at [914, 356] on img "Stack Card Button Shirts" at bounding box center [917, 369] width 77 height 77
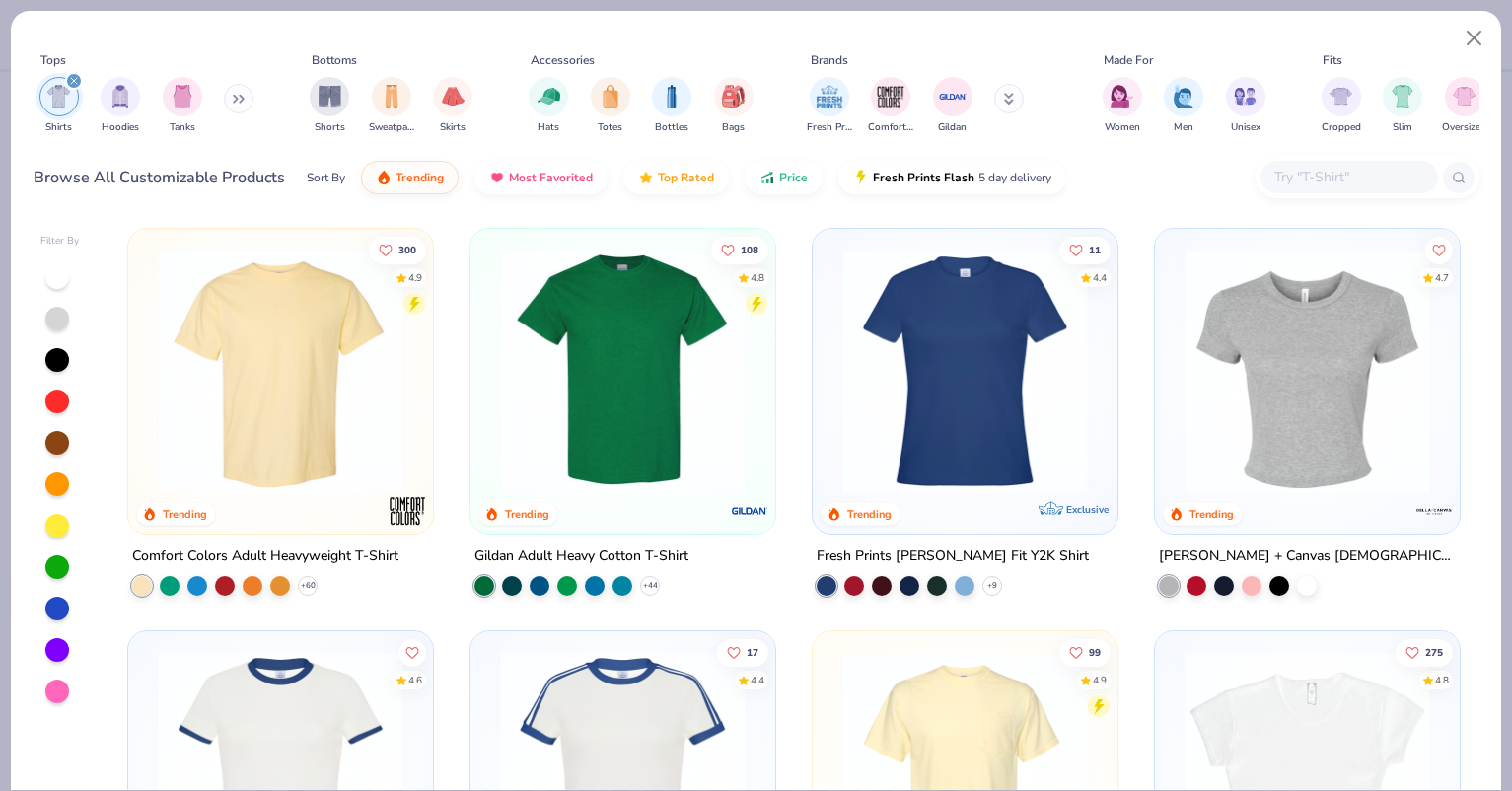
click at [310, 363] on img at bounding box center [280, 371] width 266 height 246
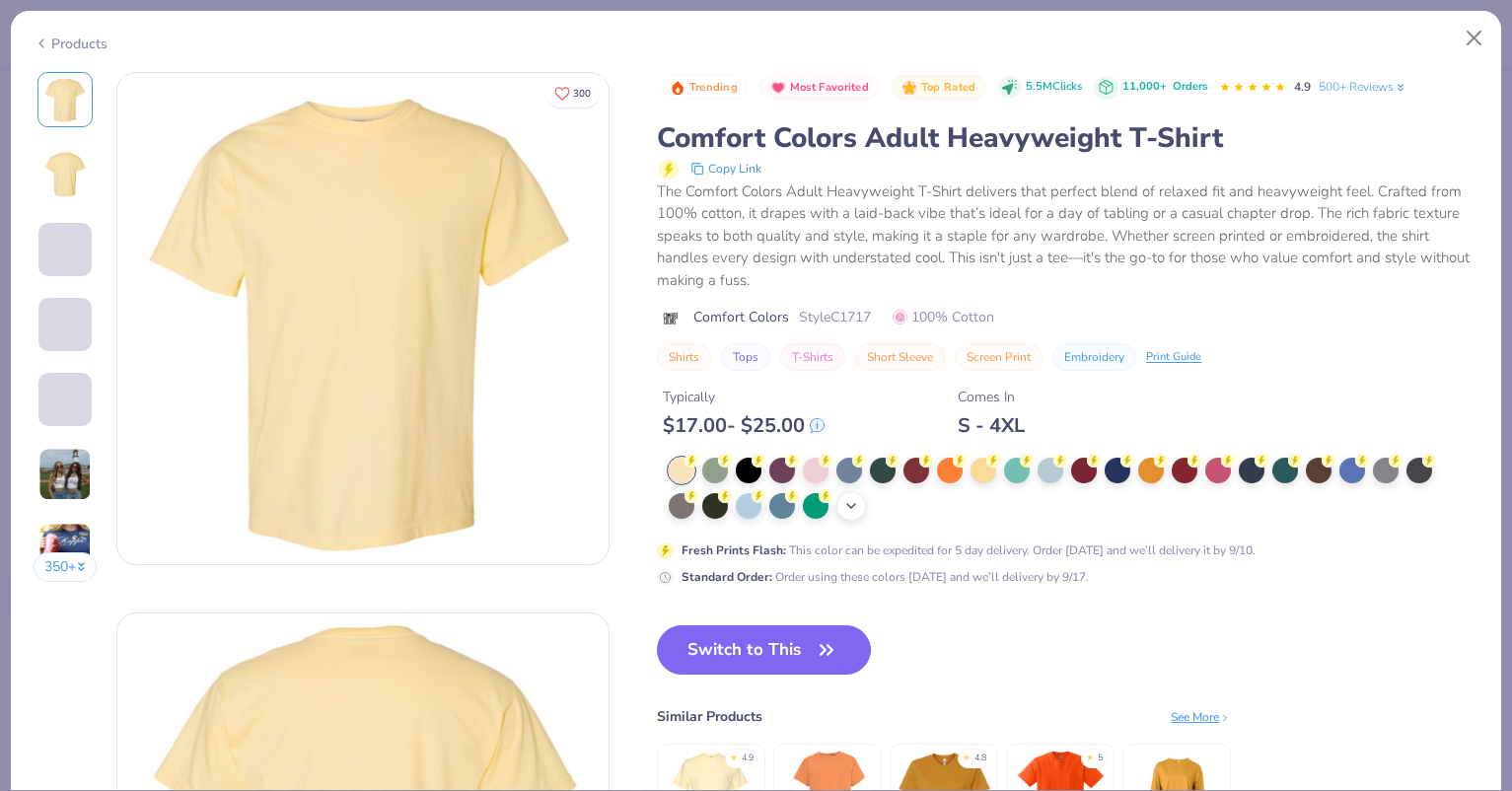
click at [853, 504] on icon at bounding box center [851, 506] width 16 height 16
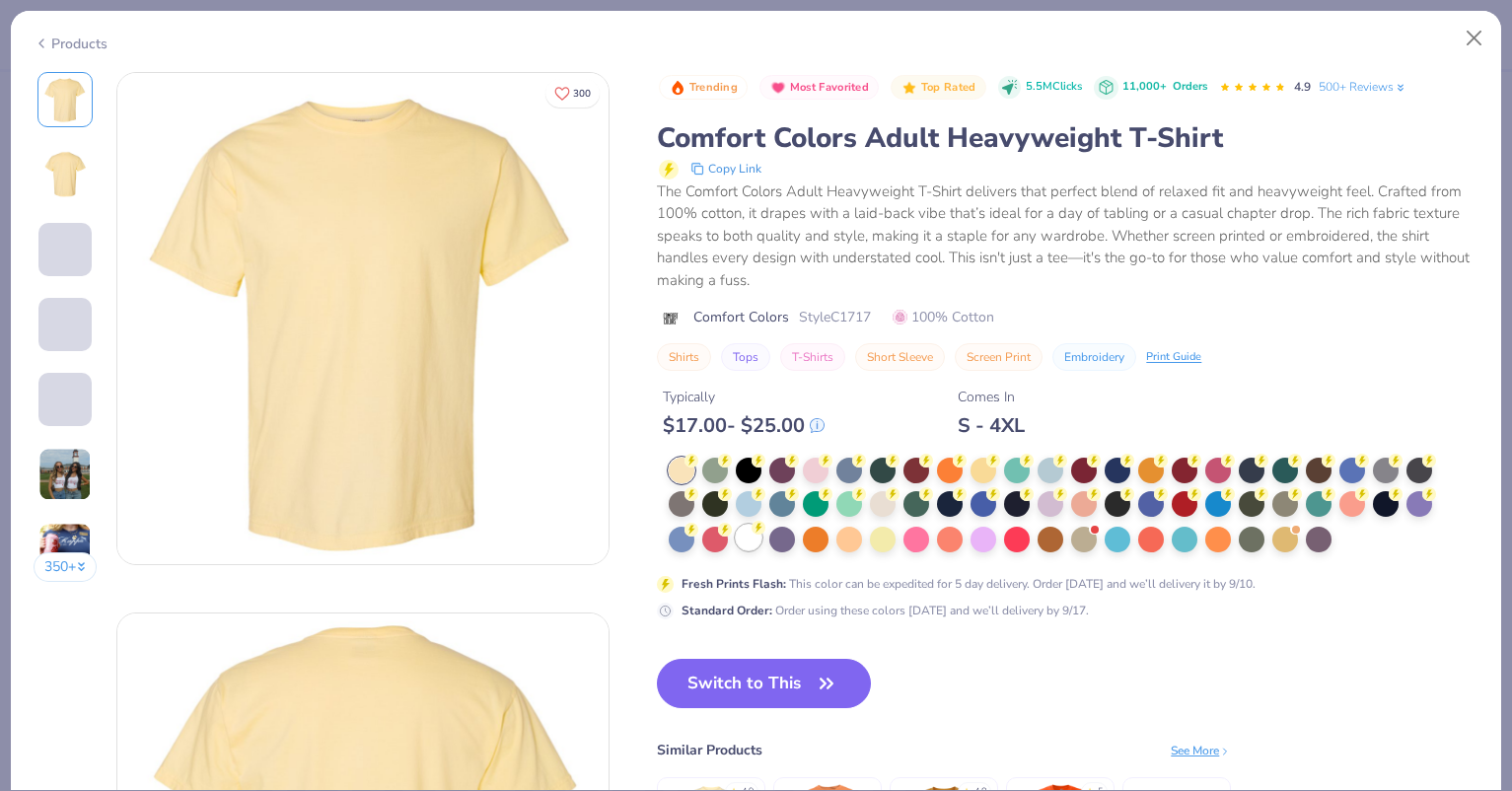
click at [745, 541] on div at bounding box center [749, 537] width 26 height 26
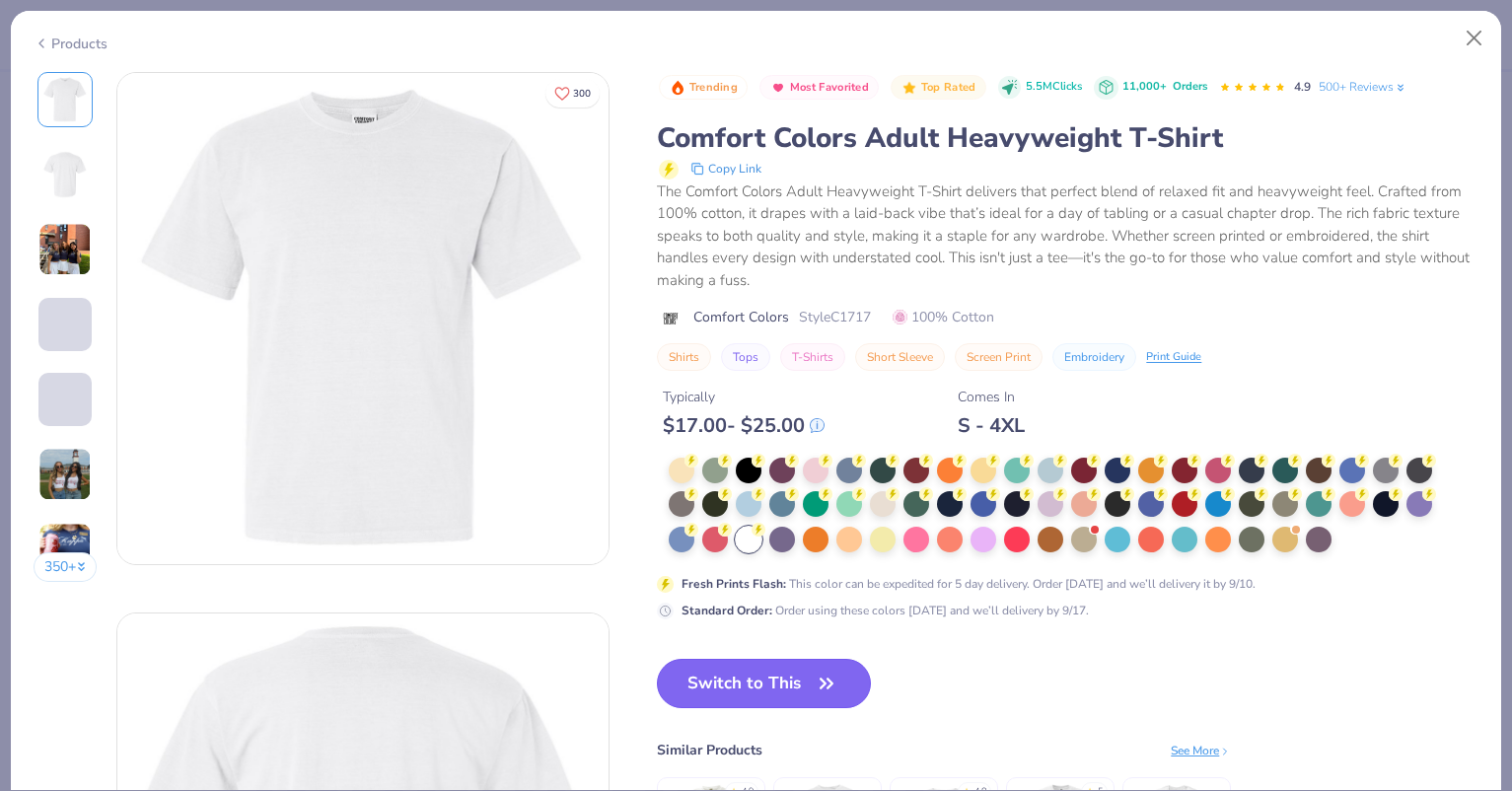
click at [775, 679] on button "Switch to This" at bounding box center [763, 683] width 214 height 49
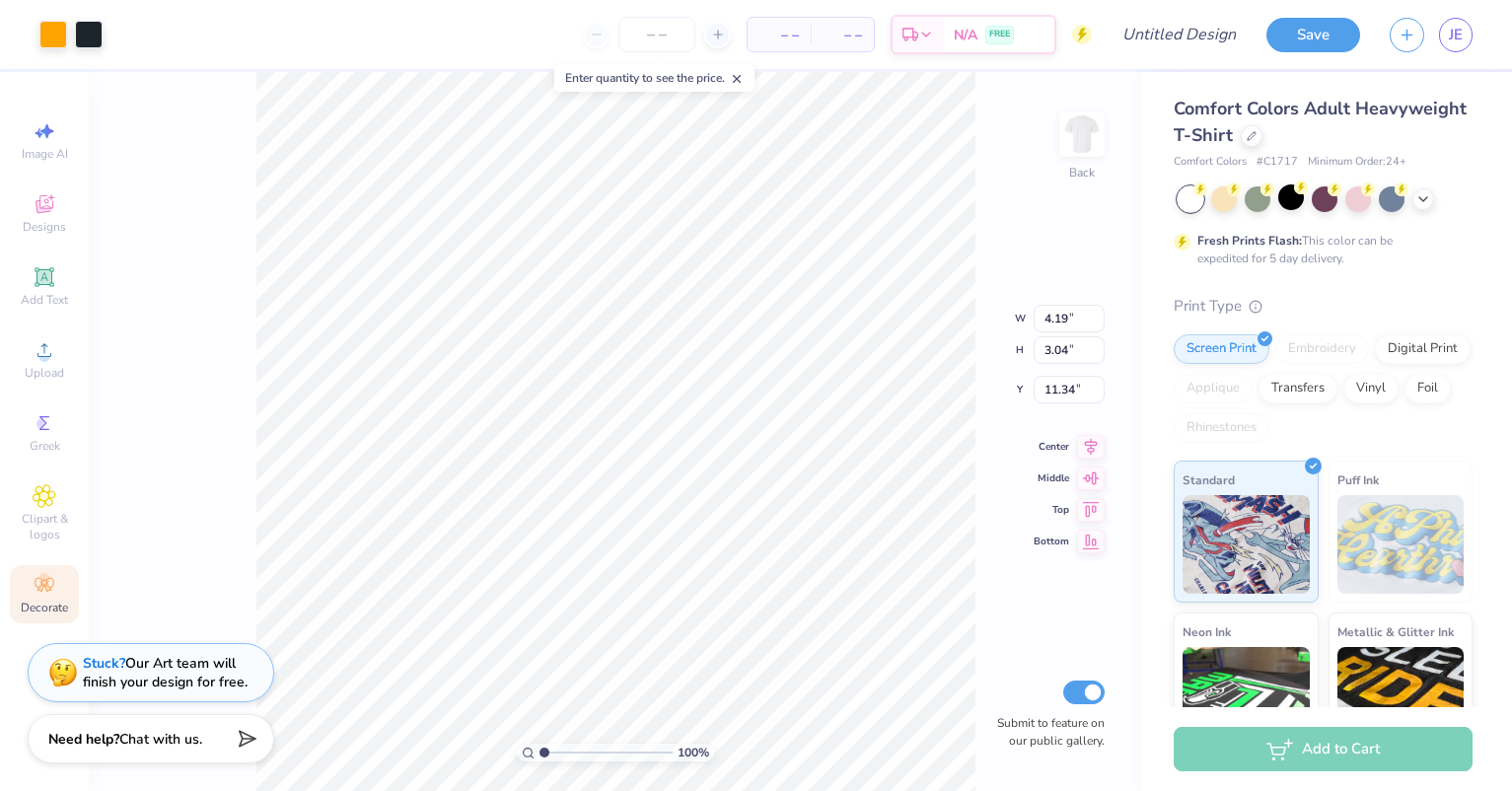
type input "4.78"
type input "7.82"
type input "5.68"
type input "3.99"
click at [104, 659] on strong "Stuck?" at bounding box center [104, 660] width 42 height 19
